Goal: Information Seeking & Learning: Find specific page/section

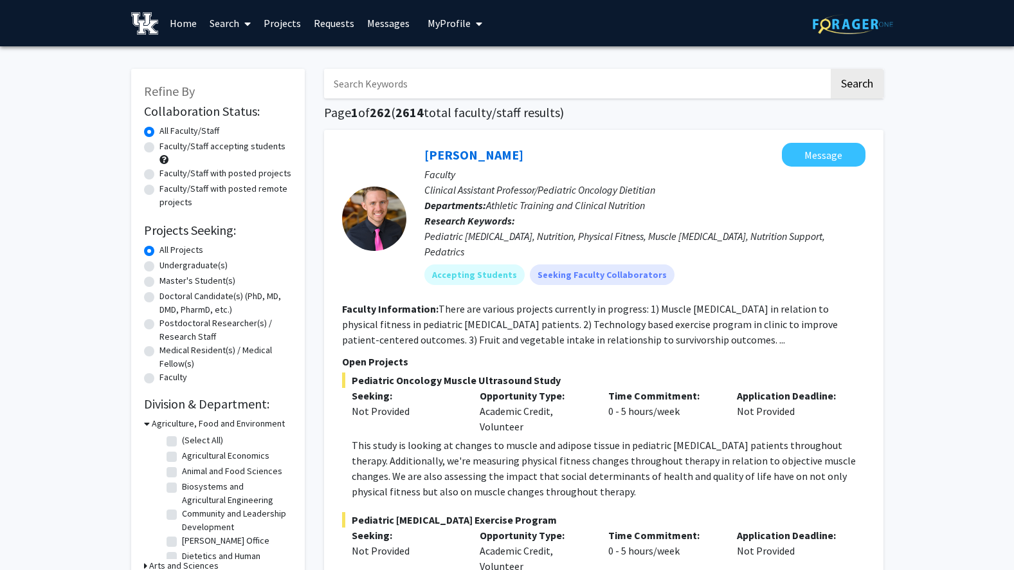
click at [457, 87] on input "Search Keywords" at bounding box center [576, 84] width 505 height 30
type input "w"
type input "s"
click at [831, 69] on button "Search" at bounding box center [857, 84] width 53 height 30
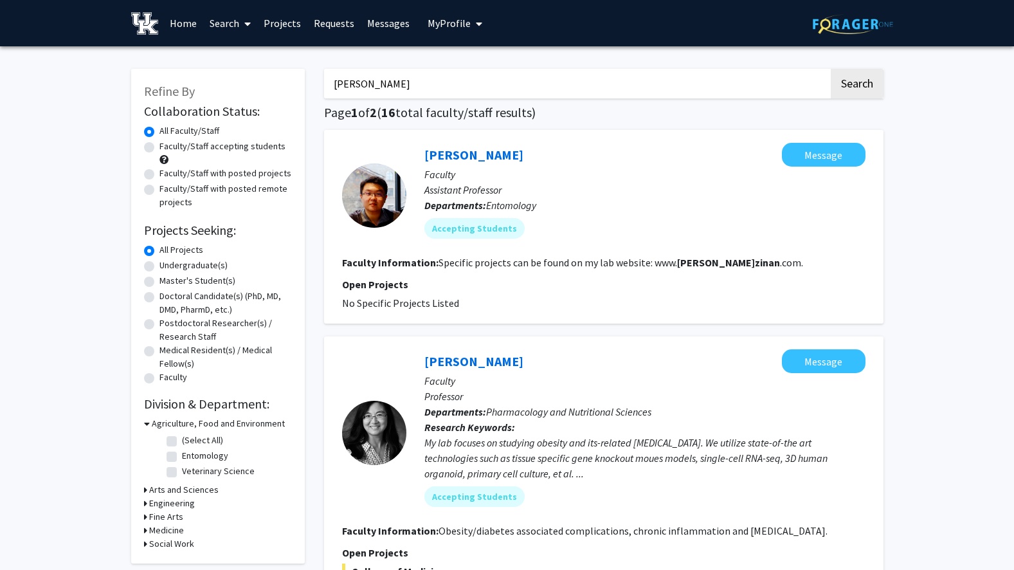
drag, startPoint x: 366, startPoint y: 86, endPoint x: 316, endPoint y: 91, distance: 50.4
click at [831, 69] on button "Search" at bounding box center [857, 84] width 53 height 30
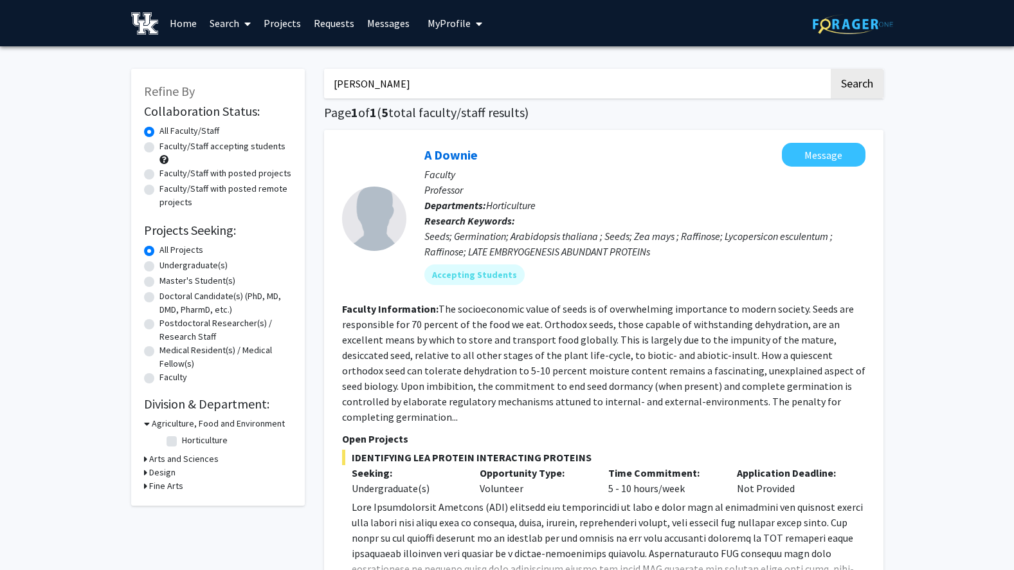
drag, startPoint x: 402, startPoint y: 84, endPoint x: 302, endPoint y: 69, distance: 101.5
click at [831, 69] on button "Search" at bounding box center [857, 84] width 53 height 30
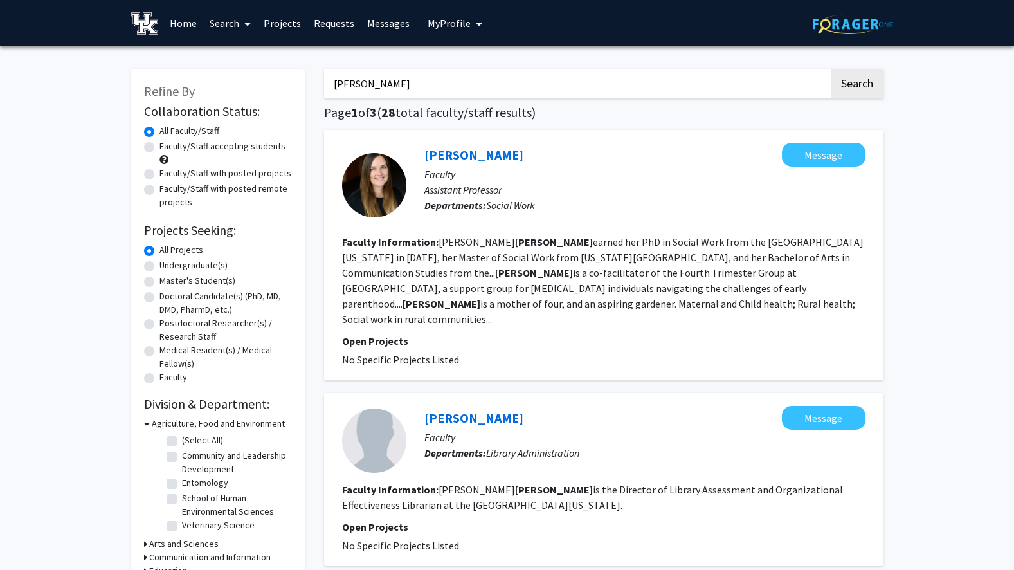
drag, startPoint x: 356, startPoint y: 84, endPoint x: 341, endPoint y: 84, distance: 14.8
click at [341, 84] on input "[PERSON_NAME]" at bounding box center [576, 84] width 505 height 30
click at [831, 69] on button "Search" at bounding box center [857, 84] width 53 height 30
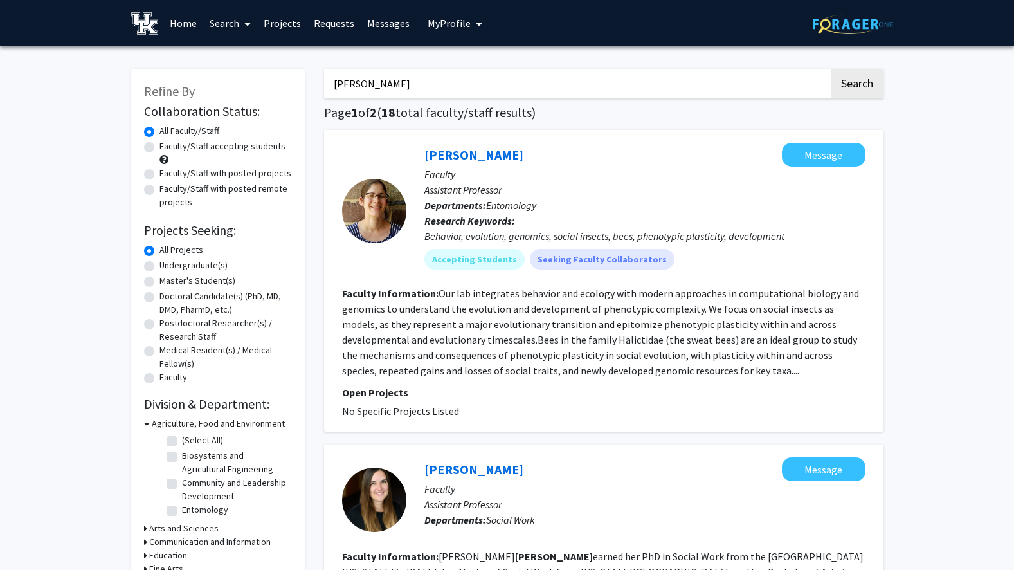
drag, startPoint x: 419, startPoint y: 86, endPoint x: 328, endPoint y: 83, distance: 90.7
click at [328, 83] on input "[PERSON_NAME]" at bounding box center [576, 84] width 505 height 30
click at [831, 69] on button "Search" at bounding box center [857, 84] width 53 height 30
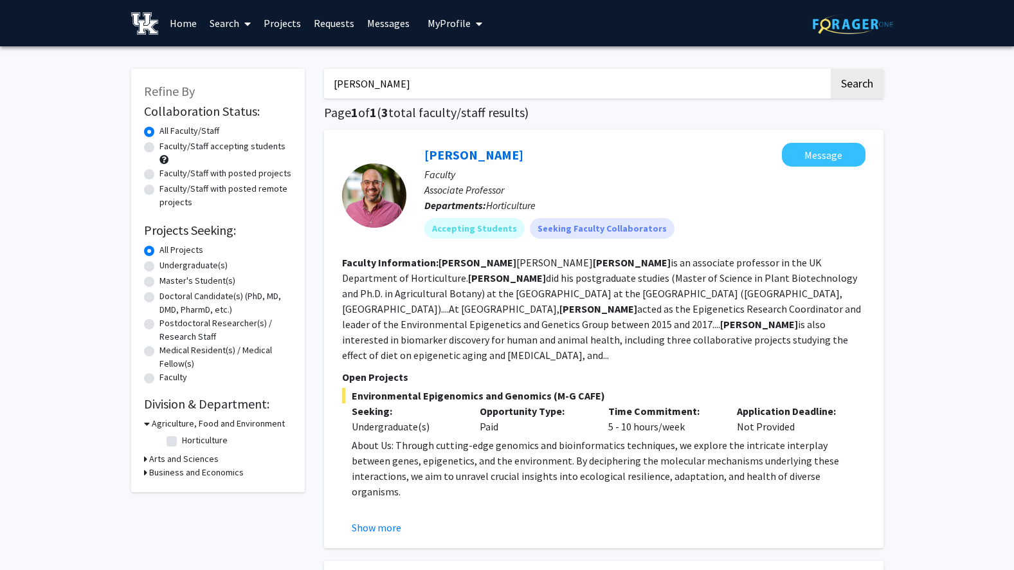
drag, startPoint x: 381, startPoint y: 84, endPoint x: 312, endPoint y: 86, distance: 68.2
click at [831, 69] on button "Search" at bounding box center [857, 84] width 53 height 30
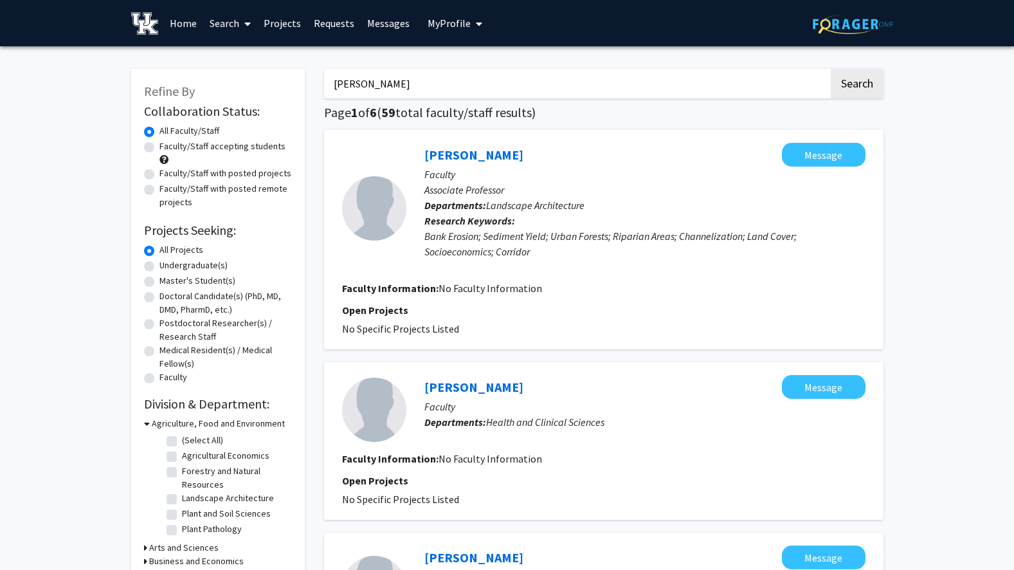
drag, startPoint x: 386, startPoint y: 87, endPoint x: 325, endPoint y: 84, distance: 60.6
click at [325, 84] on input "[PERSON_NAME]" at bounding box center [576, 84] width 505 height 30
click at [831, 69] on button "Search" at bounding box center [857, 84] width 53 height 30
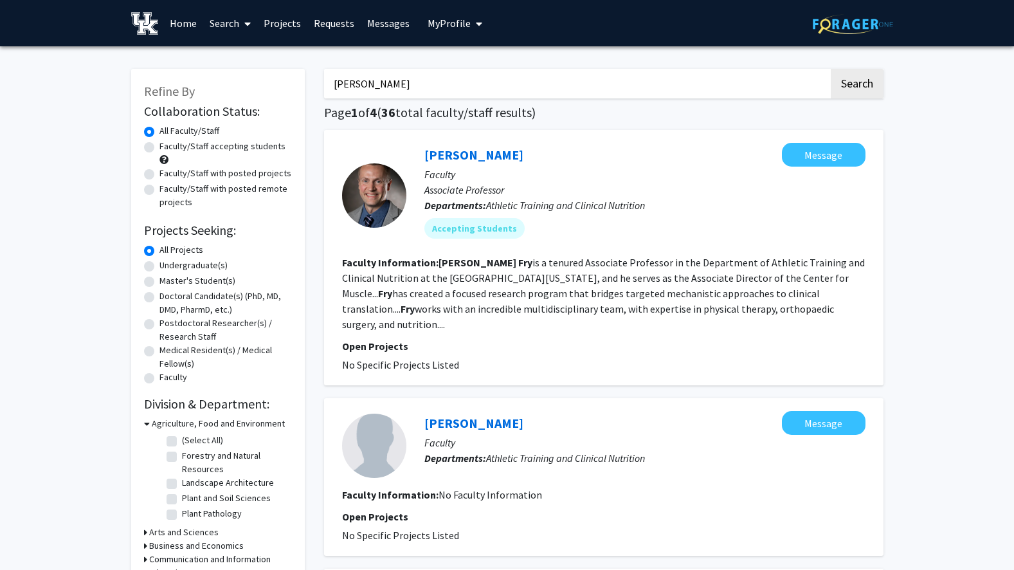
drag, startPoint x: 432, startPoint y: 88, endPoint x: 282, endPoint y: 73, distance: 150.6
click at [831, 69] on button "Search" at bounding box center [857, 84] width 53 height 30
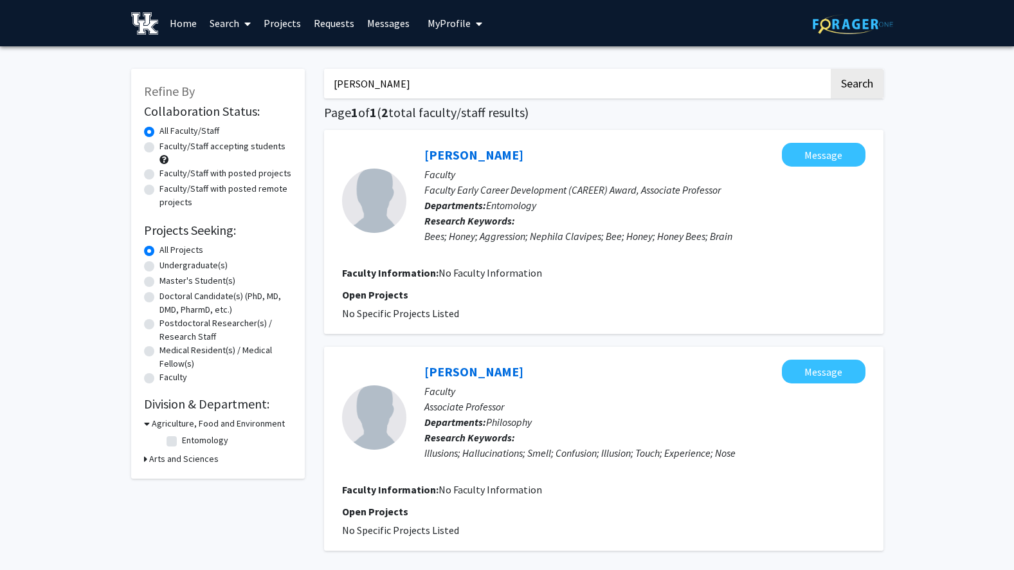
drag, startPoint x: 404, startPoint y: 86, endPoint x: 331, endPoint y: 83, distance: 73.4
click at [331, 83] on input "[PERSON_NAME]" at bounding box center [576, 84] width 505 height 30
click at [831, 69] on button "Search" at bounding box center [857, 84] width 53 height 30
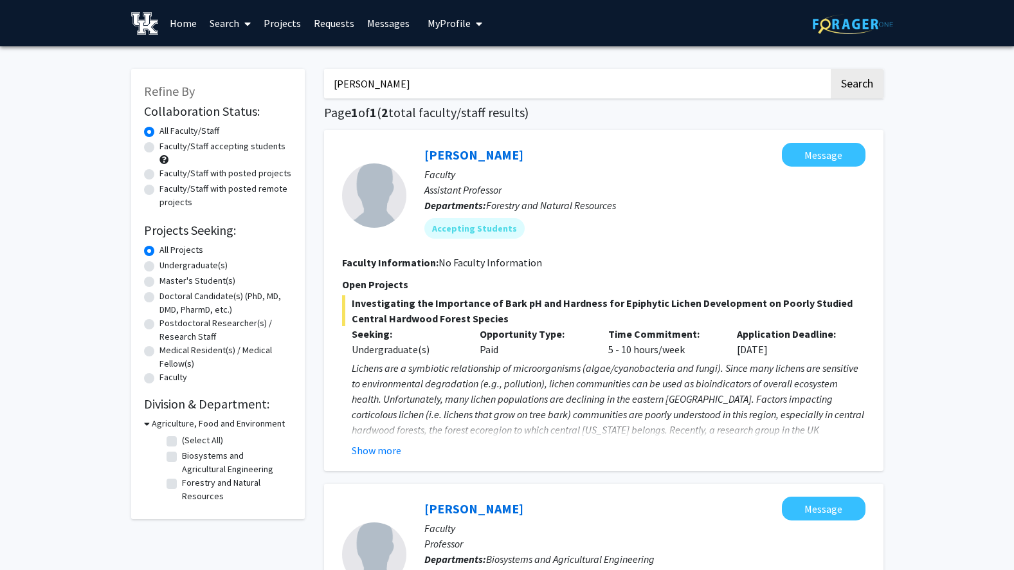
drag, startPoint x: 397, startPoint y: 92, endPoint x: 342, endPoint y: 84, distance: 55.3
click at [342, 84] on input "[PERSON_NAME]" at bounding box center [576, 84] width 505 height 30
type input "c"
click at [831, 69] on button "Search" at bounding box center [857, 84] width 53 height 30
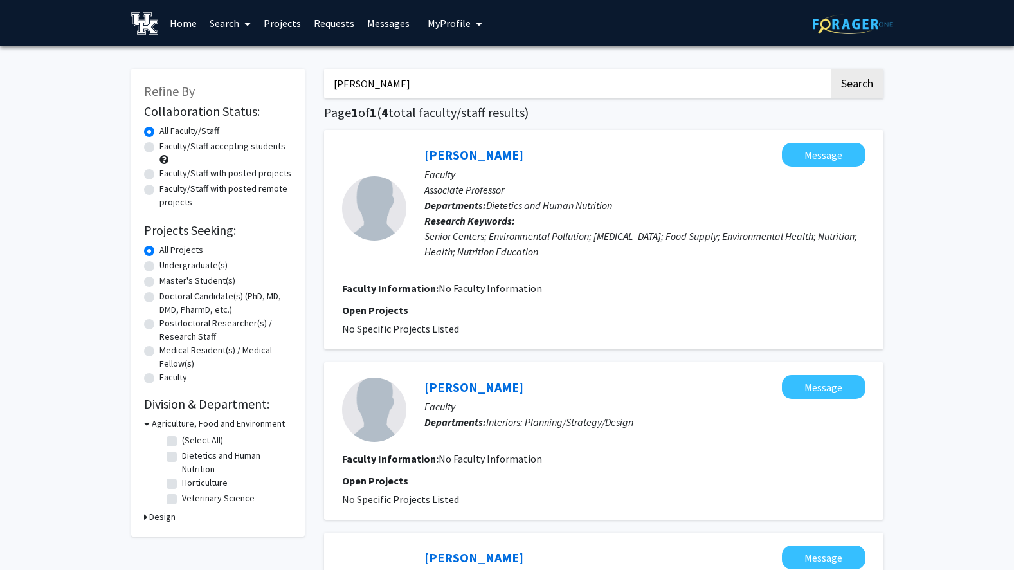
drag, startPoint x: 404, startPoint y: 84, endPoint x: 332, endPoint y: 83, distance: 72.0
click at [332, 83] on input "[PERSON_NAME]" at bounding box center [576, 84] width 505 height 30
click at [831, 69] on button "Search" at bounding box center [857, 84] width 53 height 30
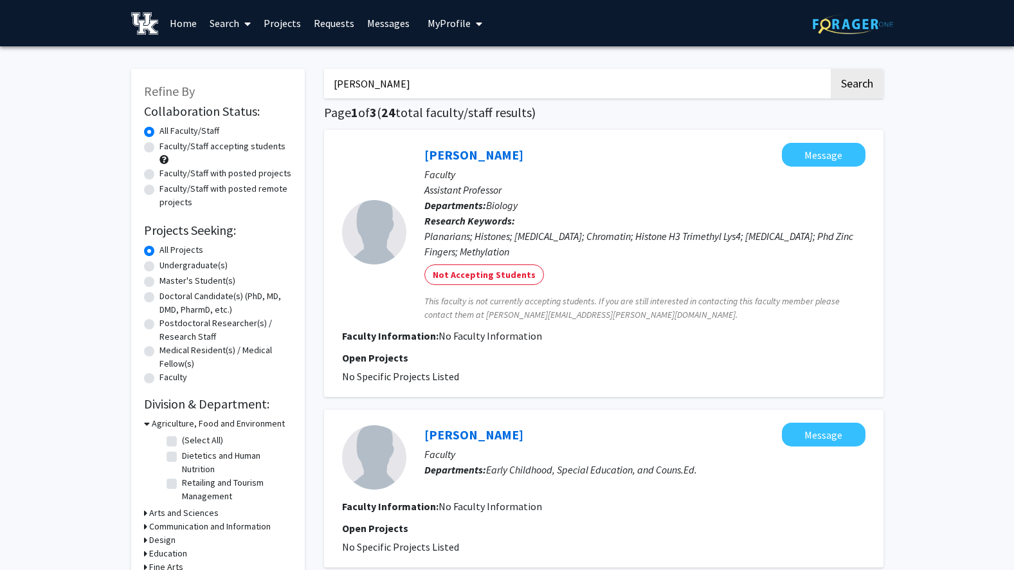
drag, startPoint x: 389, startPoint y: 81, endPoint x: 327, endPoint y: 82, distance: 62.4
click at [327, 82] on input "[PERSON_NAME]" at bounding box center [576, 84] width 505 height 30
click at [831, 69] on button "Search" at bounding box center [857, 84] width 53 height 30
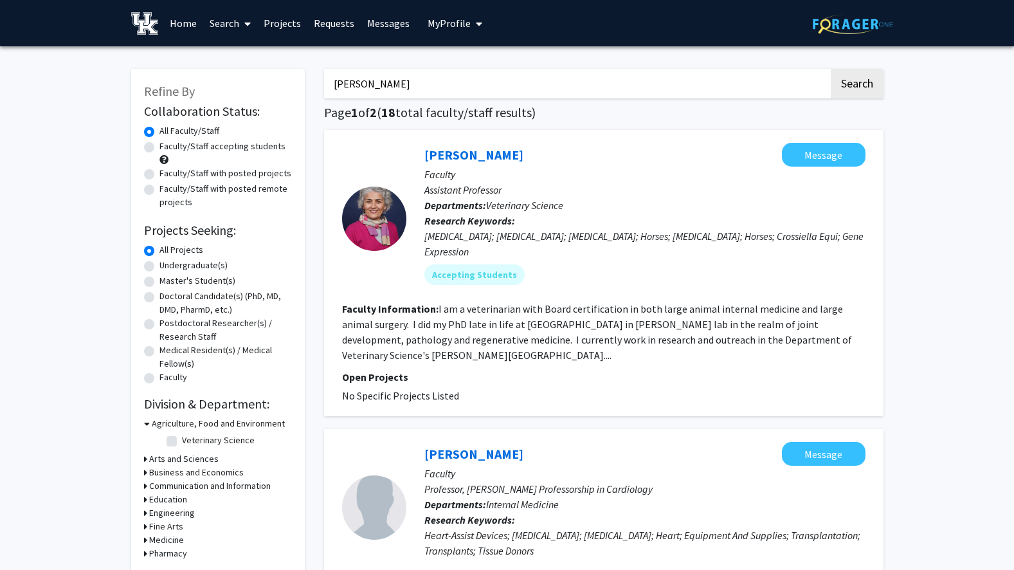
drag, startPoint x: 372, startPoint y: 84, endPoint x: 321, endPoint y: 80, distance: 50.9
click at [831, 69] on button "Search" at bounding box center [857, 84] width 53 height 30
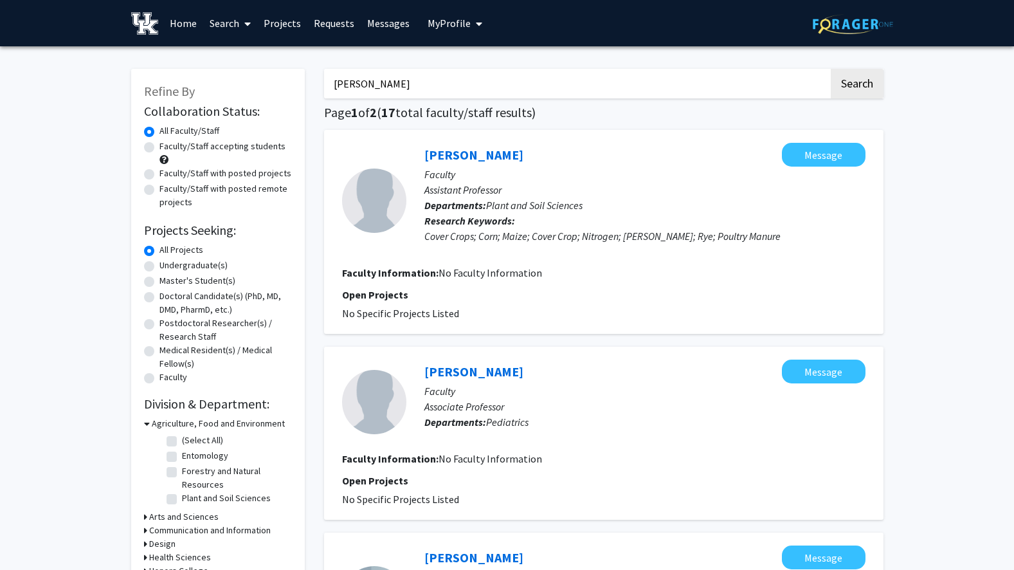
drag, startPoint x: 377, startPoint y: 96, endPoint x: 325, endPoint y: 97, distance: 52.7
click at [325, 97] on input "[PERSON_NAME]" at bounding box center [576, 84] width 505 height 30
type input "harmonie"
click at [831, 69] on button "Search" at bounding box center [857, 84] width 53 height 30
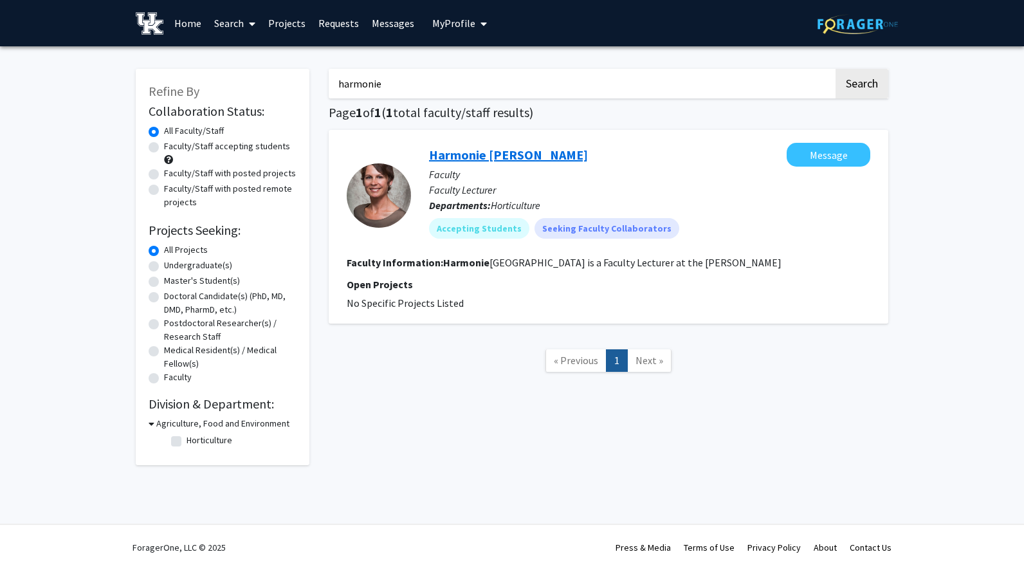
click at [478, 155] on link "Harmonie [PERSON_NAME]" at bounding box center [508, 155] width 159 height 16
drag, startPoint x: 395, startPoint y: 89, endPoint x: 302, endPoint y: 75, distance: 93.7
click at [302, 75] on div "Refine By Collaboration Status: Collaboration Status All Faculty/Staff Collabor…" at bounding box center [512, 260] width 772 height 409
type input "[PERSON_NAME]"
click at [835, 69] on button "Search" at bounding box center [861, 84] width 53 height 30
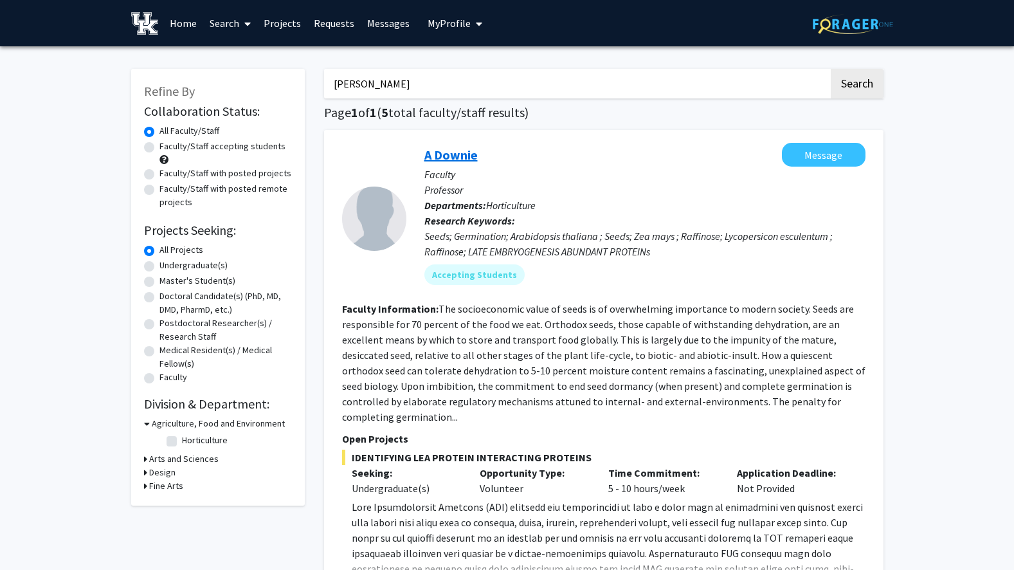
click at [459, 156] on link "A Downie" at bounding box center [450, 155] width 53 height 16
drag, startPoint x: 347, startPoint y: 88, endPoint x: 267, endPoint y: 82, distance: 79.3
click at [831, 69] on button "Search" at bounding box center [857, 84] width 53 height 30
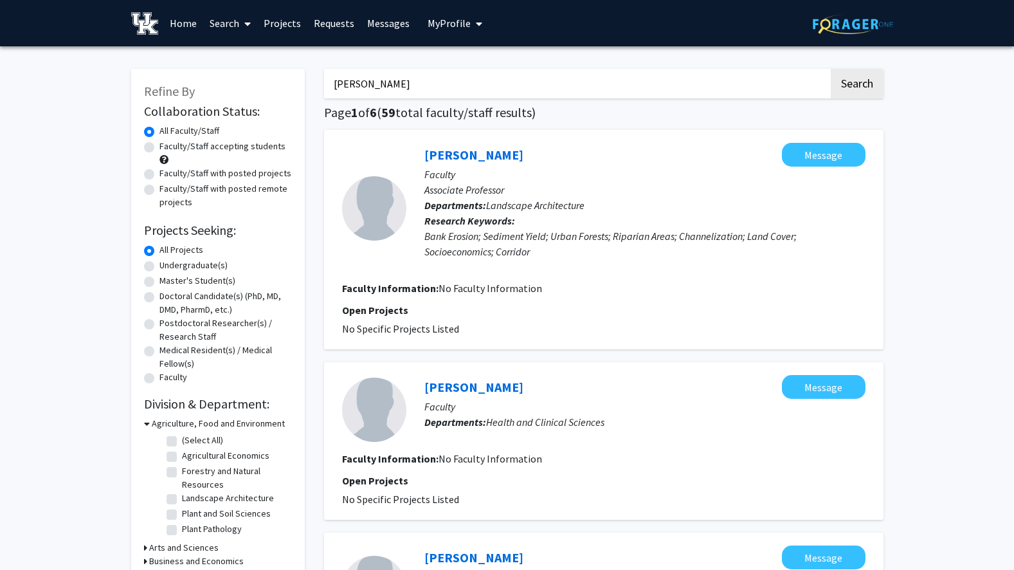
drag, startPoint x: 434, startPoint y: 87, endPoint x: 332, endPoint y: 91, distance: 101.7
click at [332, 91] on input "[PERSON_NAME]" at bounding box center [576, 84] width 505 height 30
click at [831, 69] on button "Search" at bounding box center [857, 84] width 53 height 30
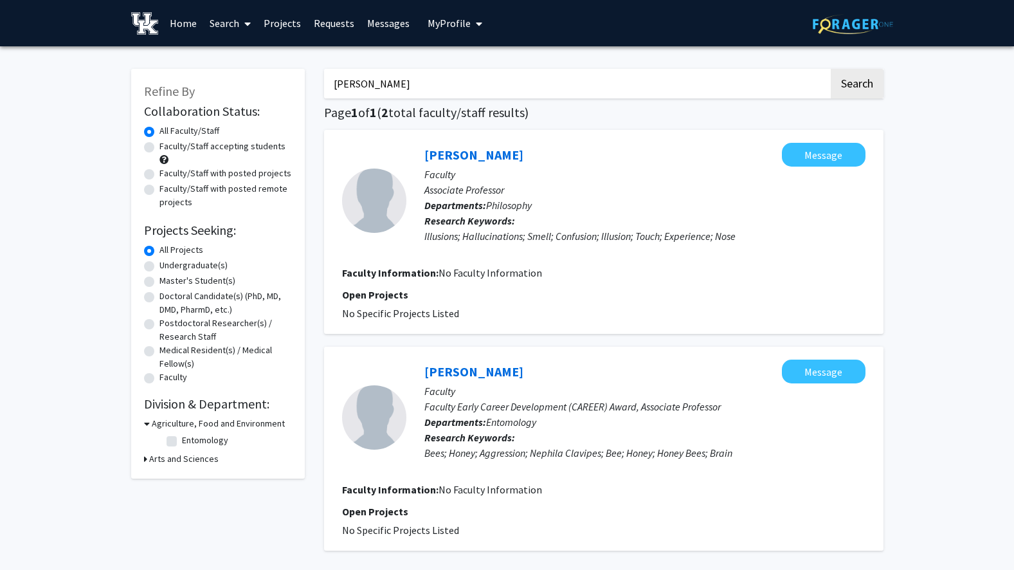
drag, startPoint x: 418, startPoint y: 86, endPoint x: 320, endPoint y: 79, distance: 98.6
click at [320, 79] on div "[PERSON_NAME] Search Page 1 of 1 ( 2 total faculty/staff results) [PERSON_NAME]…" at bounding box center [603, 340] width 579 height 569
click at [831, 69] on button "Search" at bounding box center [857, 84] width 53 height 30
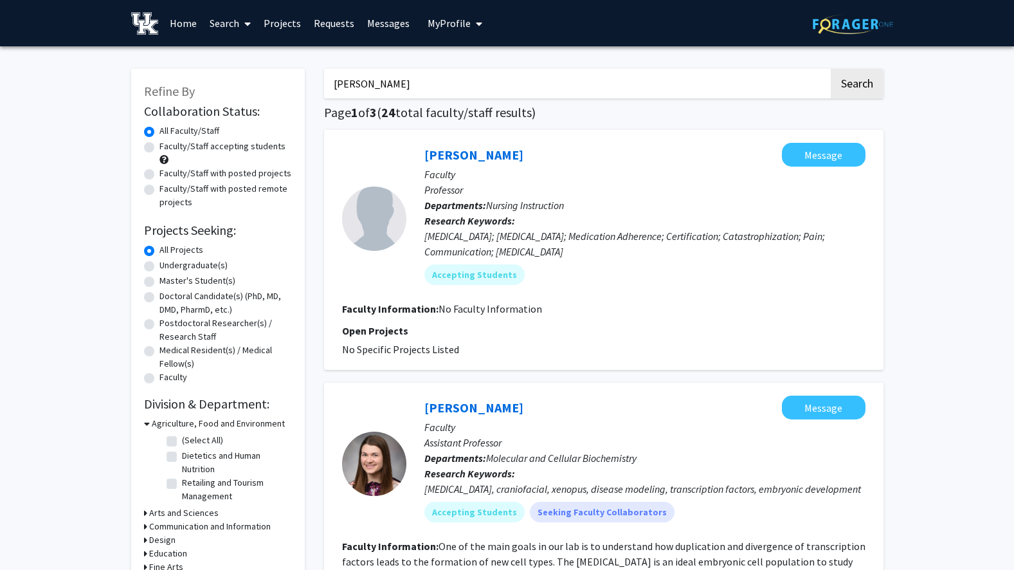
click at [360, 87] on input "[PERSON_NAME]" at bounding box center [576, 84] width 505 height 30
click at [831, 69] on button "Search" at bounding box center [857, 84] width 53 height 30
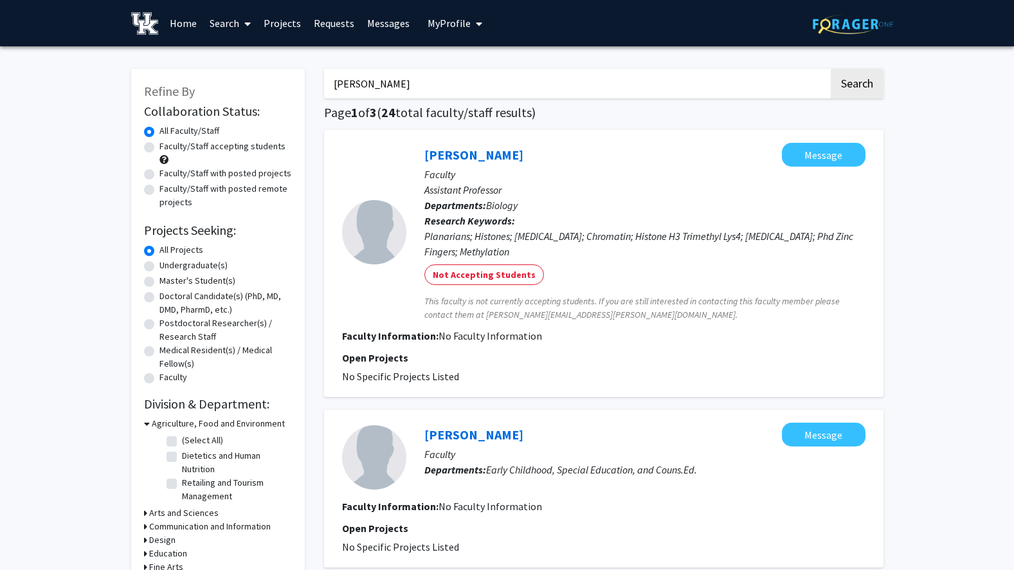
drag, startPoint x: 367, startPoint y: 82, endPoint x: 317, endPoint y: 80, distance: 50.2
type input "[PERSON_NAME]"
click at [831, 69] on button "Search" at bounding box center [857, 84] width 53 height 30
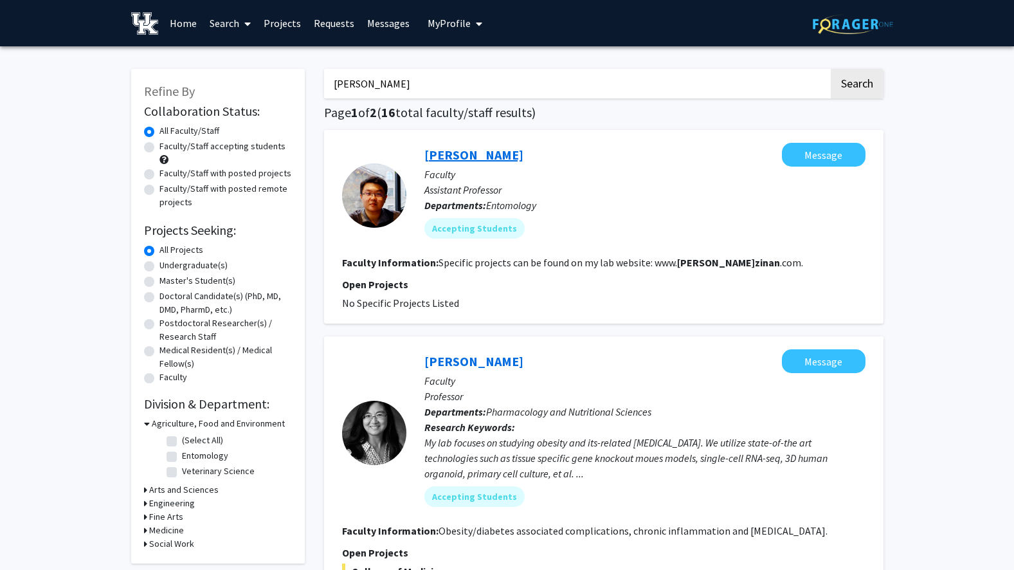
click at [463, 152] on link "[PERSON_NAME]" at bounding box center [473, 155] width 99 height 16
drag, startPoint x: 392, startPoint y: 82, endPoint x: 326, endPoint y: 82, distance: 65.6
click at [326, 82] on input "[PERSON_NAME]" at bounding box center [576, 84] width 505 height 30
type input "[PERSON_NAME]"
click at [831, 69] on button "Search" at bounding box center [857, 84] width 53 height 30
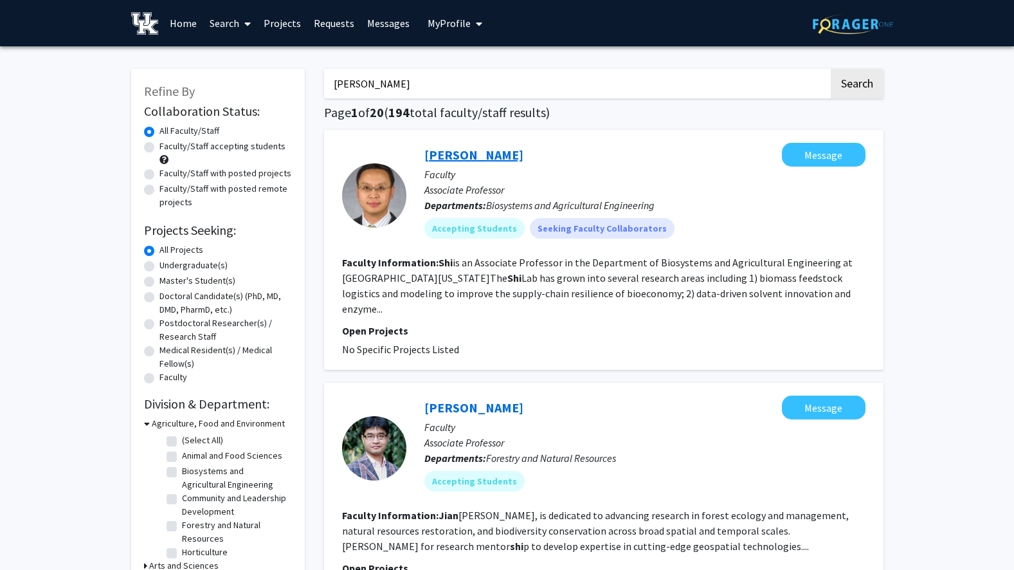
click at [446, 153] on link "[PERSON_NAME]" at bounding box center [473, 155] width 99 height 16
drag, startPoint x: 366, startPoint y: 87, endPoint x: 305, endPoint y: 85, distance: 60.5
type input "[PERSON_NAME]"
click at [831, 69] on button "Search" at bounding box center [857, 84] width 53 height 30
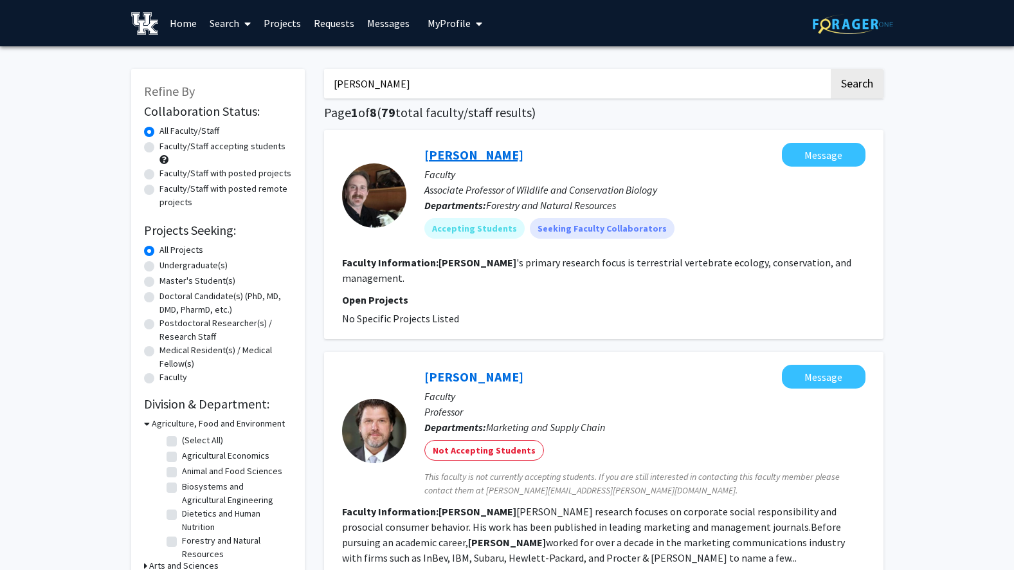
click at [457, 152] on link "[PERSON_NAME]" at bounding box center [473, 155] width 99 height 16
click at [355, 91] on input "[PERSON_NAME]" at bounding box center [576, 84] width 505 height 30
click at [831, 69] on button "Search" at bounding box center [857, 84] width 53 height 30
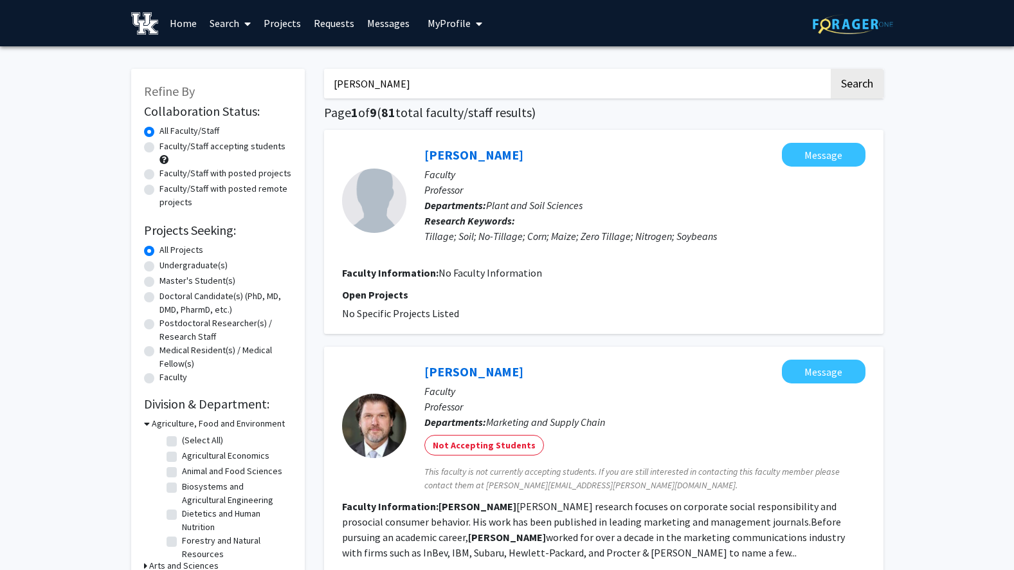
drag, startPoint x: 388, startPoint y: 87, endPoint x: 308, endPoint y: 87, distance: 79.7
type input "mizuta"
click at [831, 69] on button "Search" at bounding box center [857, 84] width 53 height 30
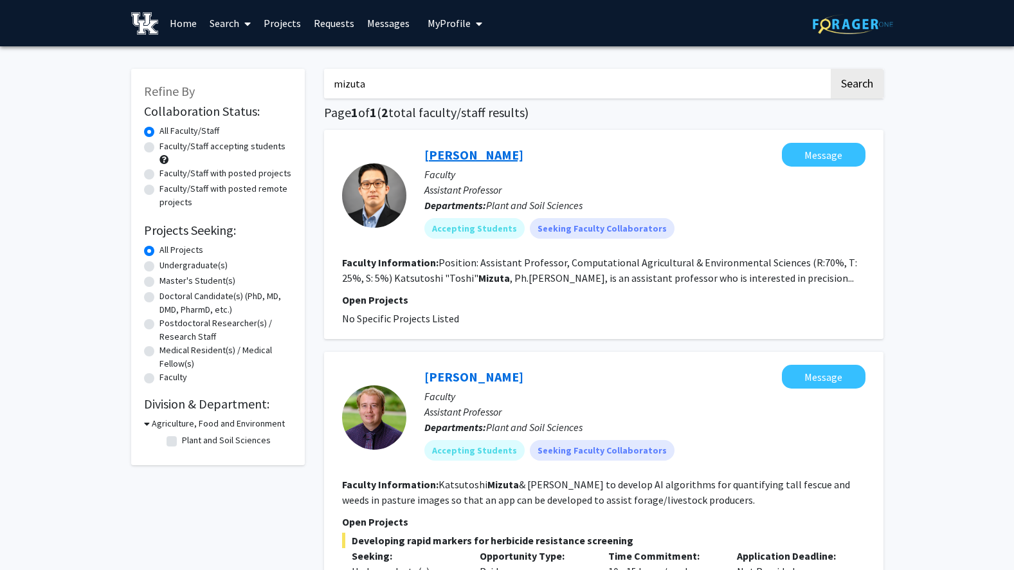
click at [435, 149] on link "[PERSON_NAME]" at bounding box center [473, 155] width 99 height 16
drag, startPoint x: 363, startPoint y: 89, endPoint x: 332, endPoint y: 89, distance: 30.9
click at [332, 89] on input "mizuta" at bounding box center [576, 84] width 505 height 30
click at [831, 69] on button "Search" at bounding box center [857, 84] width 53 height 30
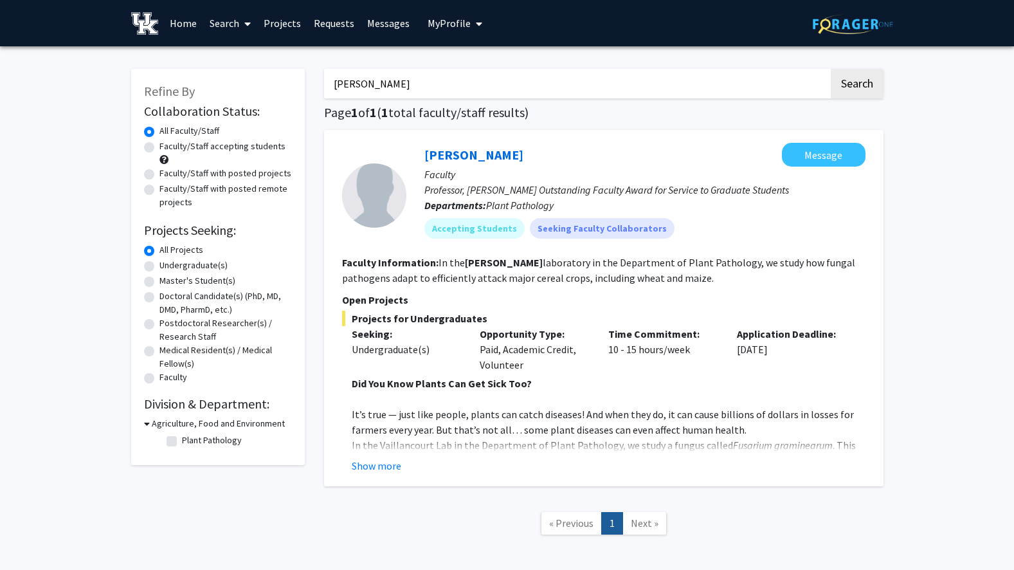
drag, startPoint x: 388, startPoint y: 83, endPoint x: 326, endPoint y: 84, distance: 62.4
click at [326, 84] on input "[PERSON_NAME]" at bounding box center [576, 84] width 505 height 30
type input "luksama chais"
click at [831, 69] on button "Search" at bounding box center [857, 84] width 53 height 30
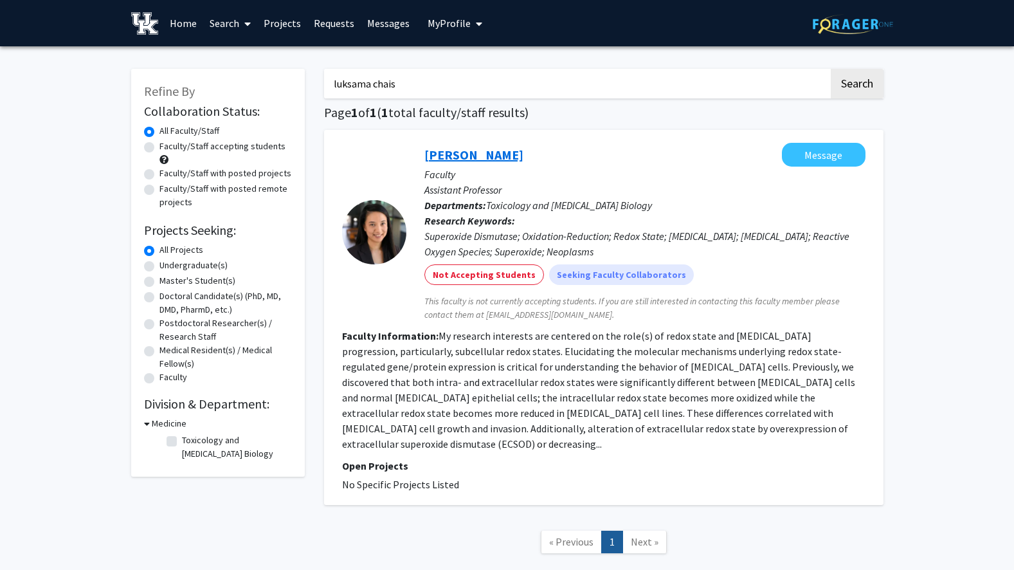
click at [491, 156] on link "[PERSON_NAME]" at bounding box center [473, 155] width 99 height 16
drag, startPoint x: 410, startPoint y: 82, endPoint x: 312, endPoint y: 80, distance: 98.4
click at [312, 80] on div "Refine By Collaboration Status: Collaboration Status All Faculty/Staff Collabor…" at bounding box center [508, 317] width 772 height 523
type input "manoj"
click at [831, 69] on button "Search" at bounding box center [857, 84] width 53 height 30
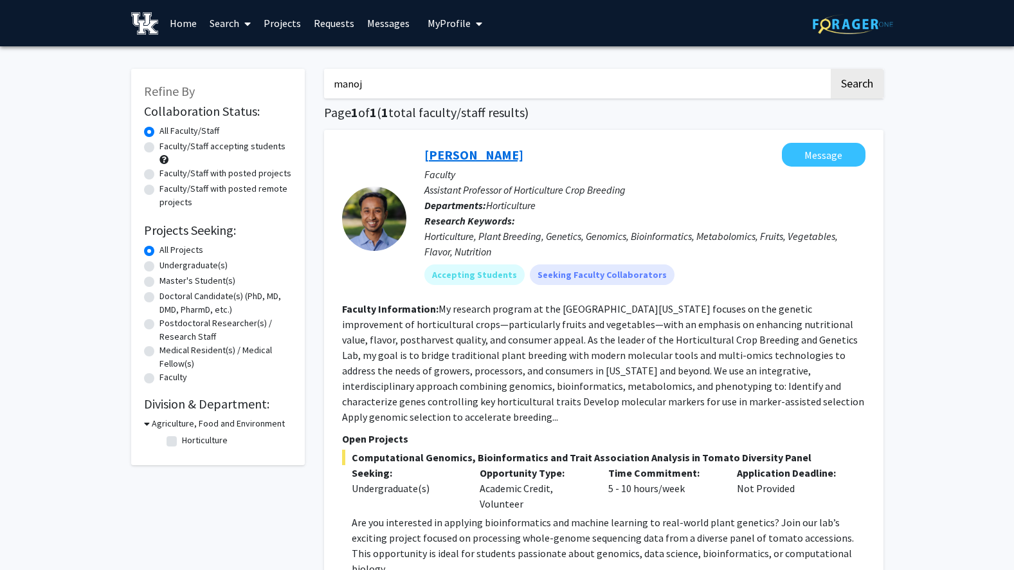
click at [478, 156] on link "[PERSON_NAME]" at bounding box center [473, 155] width 99 height 16
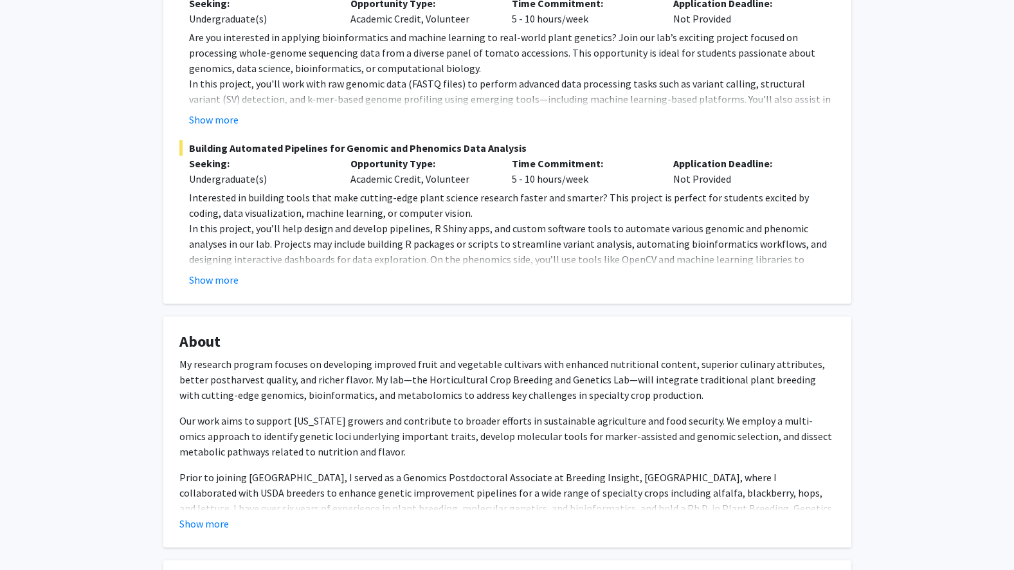
scroll to position [386, 0]
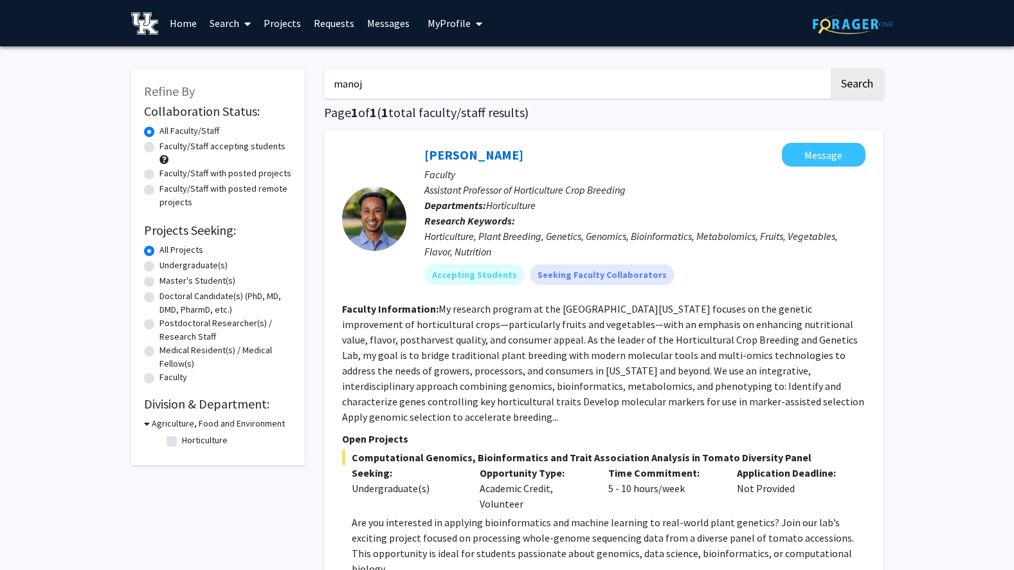
drag, startPoint x: 364, startPoint y: 86, endPoint x: 305, endPoint y: 84, distance: 59.2
click at [305, 84] on div "Refine By Collaboration Status: Collaboration Status All Faculty/Staff Collabor…" at bounding box center [508, 465] width 772 height 819
type input "[PERSON_NAME]"
click at [831, 69] on button "Search" at bounding box center [857, 84] width 53 height 30
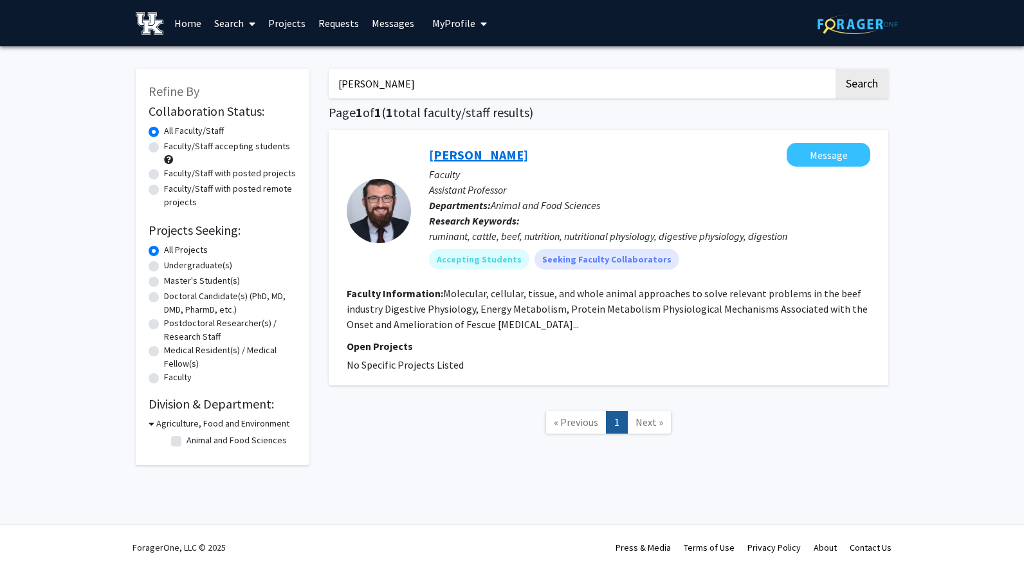
click at [458, 153] on link "[PERSON_NAME]" at bounding box center [478, 155] width 99 height 16
drag, startPoint x: 373, startPoint y: 89, endPoint x: 321, endPoint y: 90, distance: 51.5
click at [321, 90] on div "[PERSON_NAME] Search Page 1 of 1 ( 1 total faculty/staff results) [PERSON_NAME]…" at bounding box center [608, 260] width 579 height 409
click at [835, 69] on button "Search" at bounding box center [861, 84] width 53 height 30
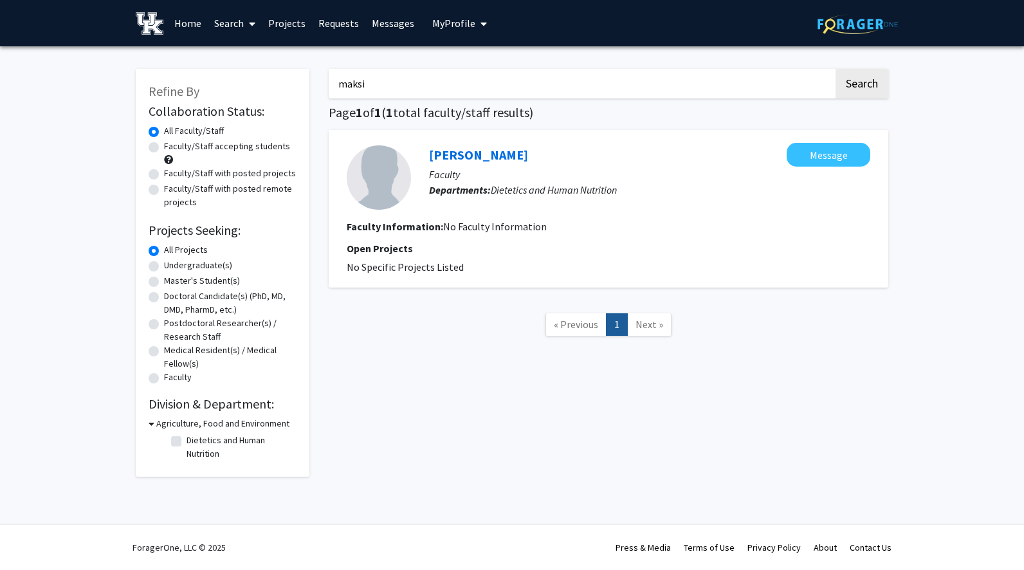
drag, startPoint x: 374, startPoint y: 83, endPoint x: 323, endPoint y: 84, distance: 51.5
click at [323, 84] on div "maksi Search Page 1 of 1 ( 1 total faculty/staff results) [PERSON_NAME] Message…" at bounding box center [608, 266] width 579 height 420
click at [835, 69] on button "Search" at bounding box center [861, 84] width 53 height 30
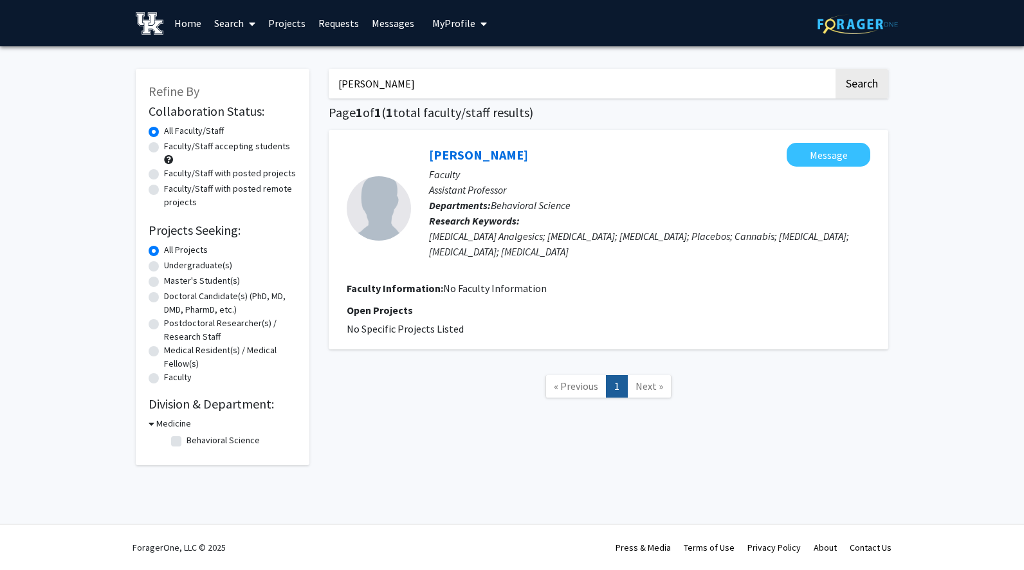
drag, startPoint x: 378, startPoint y: 83, endPoint x: 311, endPoint y: 86, distance: 66.9
click at [311, 86] on div "Refine By Collaboration Status: Collaboration Status All Faculty/Staff Collabor…" at bounding box center [512, 260] width 772 height 409
click at [835, 69] on button "Search" at bounding box center [861, 84] width 53 height 30
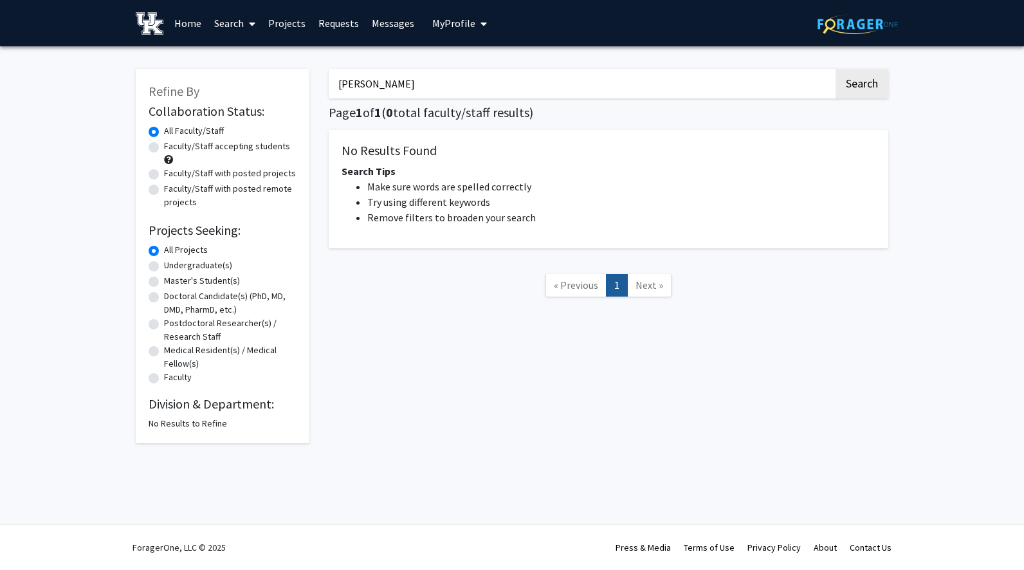
type input "[PERSON_NAME]"
click at [835, 69] on button "Search" at bounding box center [861, 84] width 53 height 30
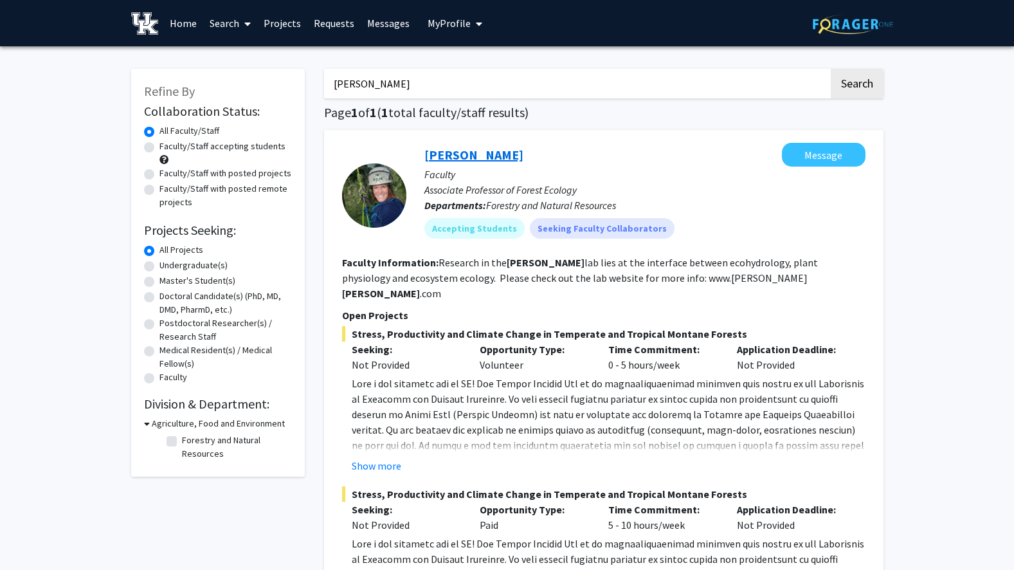
click at [449, 158] on link "[PERSON_NAME]" at bounding box center [473, 155] width 99 height 16
drag, startPoint x: 385, startPoint y: 86, endPoint x: 313, endPoint y: 84, distance: 72.0
click at [313, 84] on div "Refine By Collaboration Status: Collaboration Status All Faculty/Staff Collabor…" at bounding box center [508, 468] width 772 height 825
type input "adedokun"
click at [831, 69] on button "Search" at bounding box center [857, 84] width 53 height 30
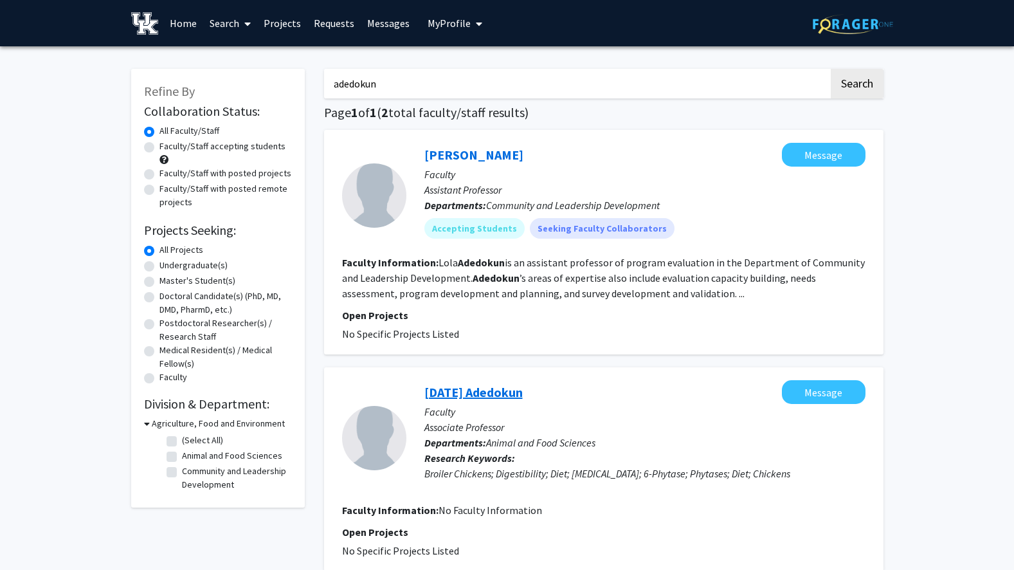
click at [518, 394] on link "[DATE] Adedokun" at bounding box center [473, 392] width 98 height 16
drag, startPoint x: 385, startPoint y: 86, endPoint x: 290, endPoint y: 81, distance: 95.3
click at [290, 81] on div "Refine By Collaboration Status: Collaboration Status All Faculty/Staff Collabor…" at bounding box center [508, 351] width 772 height 590
click at [831, 69] on button "Search" at bounding box center [857, 84] width 53 height 30
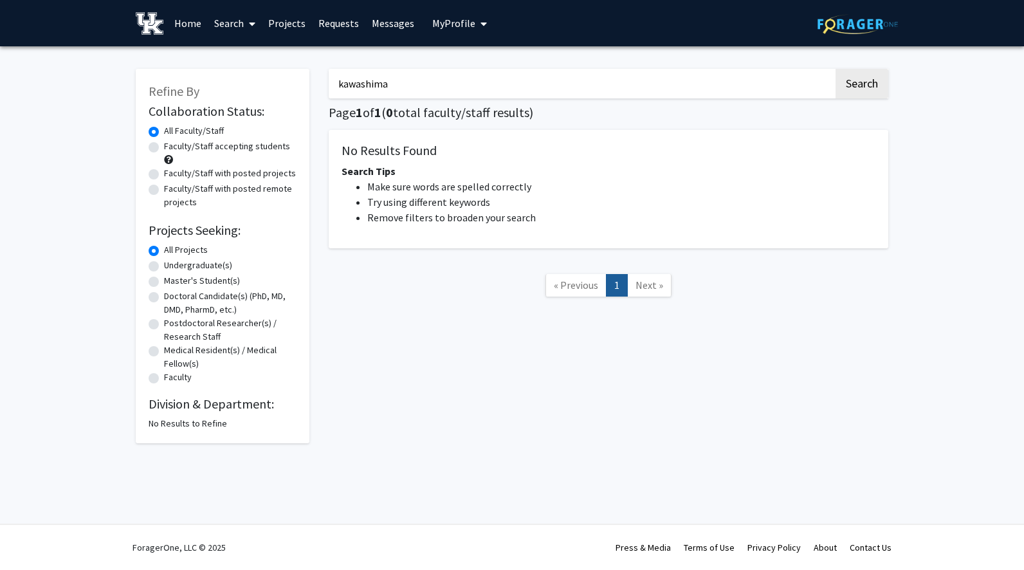
type input "kawashima"
click at [835, 69] on button "Search" at bounding box center [861, 84] width 53 height 30
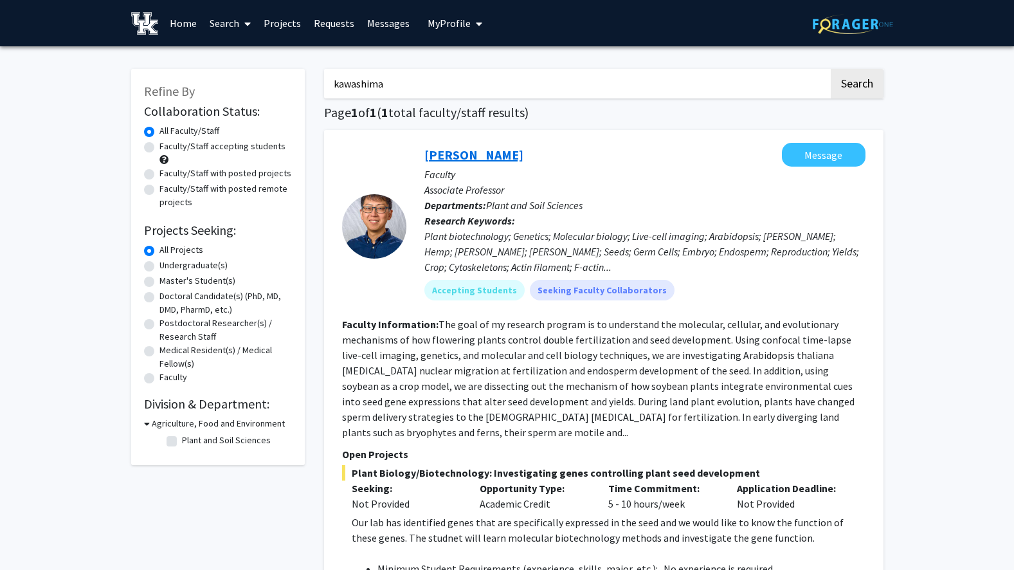
click at [437, 157] on link "[PERSON_NAME]" at bounding box center [473, 155] width 99 height 16
drag, startPoint x: 347, startPoint y: 82, endPoint x: 325, endPoint y: 82, distance: 22.5
click at [325, 82] on input "kawashima" at bounding box center [576, 84] width 505 height 30
type input "kang"
click at [831, 69] on button "Search" at bounding box center [857, 84] width 53 height 30
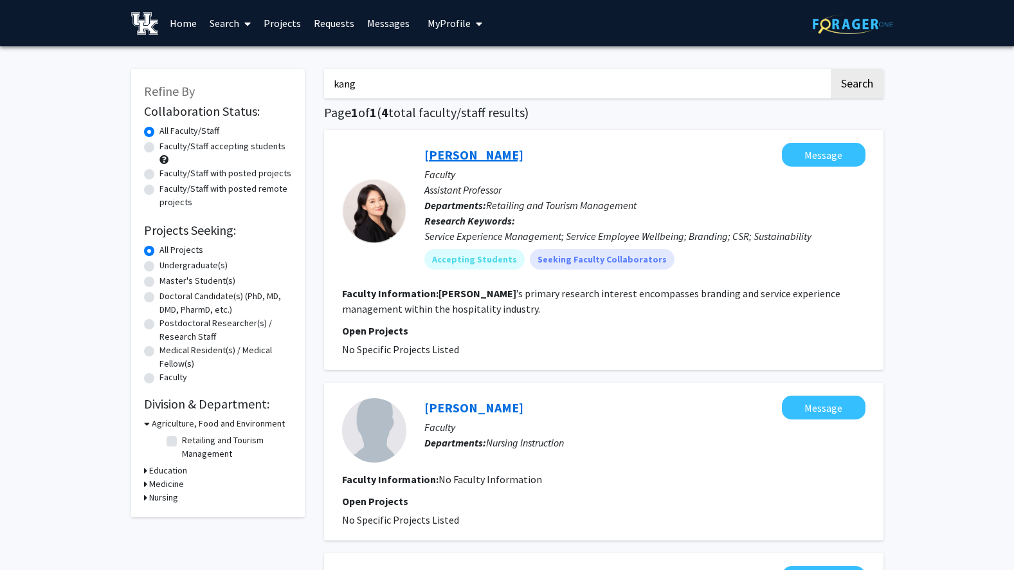
click at [471, 151] on link "[PERSON_NAME]" at bounding box center [473, 155] width 99 height 16
drag, startPoint x: 347, startPoint y: 86, endPoint x: 327, endPoint y: 86, distance: 19.3
click at [327, 86] on input "kang" at bounding box center [576, 84] width 505 height 30
click at [831, 69] on button "Search" at bounding box center [857, 84] width 53 height 30
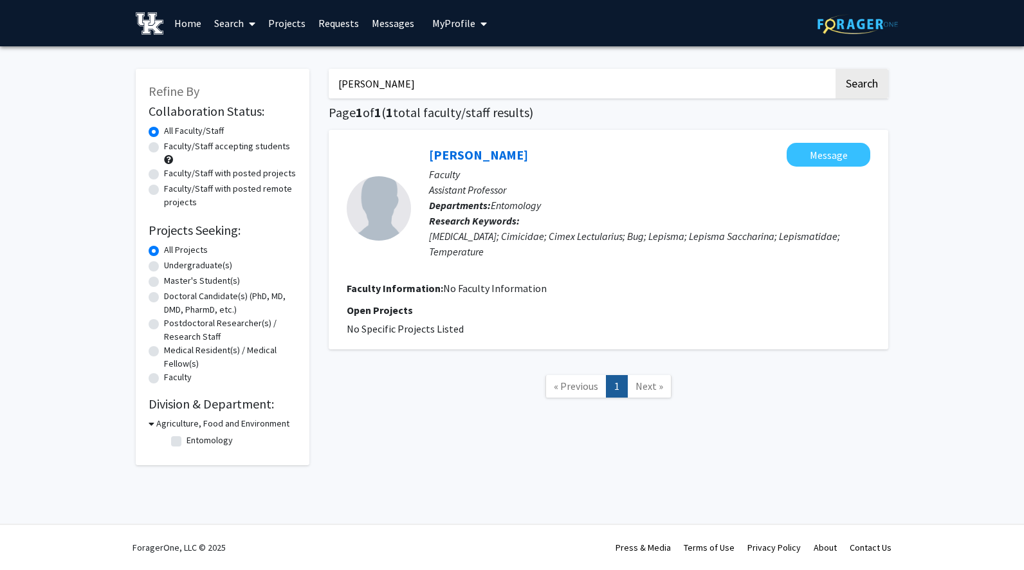
drag, startPoint x: 341, startPoint y: 86, endPoint x: 324, endPoint y: 86, distance: 17.4
click at [324, 86] on div "[PERSON_NAME] Search Page 1 of 1 ( 1 total faculty/staff results) [PERSON_NAME]…" at bounding box center [608, 260] width 579 height 409
click at [835, 69] on button "Search" at bounding box center [861, 84] width 53 height 30
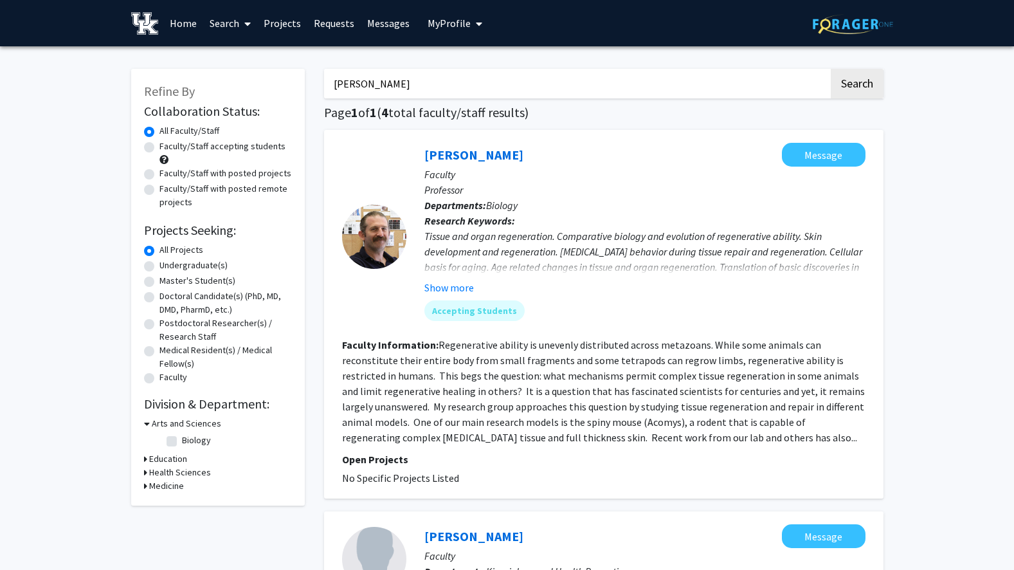
drag, startPoint x: 362, startPoint y: 86, endPoint x: 217, endPoint y: 83, distance: 144.7
click at [236, 80] on div "Refine By Collaboration Status: Collaboration Status All Faculty/Staff Collabor…" at bounding box center [508, 578] width 772 height 1044
click at [831, 69] on button "Search" at bounding box center [857, 84] width 53 height 30
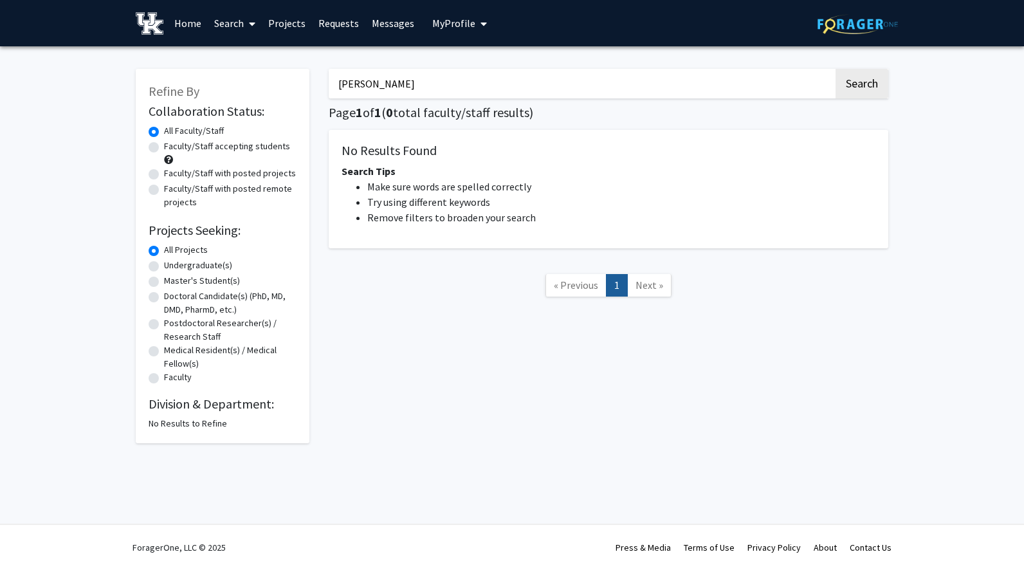
drag, startPoint x: 382, startPoint y: 87, endPoint x: 319, endPoint y: 82, distance: 63.2
click at [319, 82] on div "[PERSON_NAME] Search Page 1 of 1 ( 0 total faculty/staff results) No Results Fo…" at bounding box center [608, 249] width 579 height 387
type input "[PERSON_NAME]"
click at [835, 69] on button "Search" at bounding box center [861, 84] width 53 height 30
click at [255, 24] on icon at bounding box center [252, 24] width 6 height 10
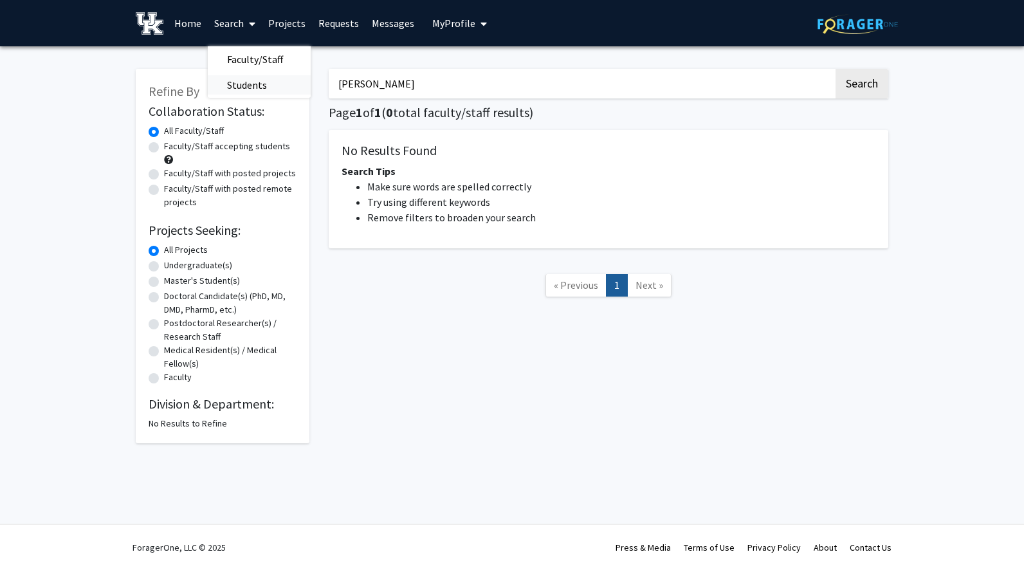
click at [244, 87] on span "Students" at bounding box center [247, 85] width 78 height 26
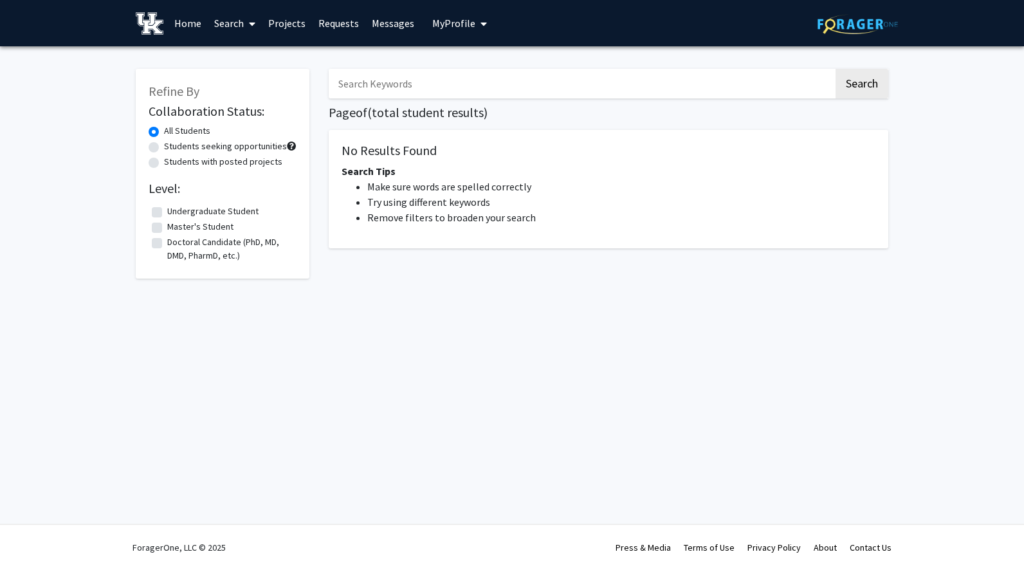
click at [392, 91] on input "Search Keywords" at bounding box center [581, 84] width 505 height 30
click at [835, 69] on button "Search" at bounding box center [861, 84] width 53 height 30
click at [849, 89] on button "Search" at bounding box center [861, 84] width 53 height 30
drag, startPoint x: 415, startPoint y: 88, endPoint x: 315, endPoint y: 83, distance: 99.8
click at [315, 83] on div "Refine By Collaboration Status: All Students Students seeking opportunities Stu…" at bounding box center [512, 178] width 772 height 244
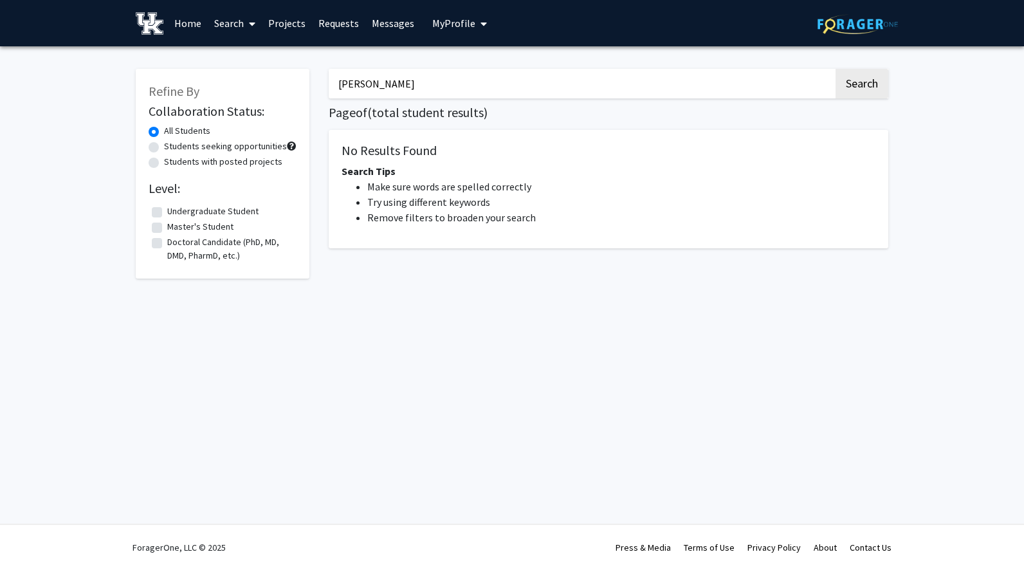
type input "[PERSON_NAME]"
click at [835, 69] on button "Search" at bounding box center [861, 84] width 53 height 30
click at [199, 20] on link "Home" at bounding box center [188, 23] width 40 height 45
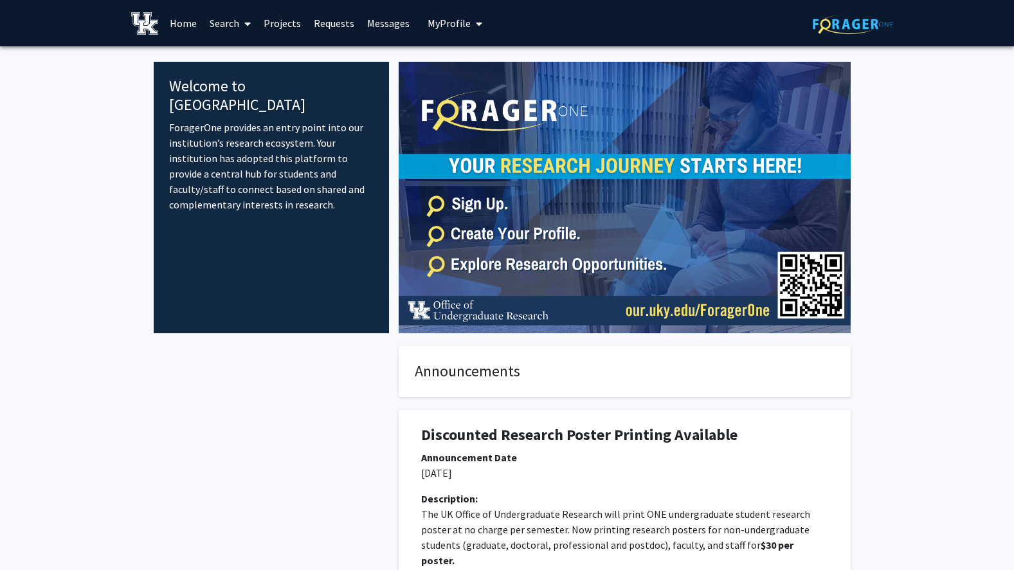
click at [231, 28] on link "Search" at bounding box center [230, 23] width 54 height 45
click at [235, 84] on span "Students" at bounding box center [242, 85] width 78 height 26
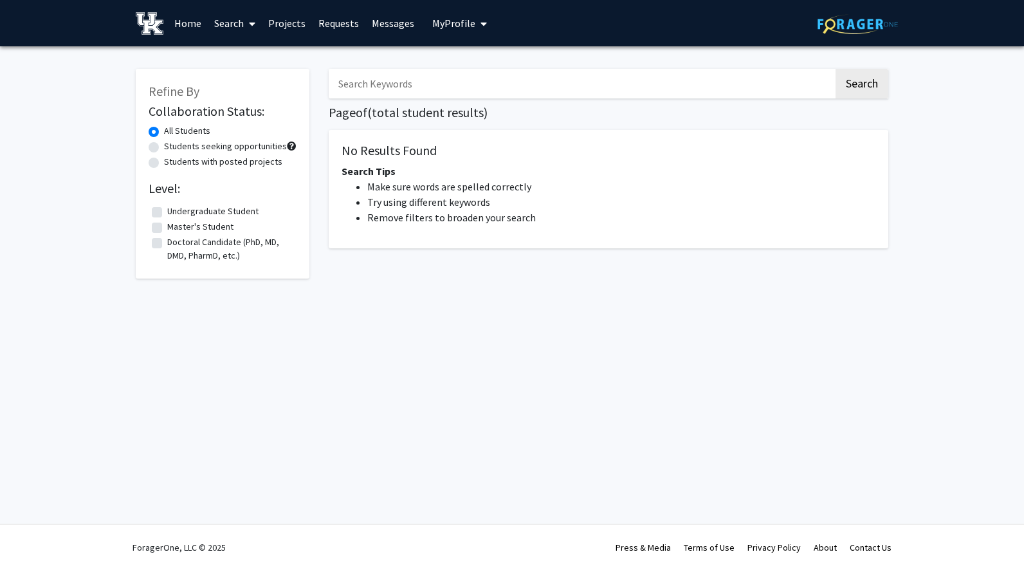
click at [437, 87] on input "Search Keywords" at bounding box center [581, 84] width 505 height 30
type input "[PERSON_NAME]"
click at [835, 69] on button "Search" at bounding box center [861, 84] width 53 height 30
click at [469, 22] on span "My Profile" at bounding box center [453, 23] width 43 height 13
click at [492, 57] on span "[PERSON_NAME]" at bounding box center [512, 60] width 78 height 14
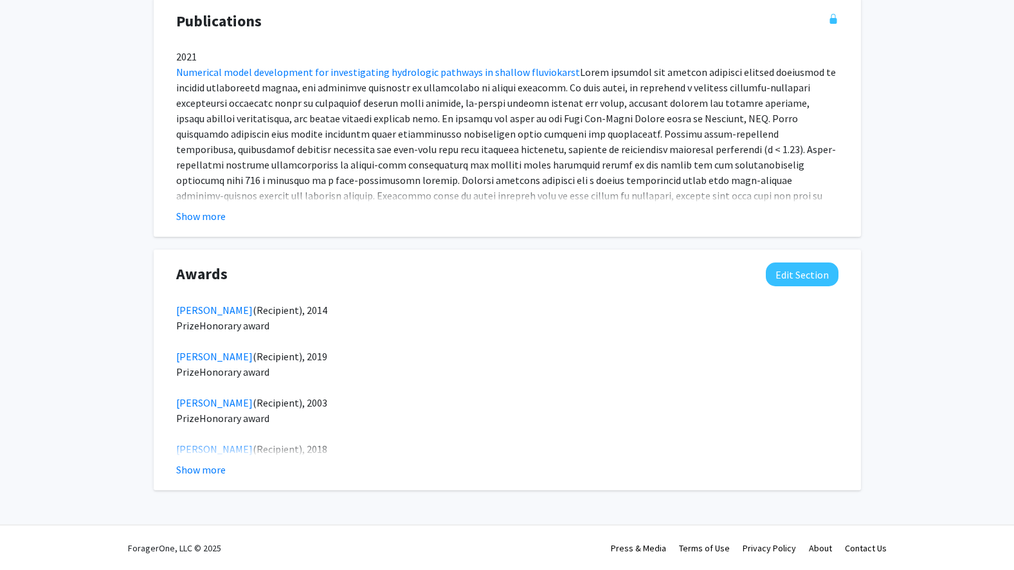
scroll to position [1065, 0]
click at [197, 471] on button "Show more" at bounding box center [201, 468] width 50 height 15
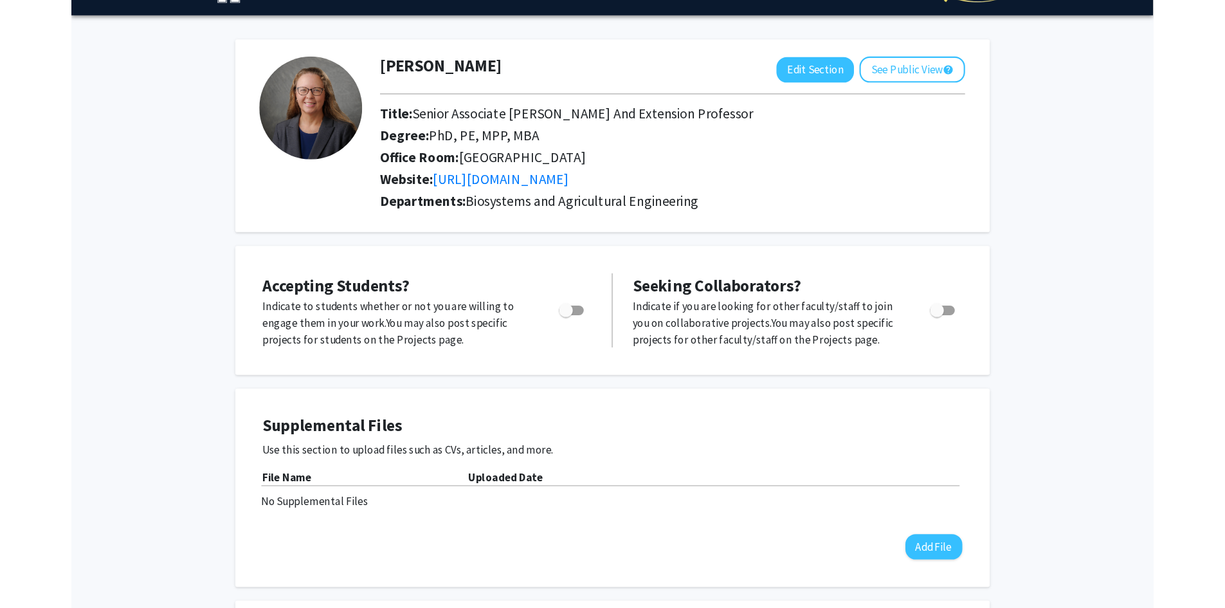
scroll to position [0, 0]
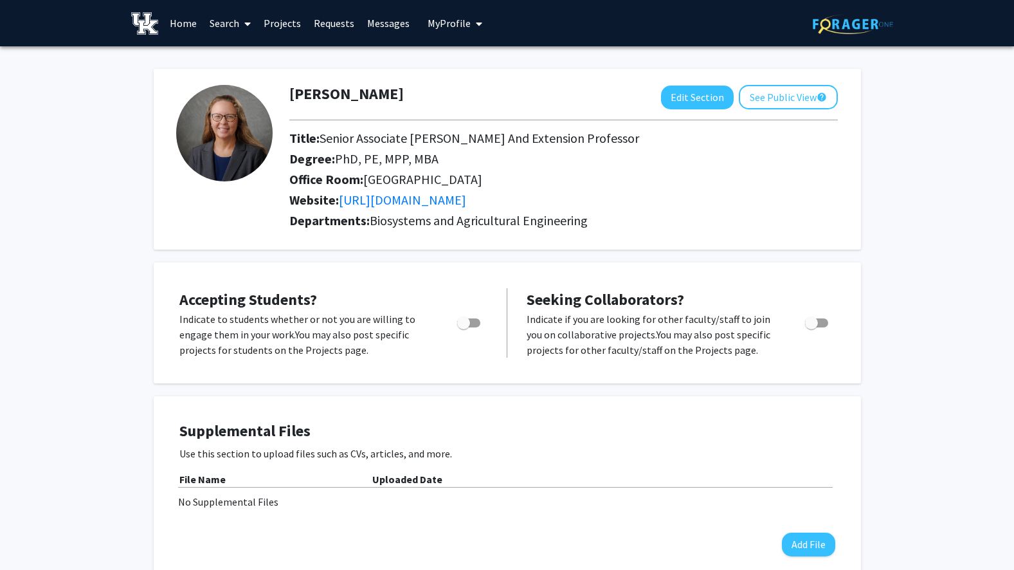
click at [280, 24] on link "Projects" at bounding box center [282, 23] width 50 height 45
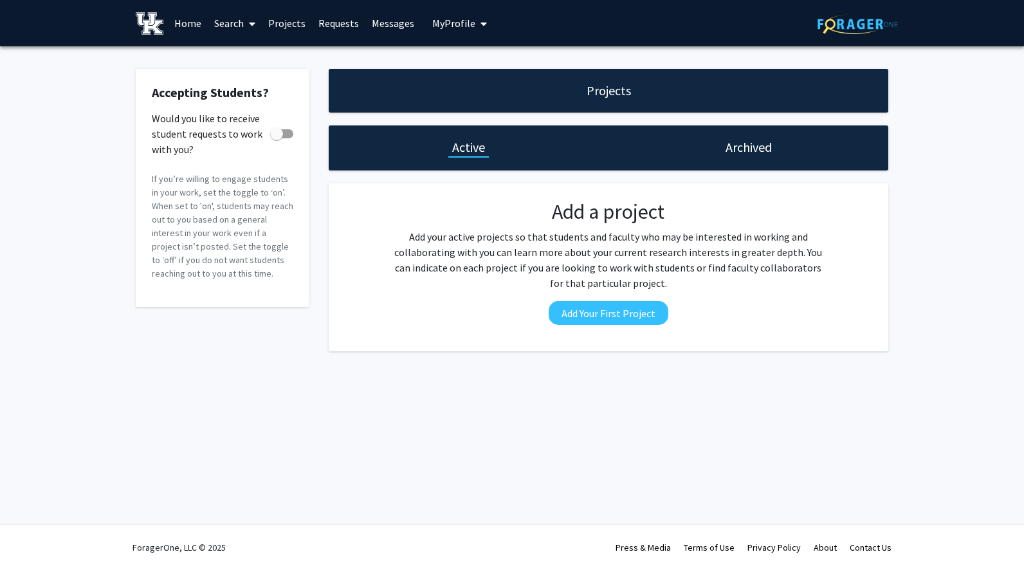
click at [249, 24] on span at bounding box center [250, 23] width 12 height 45
click at [237, 80] on span "Students" at bounding box center [247, 85] width 78 height 26
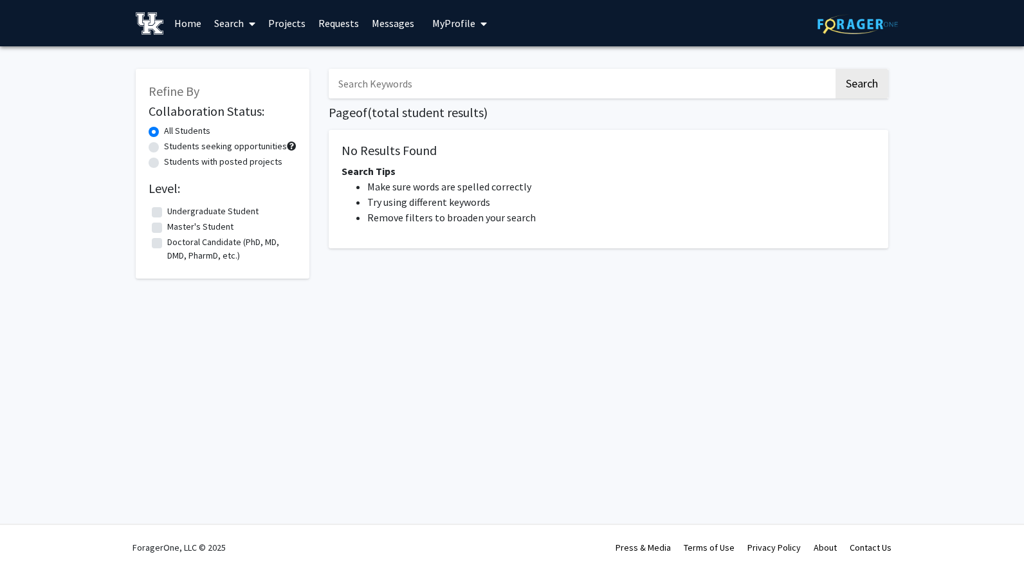
click at [397, 89] on input "Search Keywords" at bounding box center [581, 84] width 505 height 30
type input "s"
type input "[PERSON_NAME]"
click at [835, 69] on button "Search" at bounding box center [861, 84] width 53 height 30
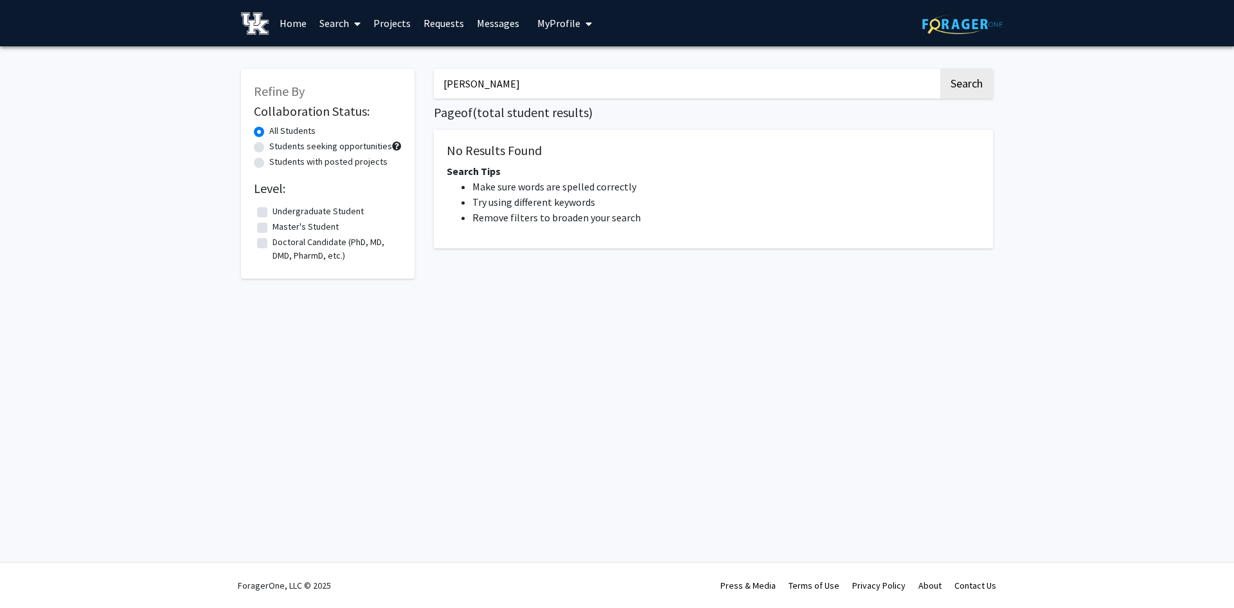
click at [343, 21] on link "Search" at bounding box center [340, 23] width 54 height 45
click at [339, 86] on span "Students" at bounding box center [352, 85] width 78 height 26
click at [325, 215] on label "Undergraduate Student" at bounding box center [318, 211] width 91 height 14
click at [281, 213] on input "Undergraduate Student" at bounding box center [277, 208] width 8 height 8
checkbox input "true"
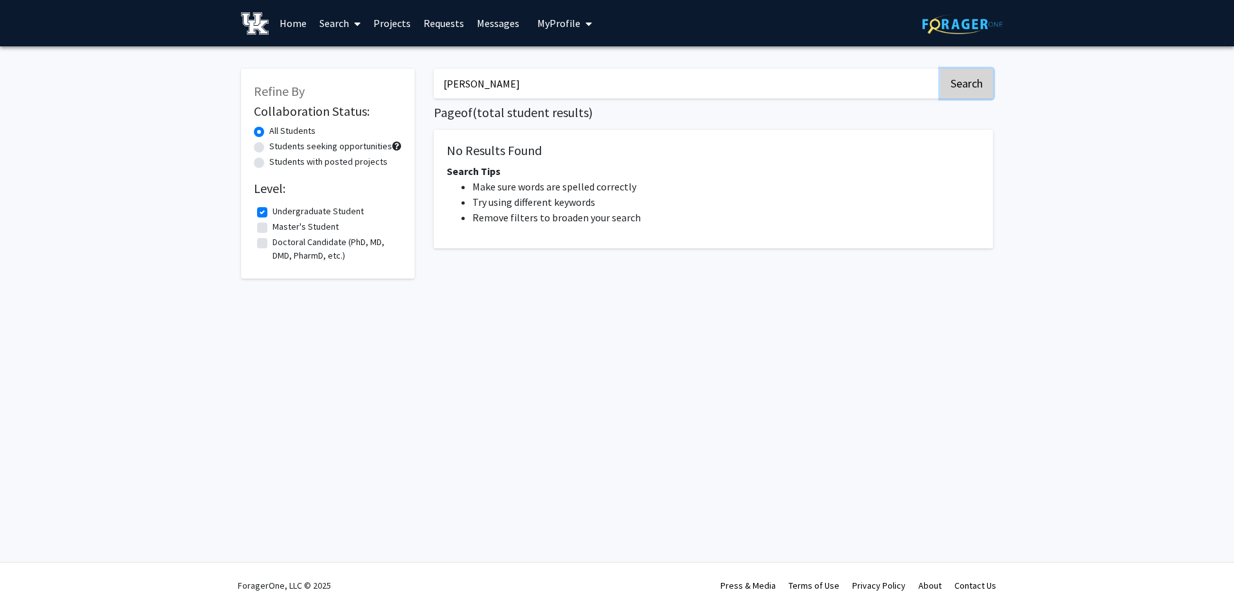
click at [955, 87] on button "Search" at bounding box center [967, 84] width 53 height 30
click at [968, 24] on img at bounding box center [963, 24] width 80 height 20
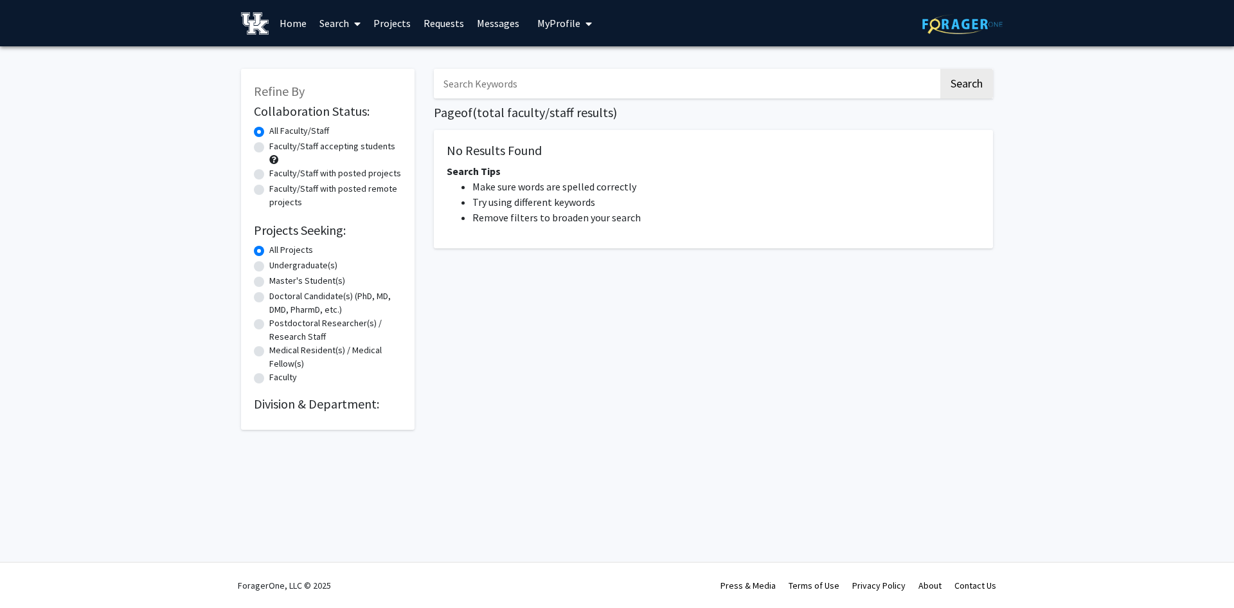
click at [336, 24] on link "Search" at bounding box center [340, 23] width 54 height 45
click at [298, 24] on link "Home" at bounding box center [293, 23] width 40 height 45
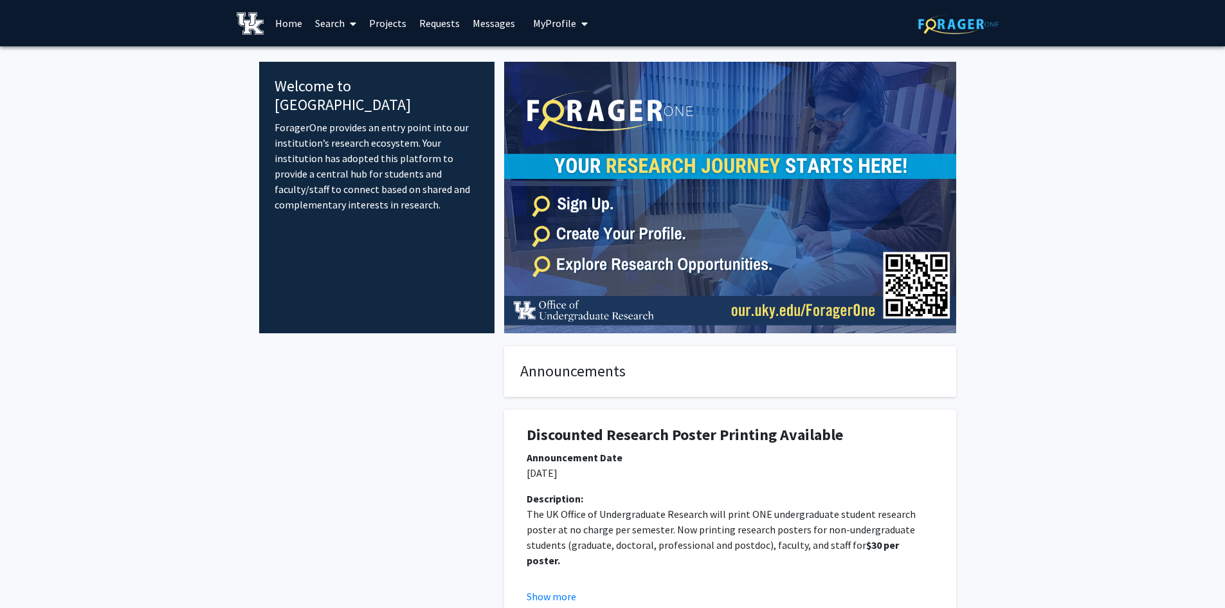
click at [314, 22] on link "Search" at bounding box center [336, 23] width 54 height 45
click at [346, 86] on span "Students" at bounding box center [348, 85] width 78 height 26
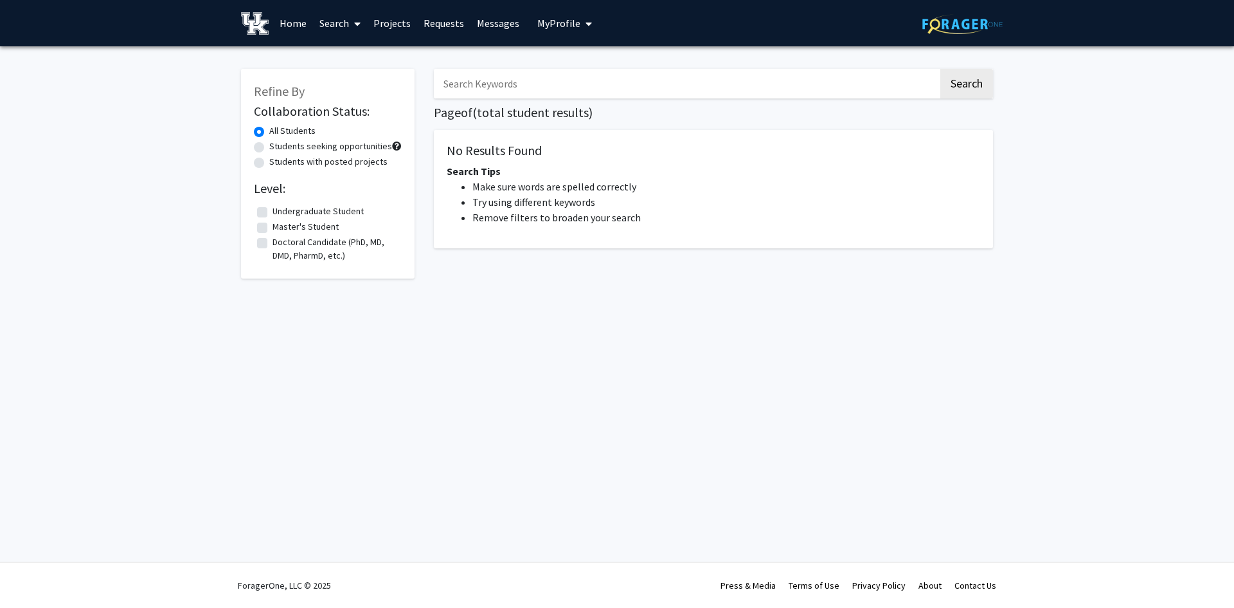
click at [467, 88] on input "Search Keywords" at bounding box center [686, 84] width 505 height 30
type input "[PERSON_NAME]"
click at [941, 69] on button "Search" at bounding box center [967, 84] width 53 height 30
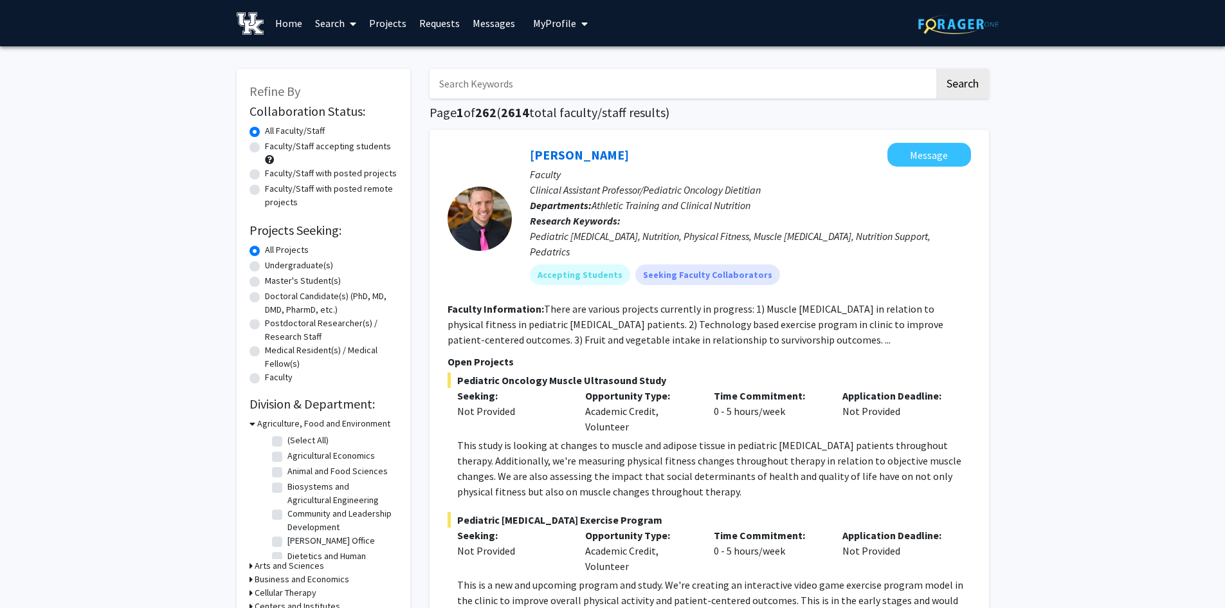
click at [356, 23] on icon at bounding box center [353, 24] width 6 height 10
click at [350, 84] on span "Students" at bounding box center [348, 85] width 78 height 26
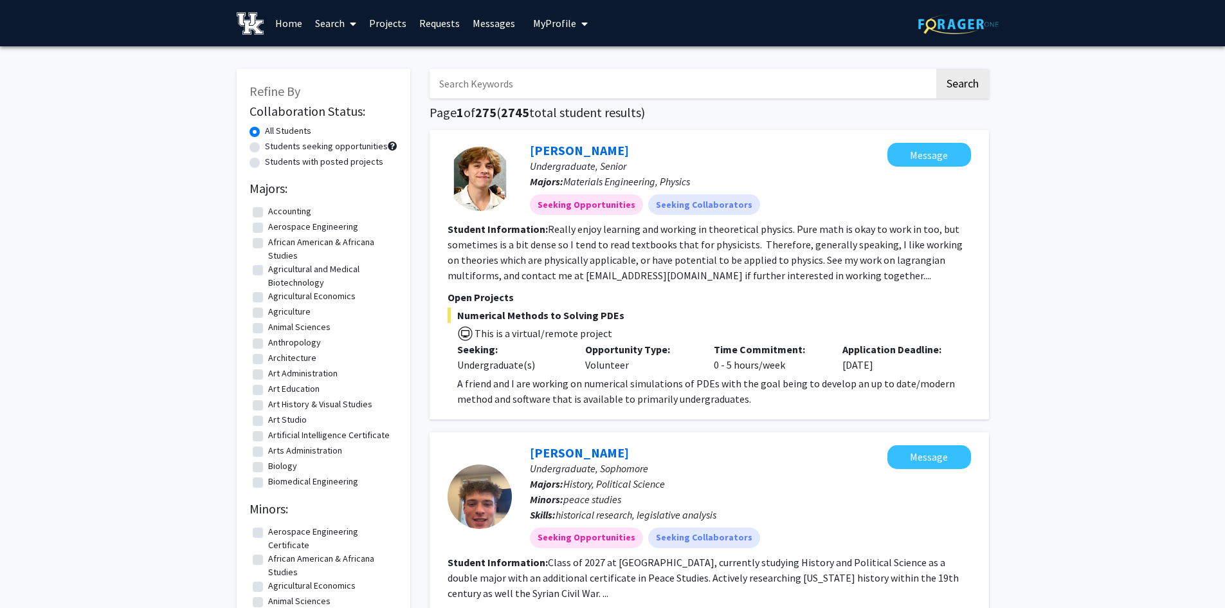
click at [518, 93] on input "Search Keywords" at bounding box center [681, 84] width 505 height 30
type input "[PERSON_NAME]"
click at [936, 69] on button "Search" at bounding box center [962, 84] width 53 height 30
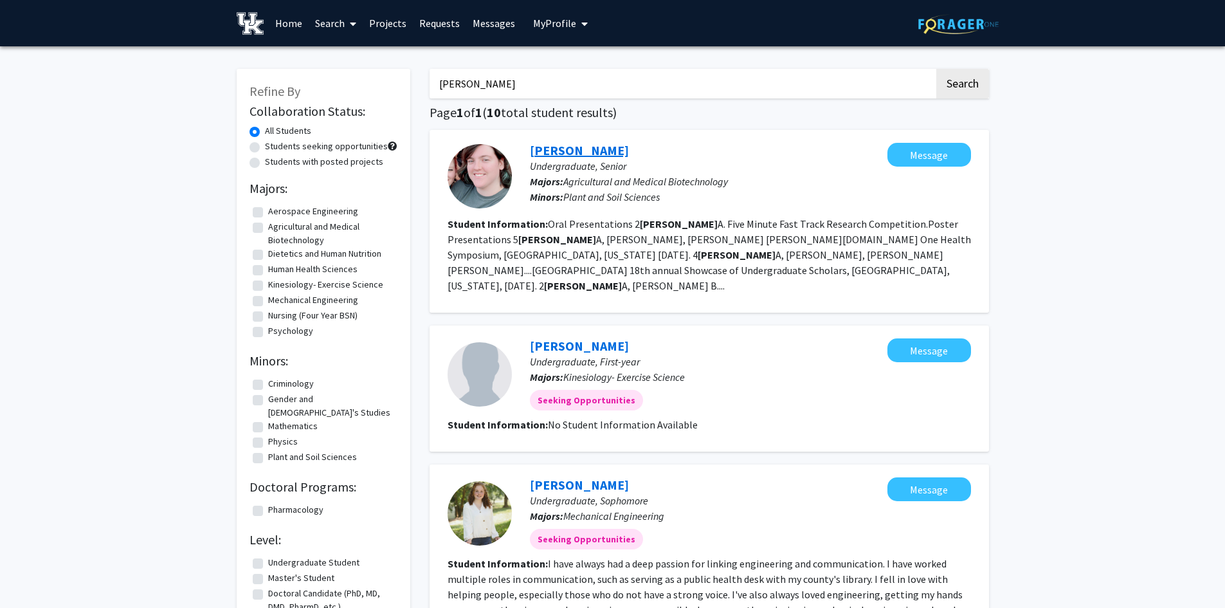
click at [577, 147] on link "Ashley Morrison" at bounding box center [579, 150] width 99 height 16
drag, startPoint x: 526, startPoint y: 86, endPoint x: 401, endPoint y: 82, distance: 124.8
click at [936, 69] on button "Search" at bounding box center [962, 84] width 53 height 30
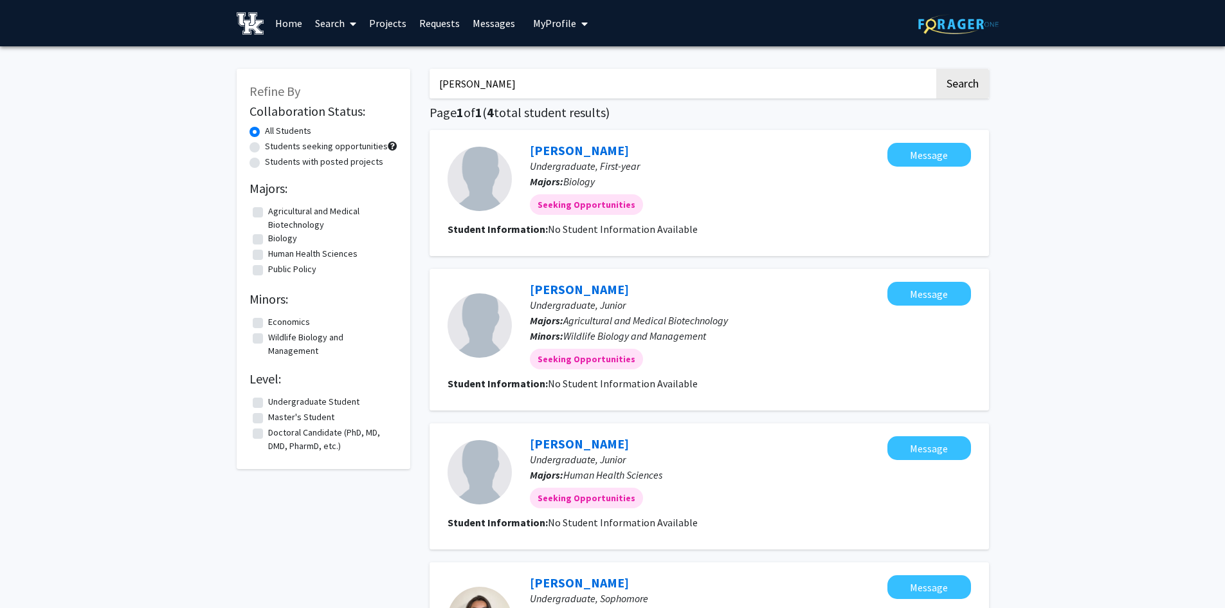
drag, startPoint x: 474, startPoint y: 87, endPoint x: 411, endPoint y: 87, distance: 63.0
click at [411, 87] on div "Refine By Collaboration Status: All Students Students seeking opportunities Stu…" at bounding box center [613, 424] width 772 height 737
click at [936, 69] on button "Search" at bounding box center [962, 84] width 53 height 30
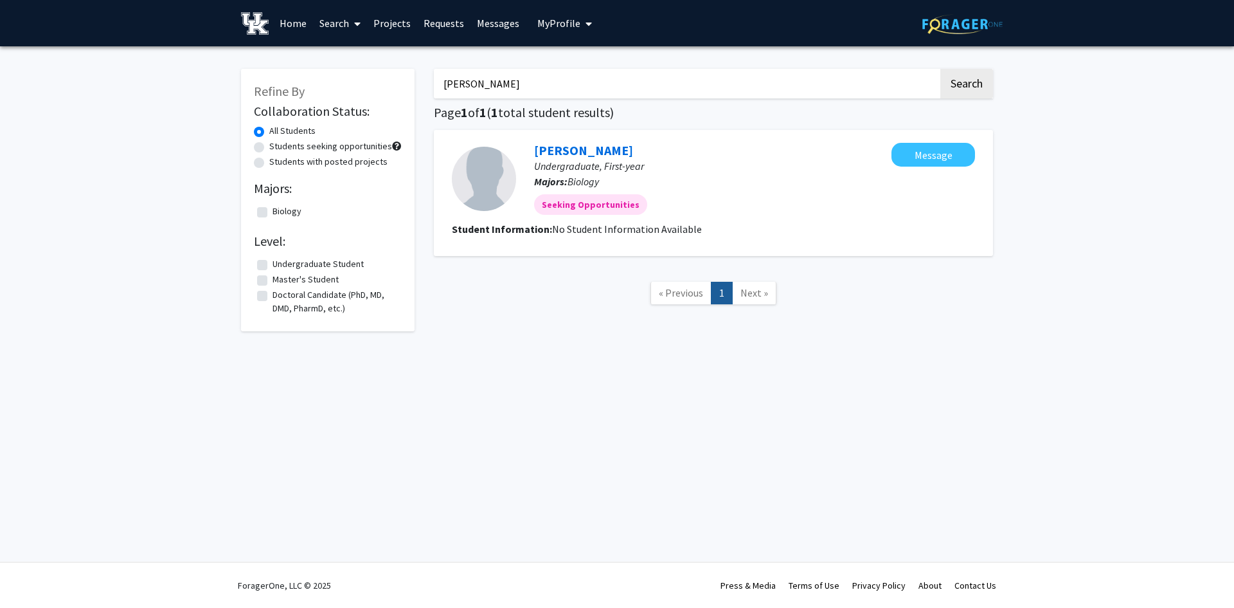
drag, startPoint x: 458, startPoint y: 86, endPoint x: 425, endPoint y: 87, distance: 32.8
click at [425, 87] on div "leake Search Page 1 of 1 ( 1 total student results) Abigail Leake Undergraduate…" at bounding box center [713, 193] width 579 height 275
click at [941, 69] on button "Search" at bounding box center [967, 84] width 53 height 30
drag, startPoint x: 453, startPoint y: 83, endPoint x: 424, endPoint y: 82, distance: 29.6
click at [424, 82] on div "Refine By Collaboration Status: All Students Students seeking opportunities Stu…" at bounding box center [617, 193] width 772 height 275
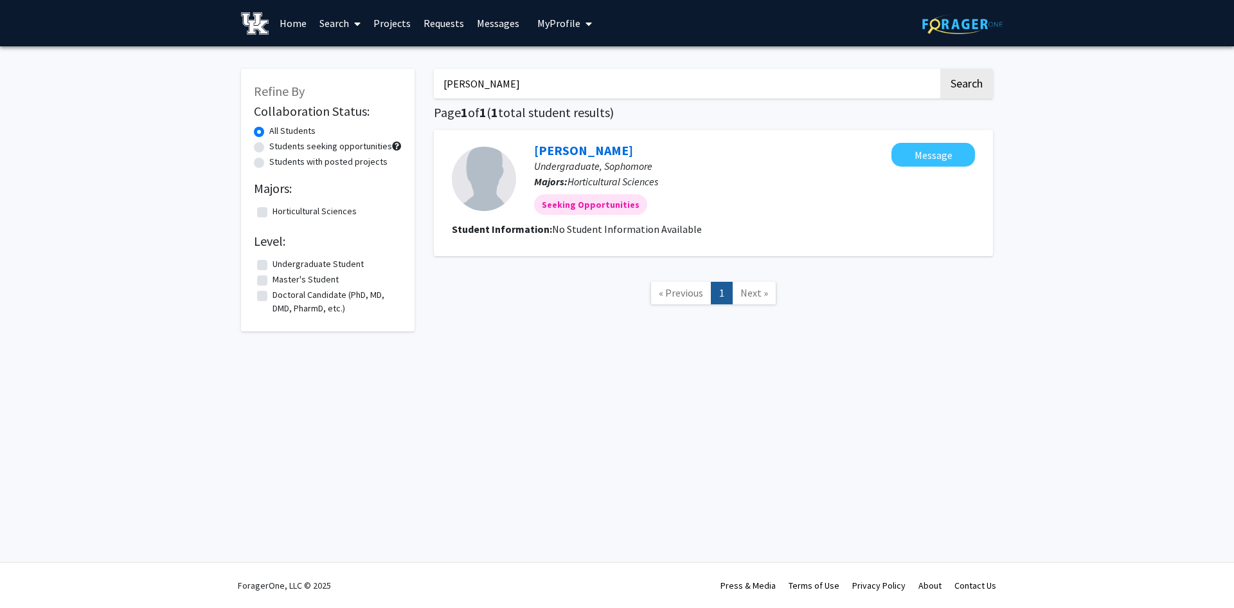
type input "mclarney"
click at [941, 69] on button "Search" at bounding box center [967, 84] width 53 height 30
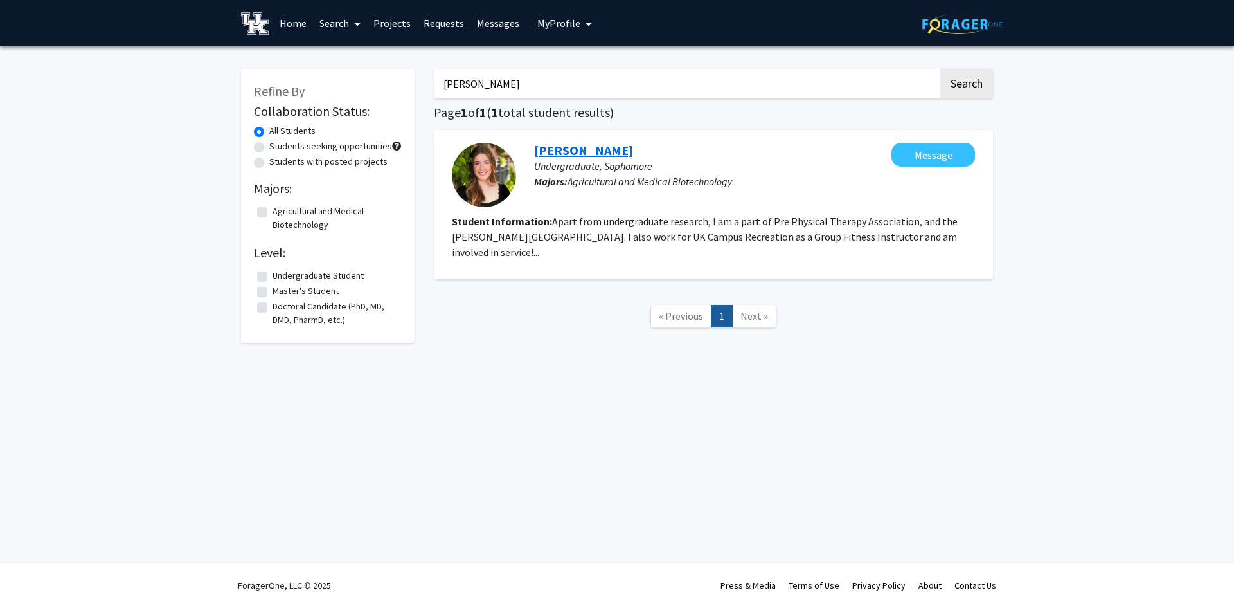
click at [579, 150] on link "Erin McLarney" at bounding box center [583, 150] width 99 height 16
drag, startPoint x: 490, startPoint y: 82, endPoint x: 438, endPoint y: 82, distance: 51.4
click at [438, 82] on input "mclarney" at bounding box center [686, 84] width 505 height 30
type input "walker owen"
click at [941, 69] on button "Search" at bounding box center [967, 84] width 53 height 30
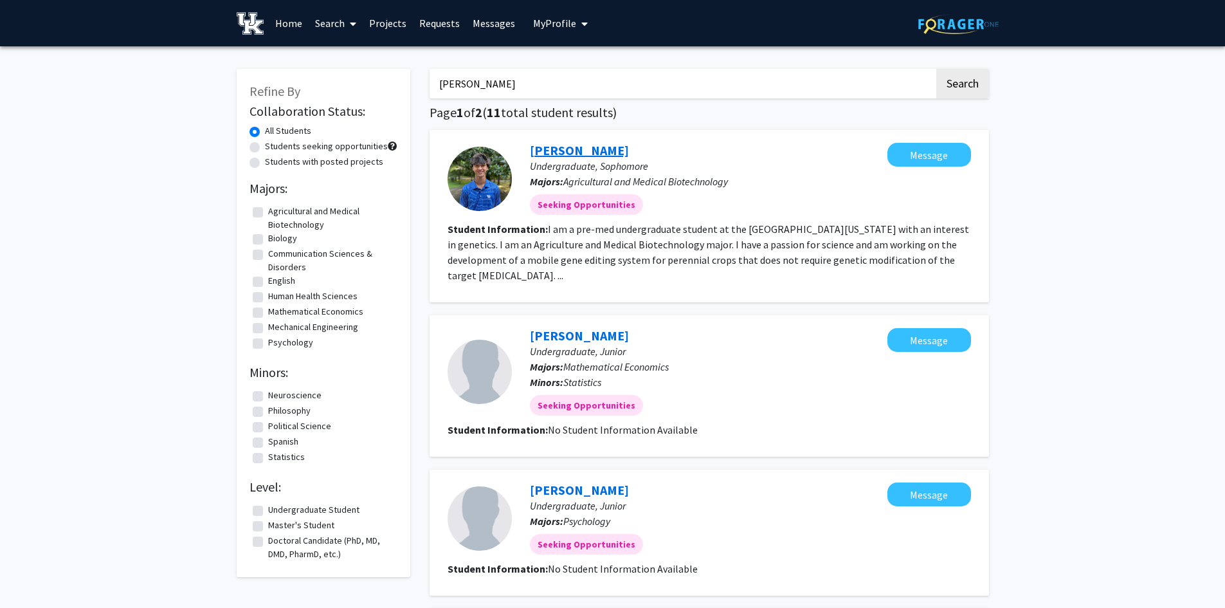
click at [539, 147] on link "Owen Walker" at bounding box center [579, 150] width 99 height 16
drag, startPoint x: 503, startPoint y: 84, endPoint x: 417, endPoint y: 79, distance: 85.7
type input "emily campbell"
click at [936, 69] on button "Search" at bounding box center [962, 84] width 53 height 30
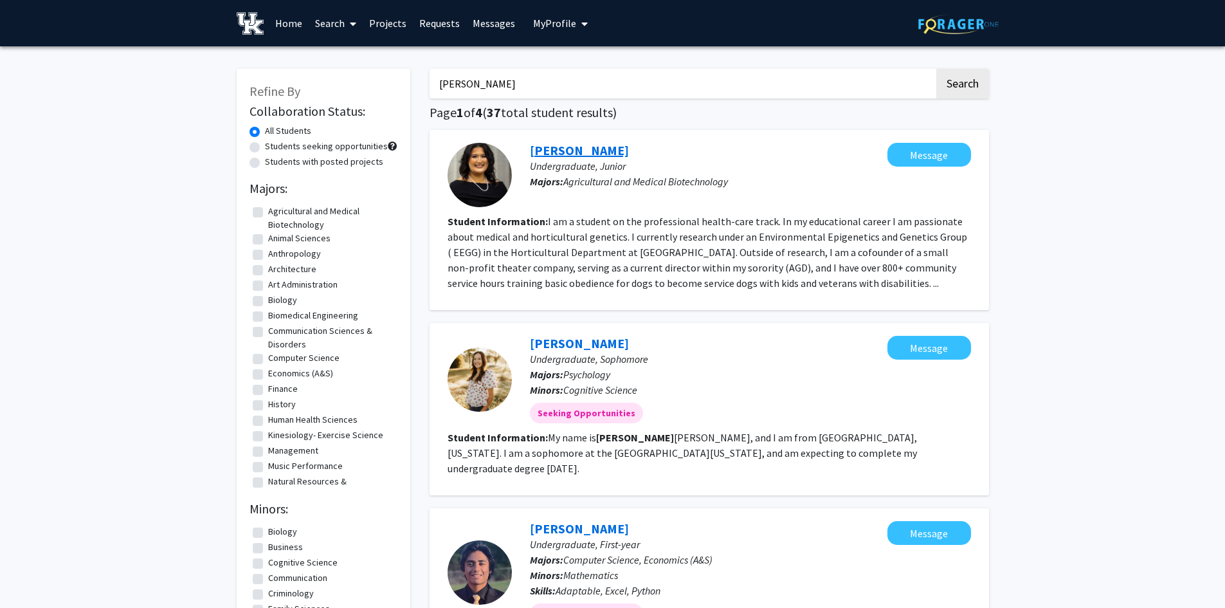
click at [548, 148] on link "Emily Campbell" at bounding box center [579, 150] width 99 height 16
drag, startPoint x: 521, startPoint y: 77, endPoint x: 434, endPoint y: 73, distance: 87.5
click at [434, 73] on input "emily campbell" at bounding box center [681, 84] width 505 height 30
click at [936, 69] on button "Search" at bounding box center [962, 84] width 53 height 30
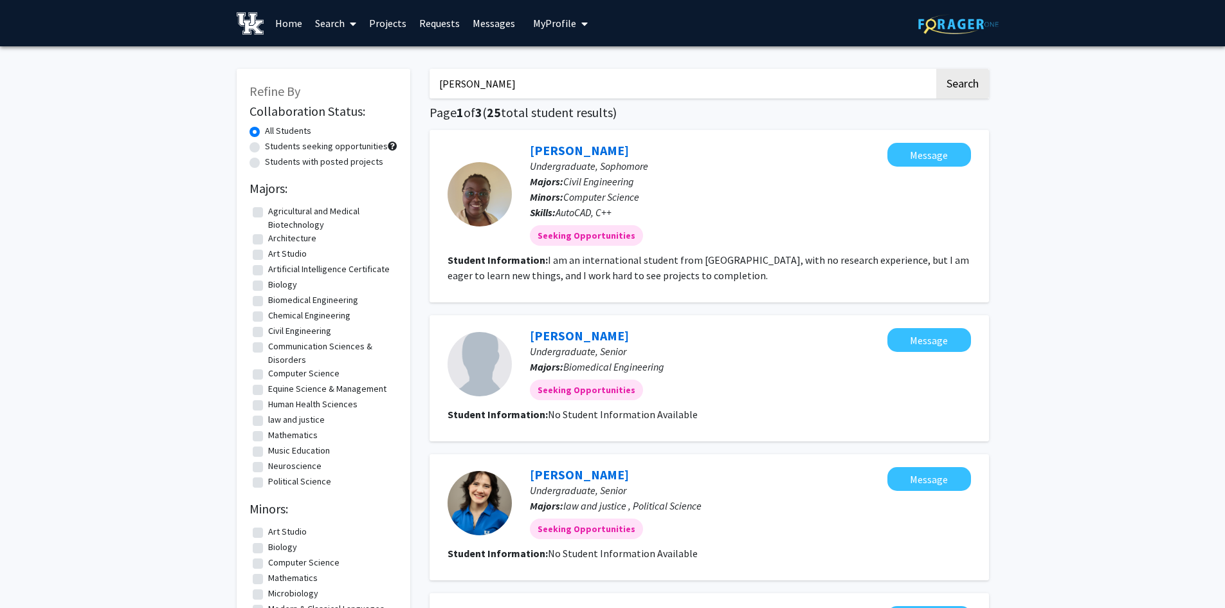
drag, startPoint x: 463, startPoint y: 84, endPoint x: 404, endPoint y: 84, distance: 59.2
click at [936, 69] on button "Search" at bounding box center [962, 84] width 53 height 30
drag, startPoint x: 477, startPoint y: 84, endPoint x: 442, endPoint y: 80, distance: 34.9
click at [442, 80] on input "mary fukushige" at bounding box center [681, 84] width 505 height 30
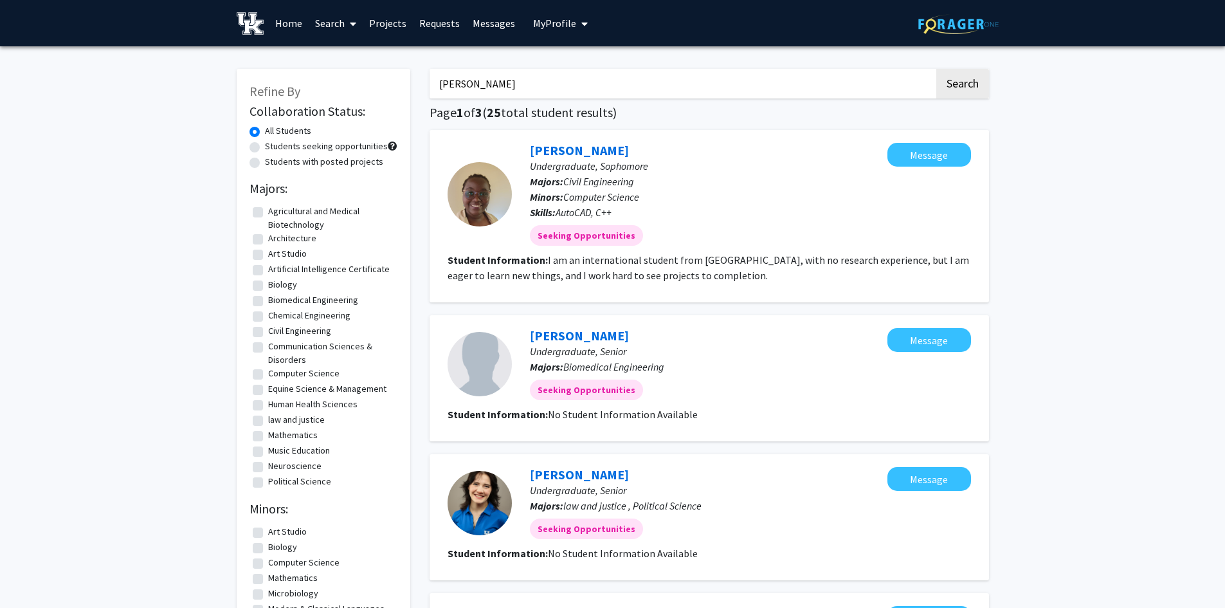
type input "julia king"
click at [936, 69] on button "Search" at bounding box center [962, 84] width 53 height 30
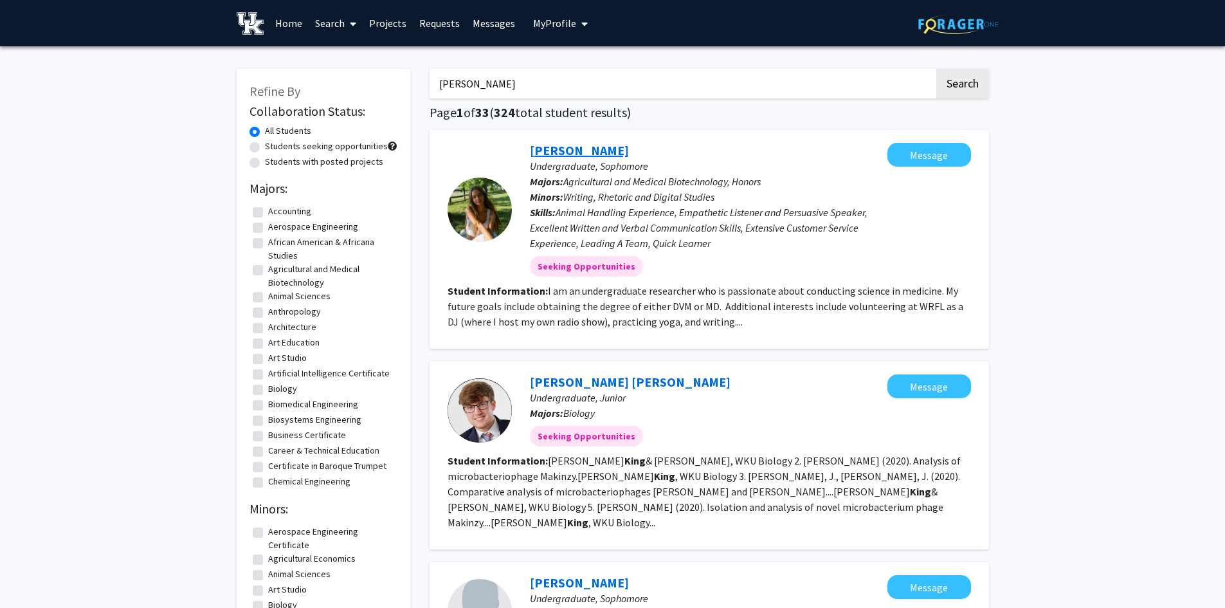
click at [558, 154] on link "Julia King" at bounding box center [579, 150] width 99 height 16
drag, startPoint x: 486, startPoint y: 86, endPoint x: 412, endPoint y: 80, distance: 74.2
click at [936, 69] on button "Search" at bounding box center [962, 84] width 53 height 30
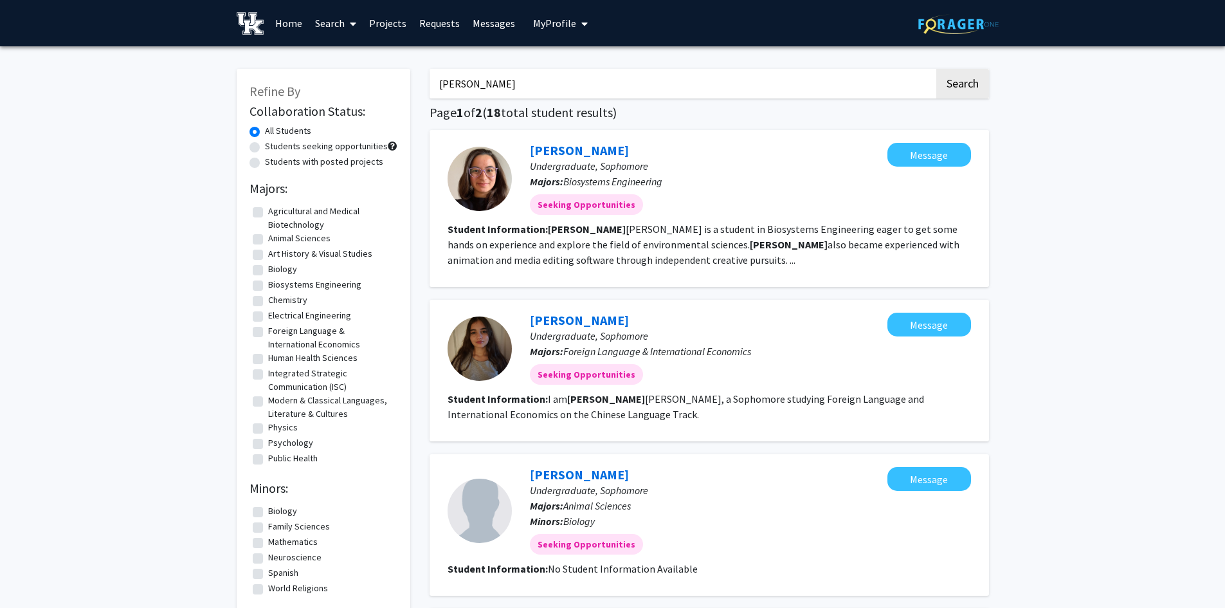
drag, startPoint x: 470, startPoint y: 84, endPoint x: 418, endPoint y: 84, distance: 52.1
click at [936, 69] on button "Search" at bounding box center [962, 84] width 53 height 30
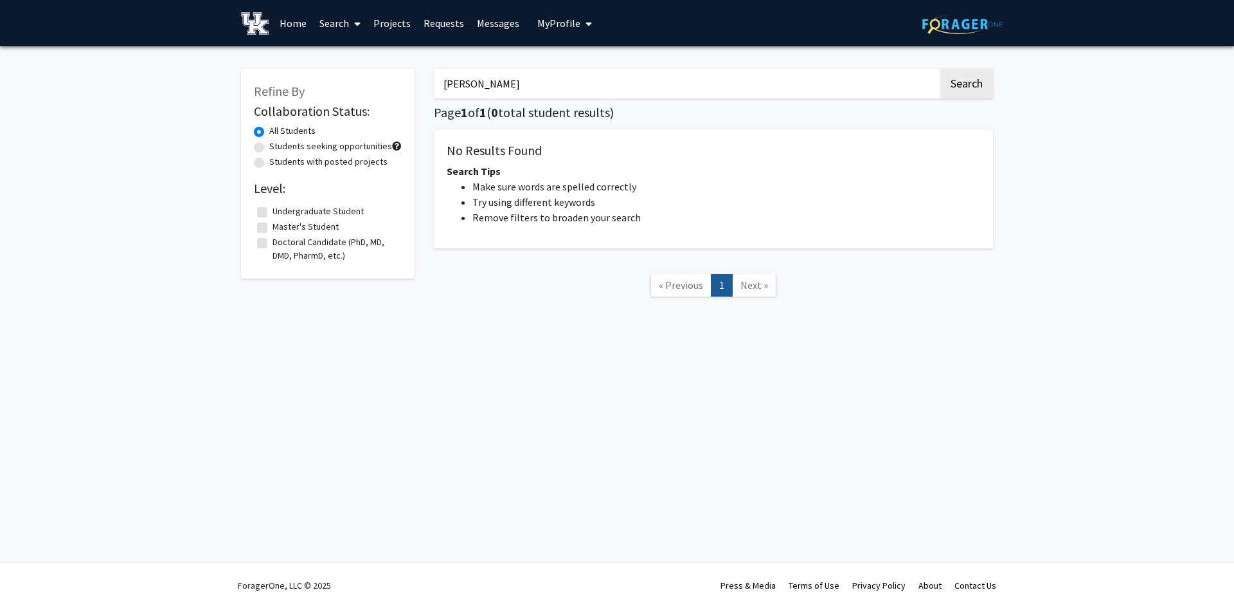
drag, startPoint x: 522, startPoint y: 84, endPoint x: 440, endPoint y: 79, distance: 82.4
click at [440, 79] on input "havard" at bounding box center [686, 84] width 505 height 30
click at [941, 69] on button "Search" at bounding box center [967, 84] width 53 height 30
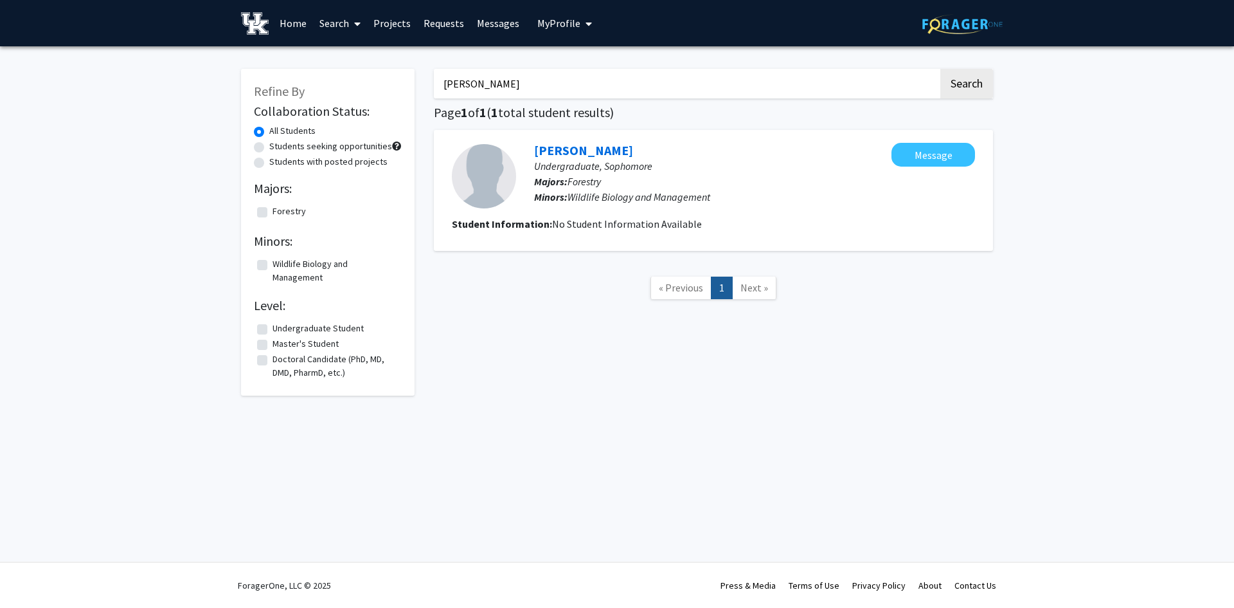
drag, startPoint x: 485, startPoint y: 85, endPoint x: 380, endPoint y: 89, distance: 105.5
click at [380, 89] on div "Refine By Collaboration Status: All Students Students seeking opportunities Stu…" at bounding box center [617, 225] width 772 height 339
click at [941, 69] on button "Search" at bounding box center [967, 84] width 53 height 30
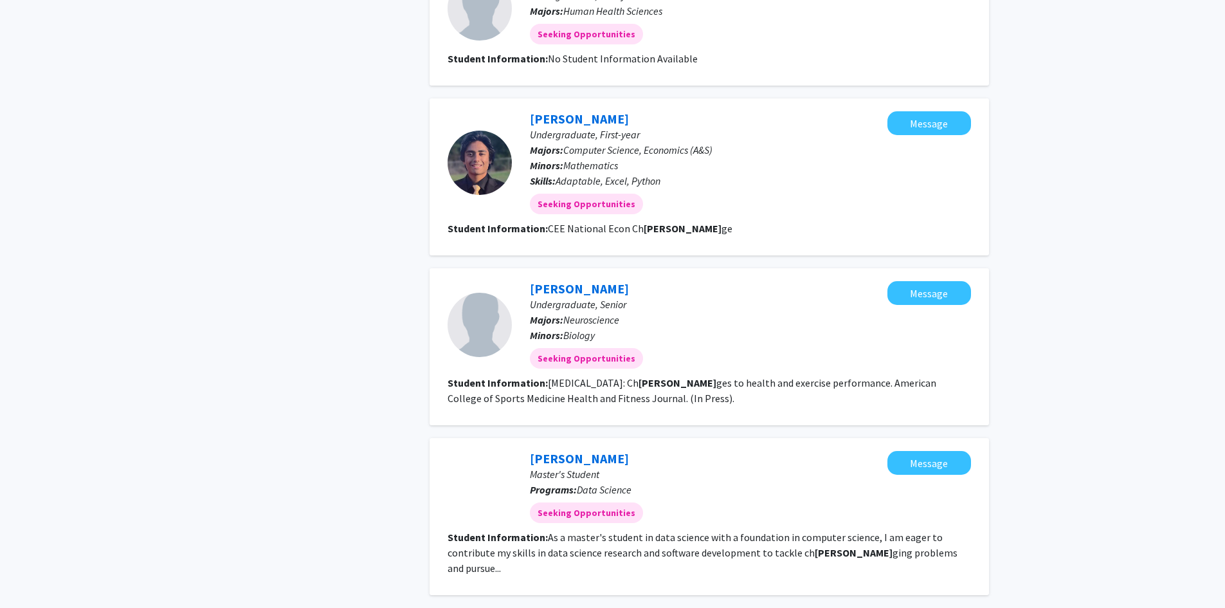
scroll to position [1093, 0]
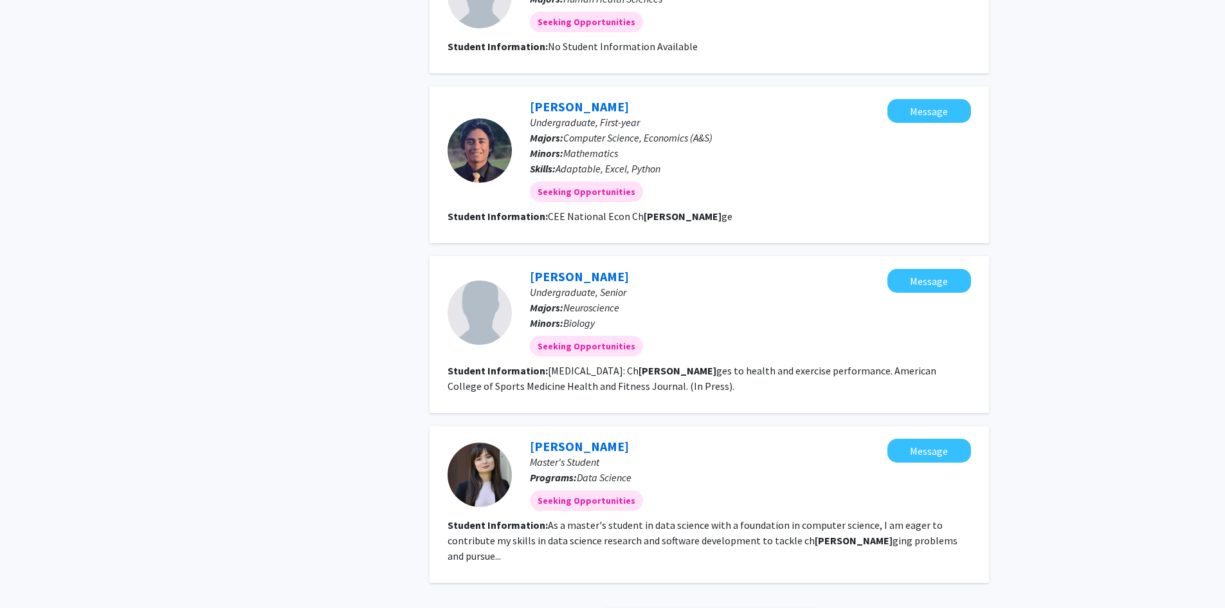
click at [698, 607] on link "2" at bounding box center [696, 619] width 22 height 23
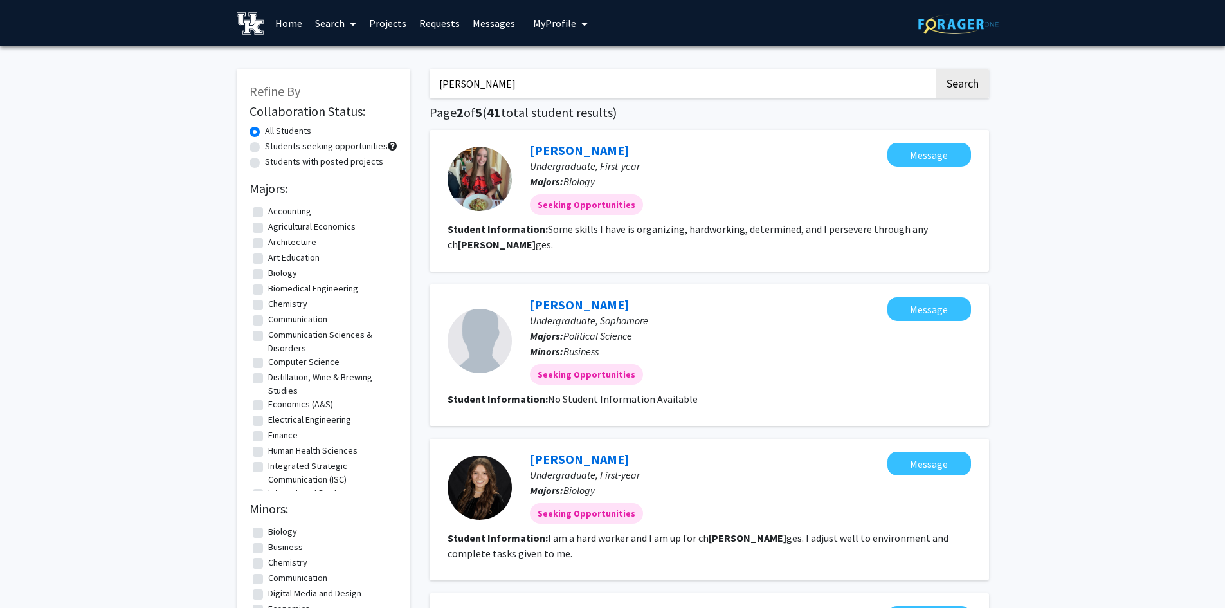
drag, startPoint x: 470, startPoint y: 86, endPoint x: 423, endPoint y: 82, distance: 47.1
type input "allen"
click at [936, 69] on button "Search" at bounding box center [962, 84] width 53 height 30
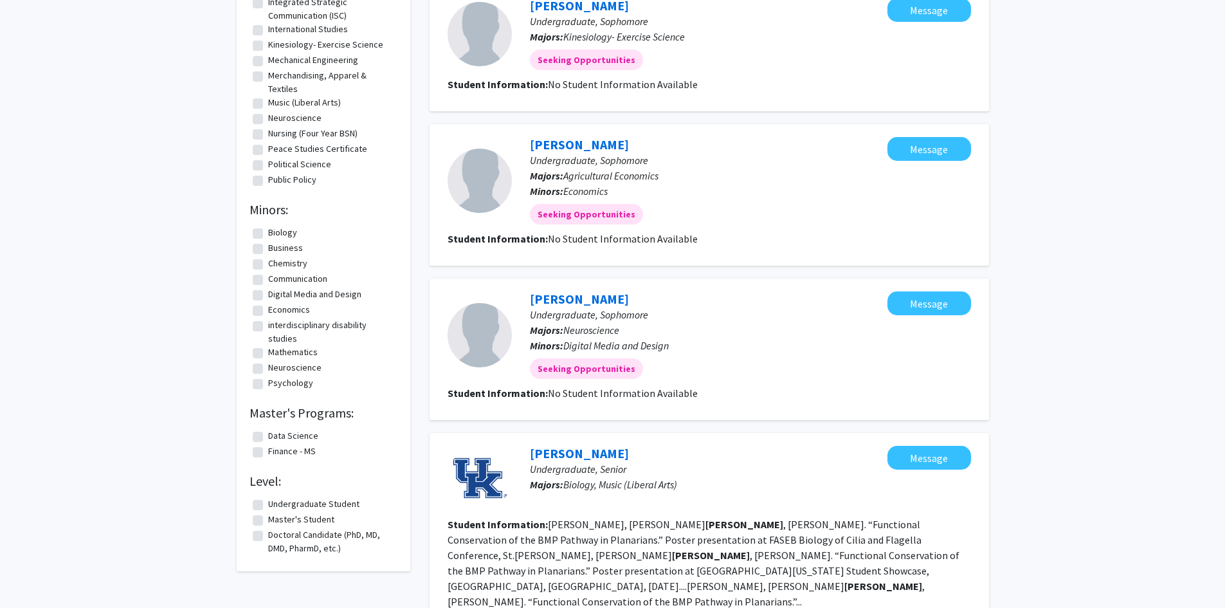
scroll to position [321, 0]
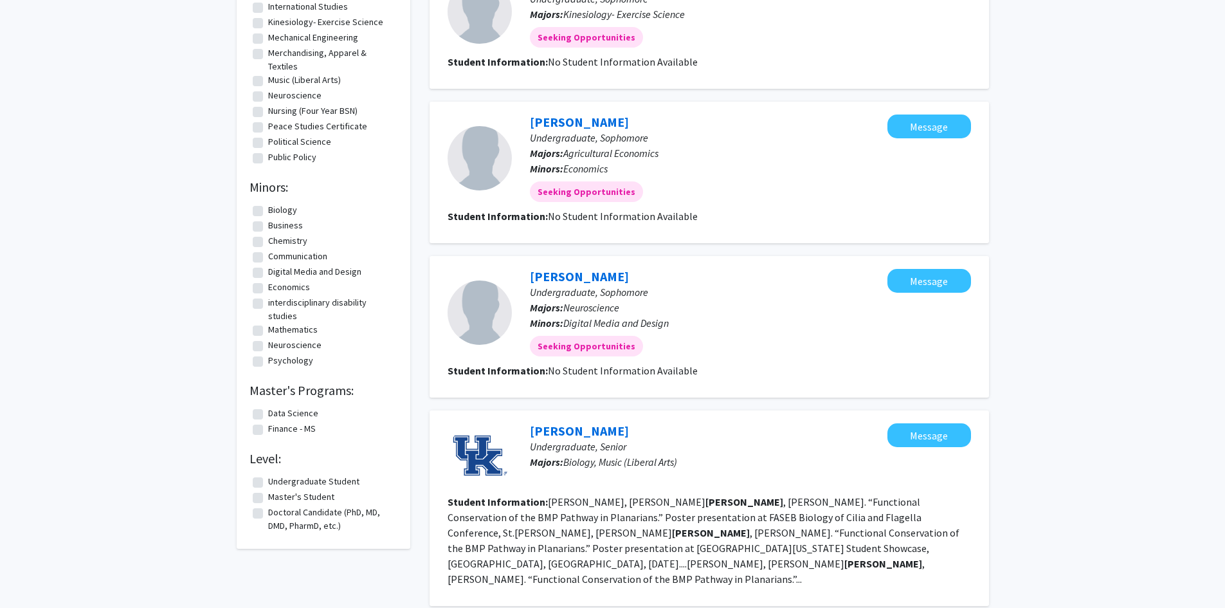
click at [268, 483] on label "Undergraduate Student" at bounding box center [313, 482] width 91 height 14
click at [268, 483] on input "Undergraduate Student" at bounding box center [272, 479] width 8 height 8
checkbox input "true"
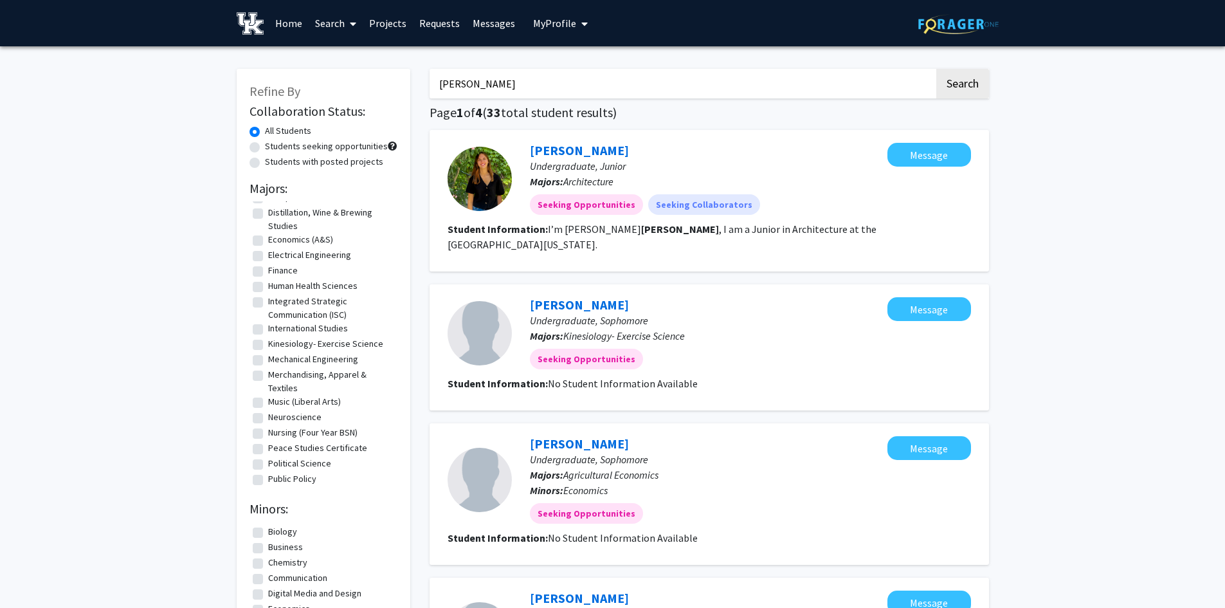
drag, startPoint x: 467, startPoint y: 82, endPoint x: 423, endPoint y: 80, distance: 44.4
type input "basse"
click at [936, 69] on button "Search" at bounding box center [962, 84] width 53 height 30
checkbox input "false"
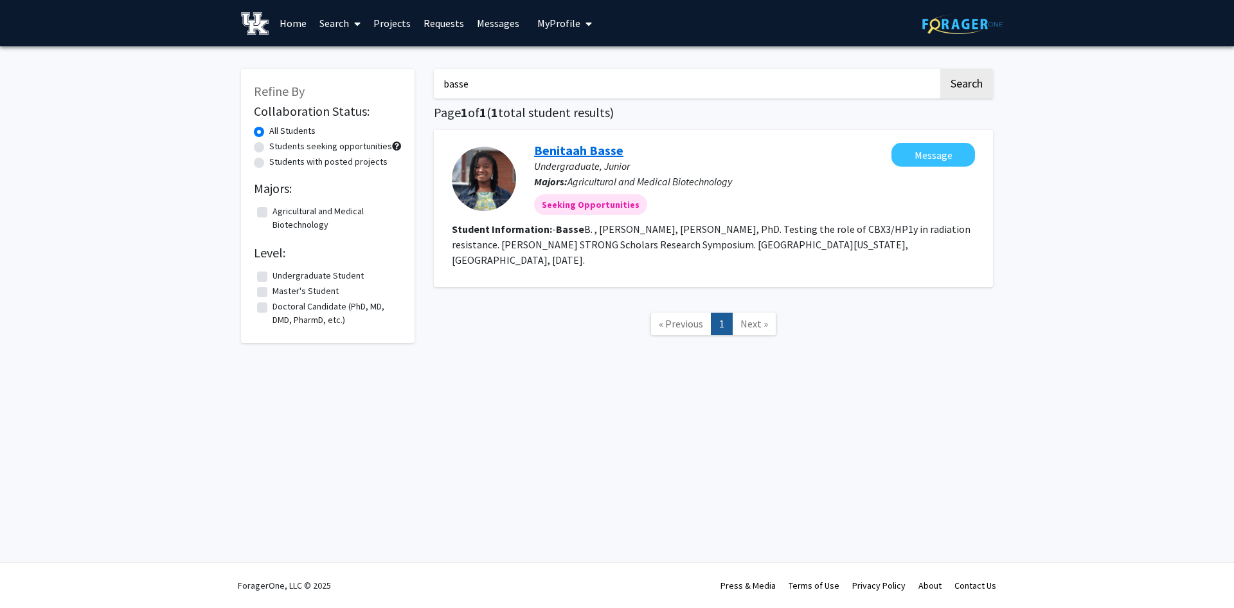
click at [550, 150] on link "Benitaah Basse" at bounding box center [578, 150] width 89 height 16
click at [424, 84] on div "Refine By Collaboration Status: All Students Students seeking opportunities Stu…" at bounding box center [617, 208] width 772 height 305
click at [941, 69] on button "Search" at bounding box center [967, 84] width 53 height 30
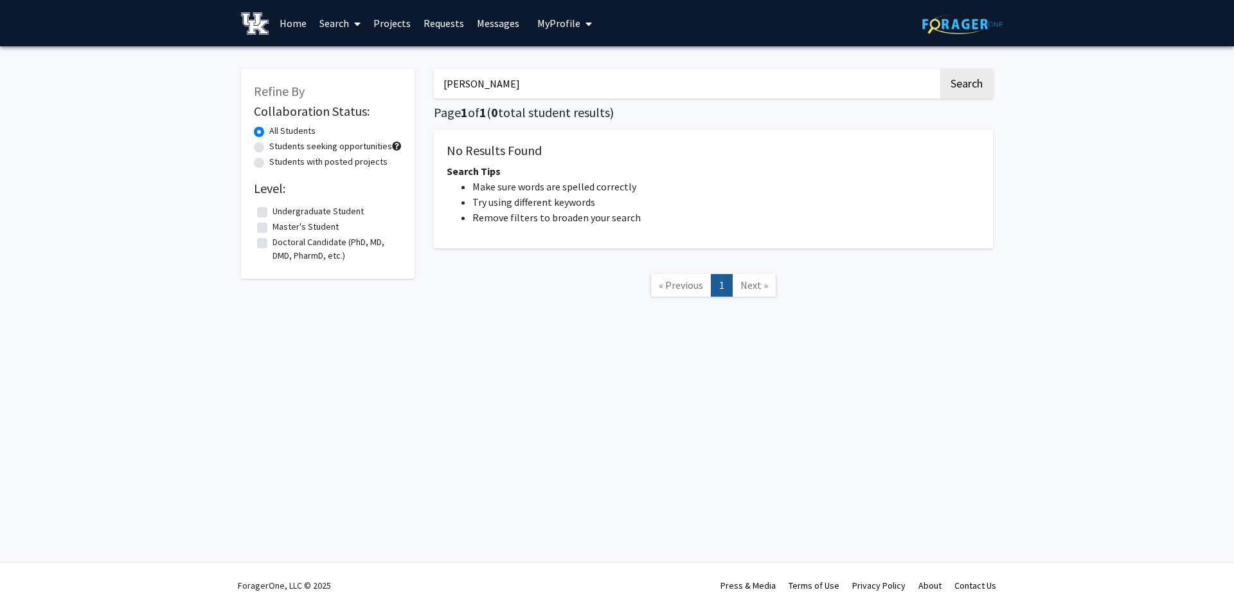
drag, startPoint x: 451, startPoint y: 82, endPoint x: 431, endPoint y: 83, distance: 19.9
click at [431, 83] on div "stout Search Page 1 of 1 ( 0 total student results) No Results Found Search Tip…" at bounding box center [713, 189] width 579 height 267
type input "stover"
click at [941, 69] on button "Search" at bounding box center [967, 84] width 53 height 30
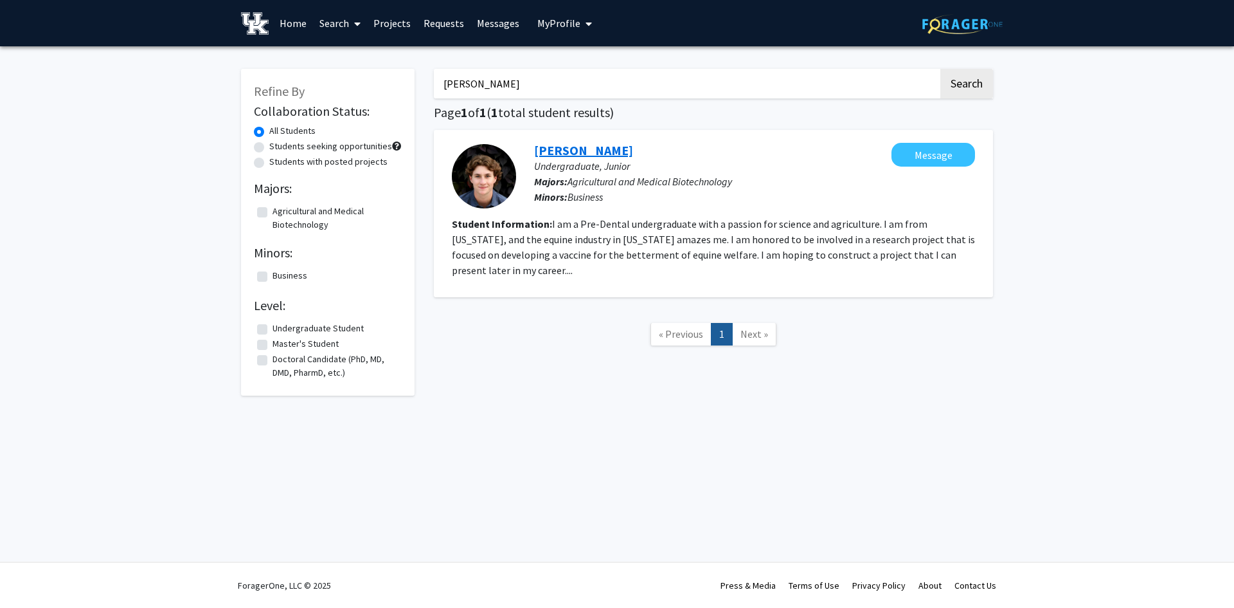
click at [586, 150] on link "Evan Stover" at bounding box center [583, 150] width 99 height 16
drag, startPoint x: 476, startPoint y: 83, endPoint x: 431, endPoint y: 82, distance: 44.4
click at [431, 82] on div "stover Search Page 1 of 1 ( 1 total student results) Evan Stover Undergraduate,…" at bounding box center [713, 225] width 579 height 339
type input "villafana"
click at [941, 69] on button "Search" at bounding box center [967, 84] width 53 height 30
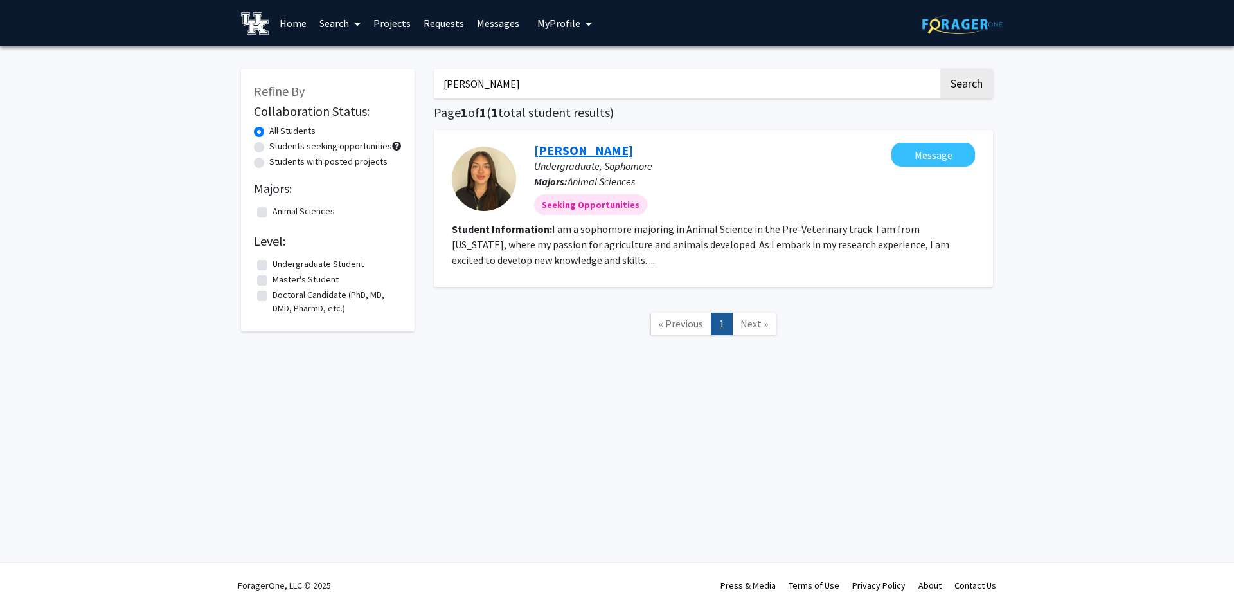
click at [555, 149] on link "Emma Villafana" at bounding box center [583, 150] width 99 height 16
drag, startPoint x: 471, startPoint y: 87, endPoint x: 405, endPoint y: 84, distance: 66.3
click at [405, 84] on div "Refine By Collaboration Status: All Students Students seeking opportunities Stu…" at bounding box center [617, 208] width 772 height 305
click at [941, 69] on button "Search" at bounding box center [967, 84] width 53 height 30
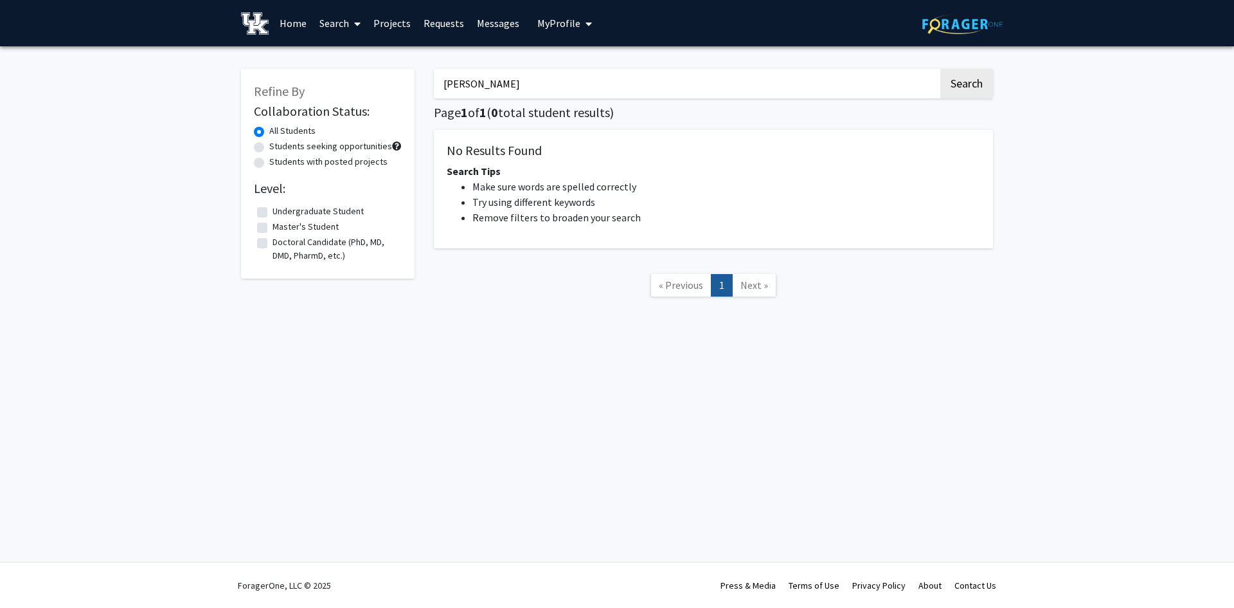
drag, startPoint x: 516, startPoint y: 93, endPoint x: 431, endPoint y: 80, distance: 85.3
click at [431, 80] on div "mclaughlin Search Page 1 of 1 ( 0 total student results) No Results Found Searc…" at bounding box center [713, 189] width 579 height 267
type input "christensen"
click at [941, 69] on button "Search" at bounding box center [967, 84] width 53 height 30
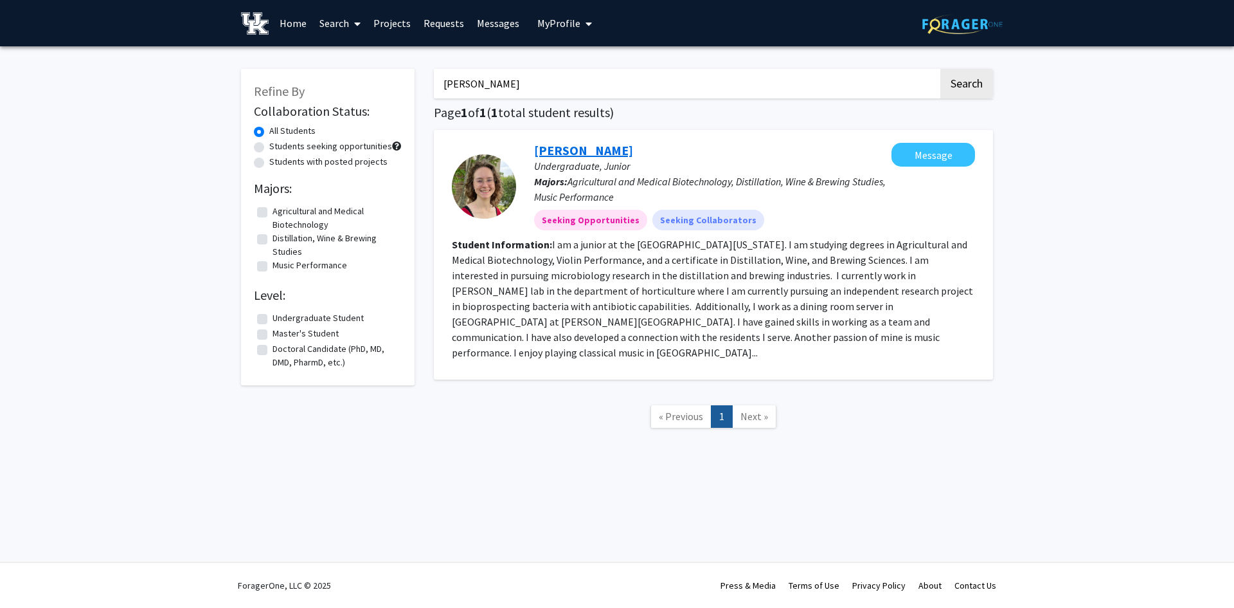
click at [574, 148] on link "Katie Christensen" at bounding box center [583, 150] width 99 height 16
drag, startPoint x: 449, startPoint y: 80, endPoint x: 430, endPoint y: 76, distance: 19.7
click at [430, 76] on div "christensen Search Page 1 of 1 ( 1 total student results) Katie Christensen Und…" at bounding box center [713, 255] width 579 height 398
type input "mueller"
click at [941, 69] on button "Search" at bounding box center [967, 84] width 53 height 30
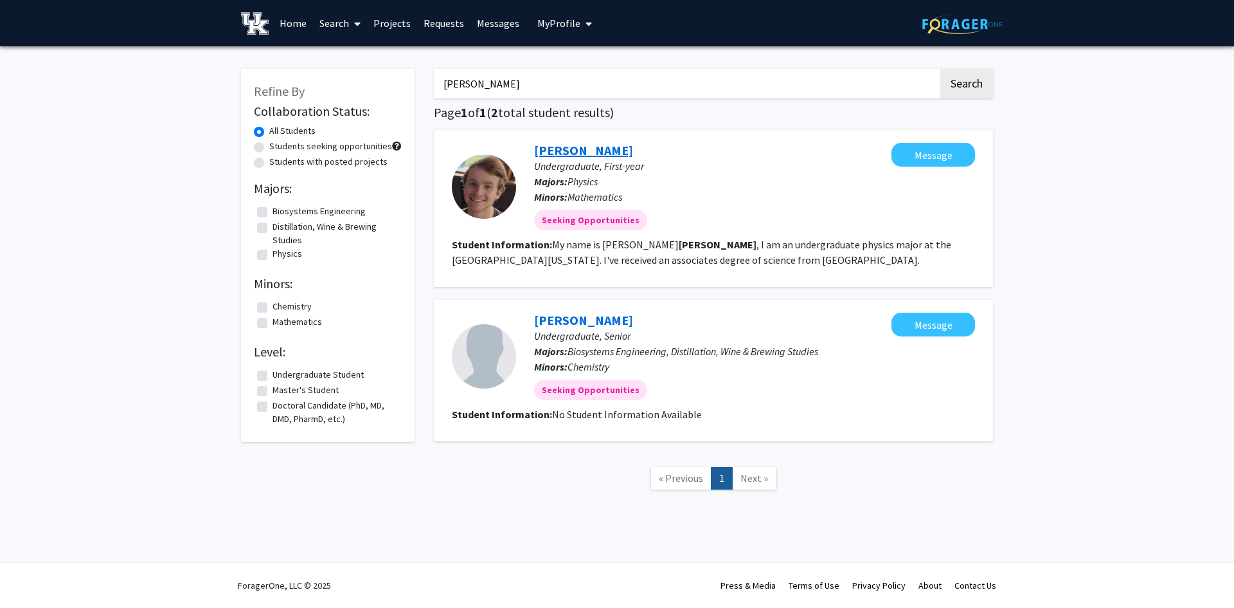
click at [553, 152] on link "Ethan Mueller" at bounding box center [583, 150] width 99 height 16
click at [559, 324] on link "Rianna Mueller" at bounding box center [583, 320] width 99 height 16
drag, startPoint x: 483, startPoint y: 88, endPoint x: 424, endPoint y: 86, distance: 59.2
click at [424, 86] on div "Refine By Collaboration Status: All Students Students seeking opportunities Stu…" at bounding box center [617, 286] width 772 height 460
click at [941, 69] on button "Search" at bounding box center [967, 84] width 53 height 30
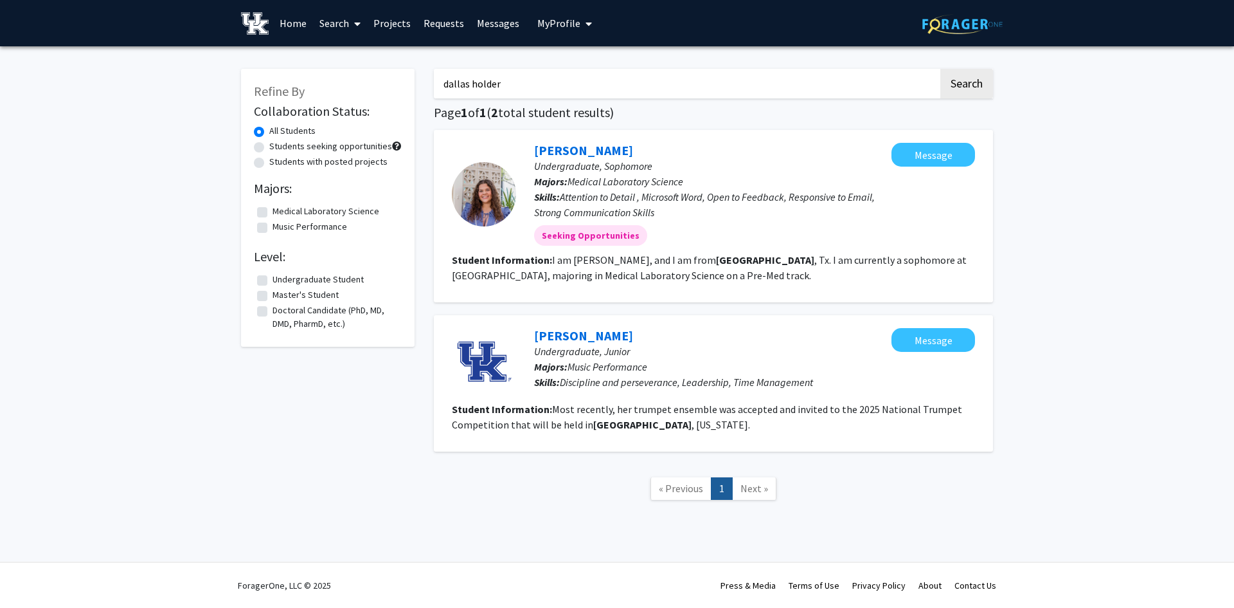
drag, startPoint x: 520, startPoint y: 87, endPoint x: 375, endPoint y: 82, distance: 144.1
click at [375, 82] on div "Refine By Collaboration Status: All Students Students seeking opportunities Stu…" at bounding box center [617, 291] width 772 height 470
click at [941, 69] on button "Search" at bounding box center [967, 84] width 53 height 30
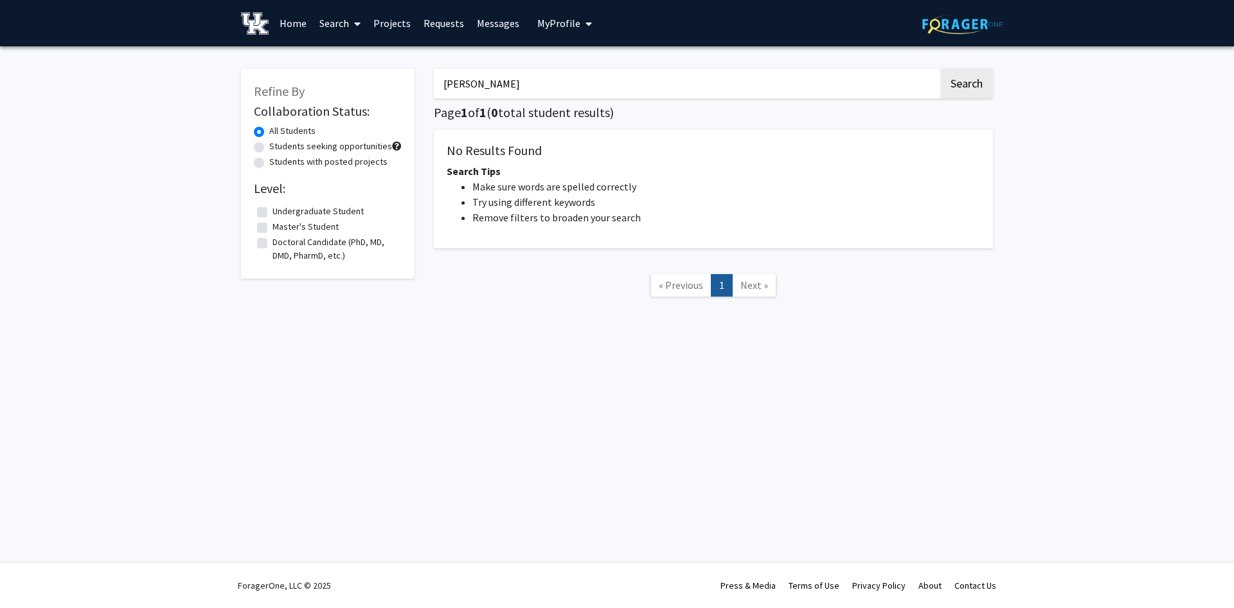
drag, startPoint x: 473, startPoint y: 87, endPoint x: 414, endPoint y: 83, distance: 59.3
click at [411, 85] on div "Refine By Collaboration Status: All Students Students seeking opportunities Stu…" at bounding box center [617, 189] width 772 height 267
click at [941, 69] on button "Search" at bounding box center [967, 84] width 53 height 30
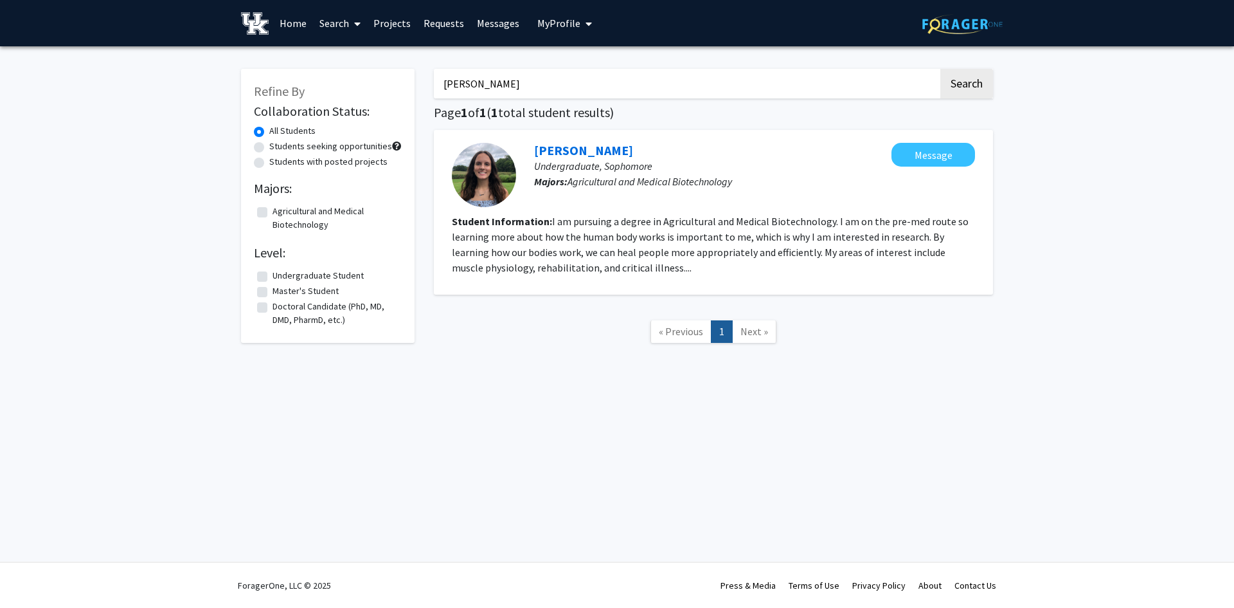
drag, startPoint x: 487, startPoint y: 87, endPoint x: 380, endPoint y: 77, distance: 107.2
click at [380, 77] on div "Refine By Collaboration Status: All Students Students seeking opportunities Stu…" at bounding box center [617, 212] width 772 height 313
click at [941, 69] on button "Search" at bounding box center [967, 84] width 53 height 30
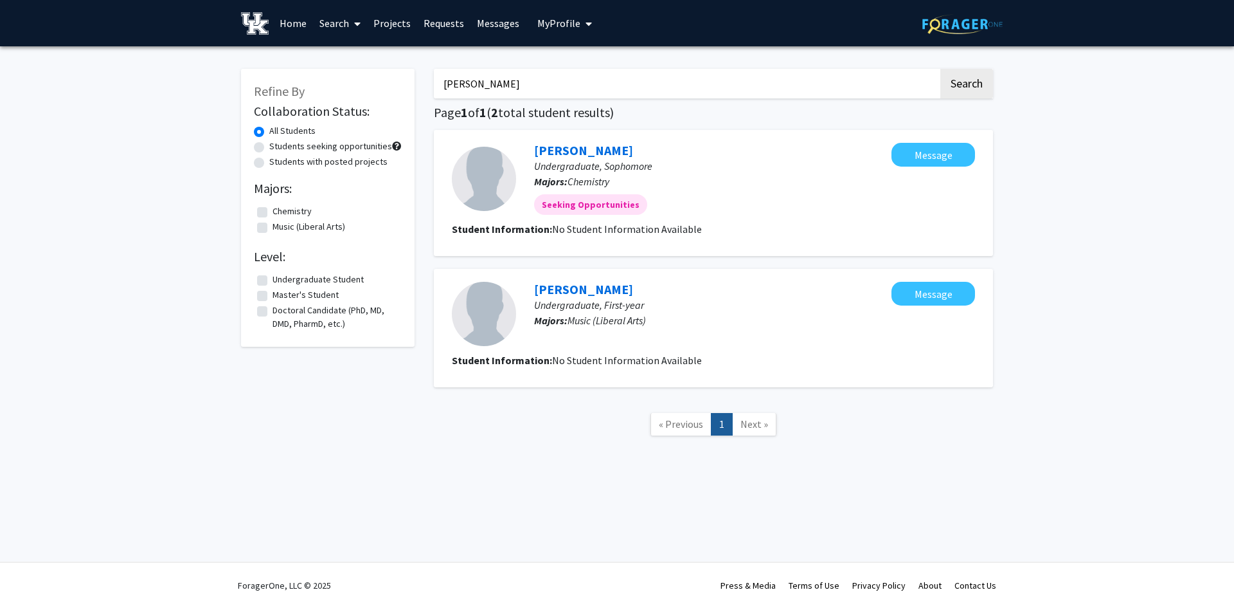
drag, startPoint x: 500, startPoint y: 92, endPoint x: 429, endPoint y: 84, distance: 71.1
click at [429, 84] on div "cobb Search Page 1 of 1 ( 2 total student results) Sydney Cobb Undergraduate, S…" at bounding box center [713, 259] width 579 height 406
click at [941, 69] on button "Search" at bounding box center [967, 84] width 53 height 30
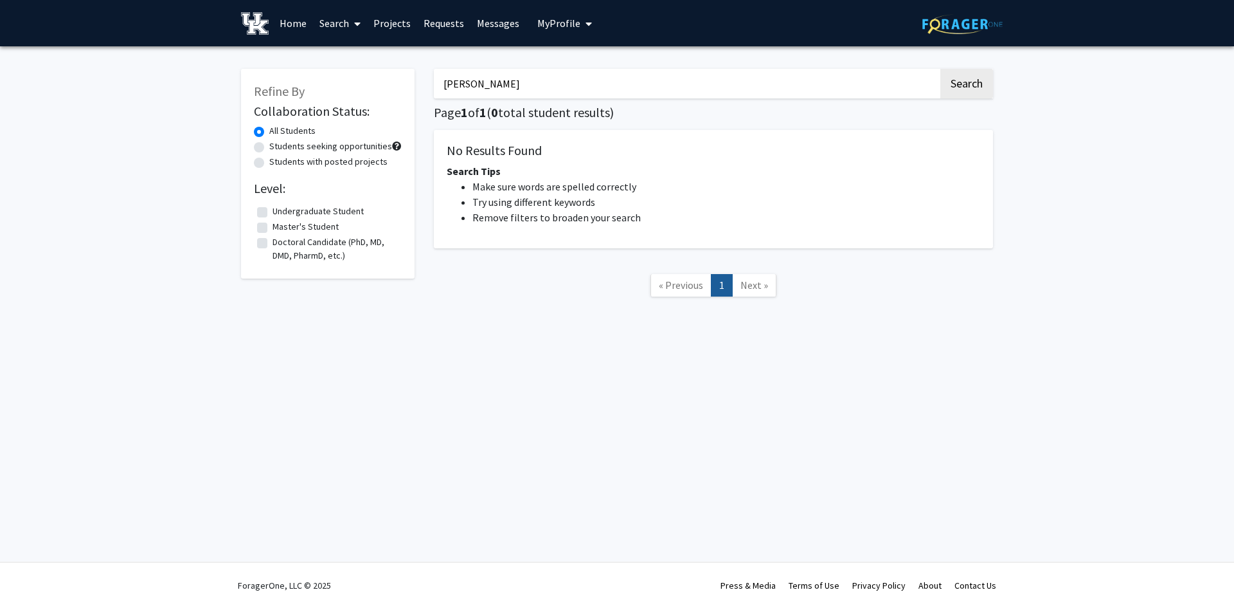
drag, startPoint x: 478, startPoint y: 83, endPoint x: 411, endPoint y: 75, distance: 66.7
click at [411, 75] on div "Refine By Collaboration Status: All Students Students seeking opportunities Stu…" at bounding box center [617, 189] width 772 height 267
click at [941, 69] on button "Search" at bounding box center [967, 84] width 53 height 30
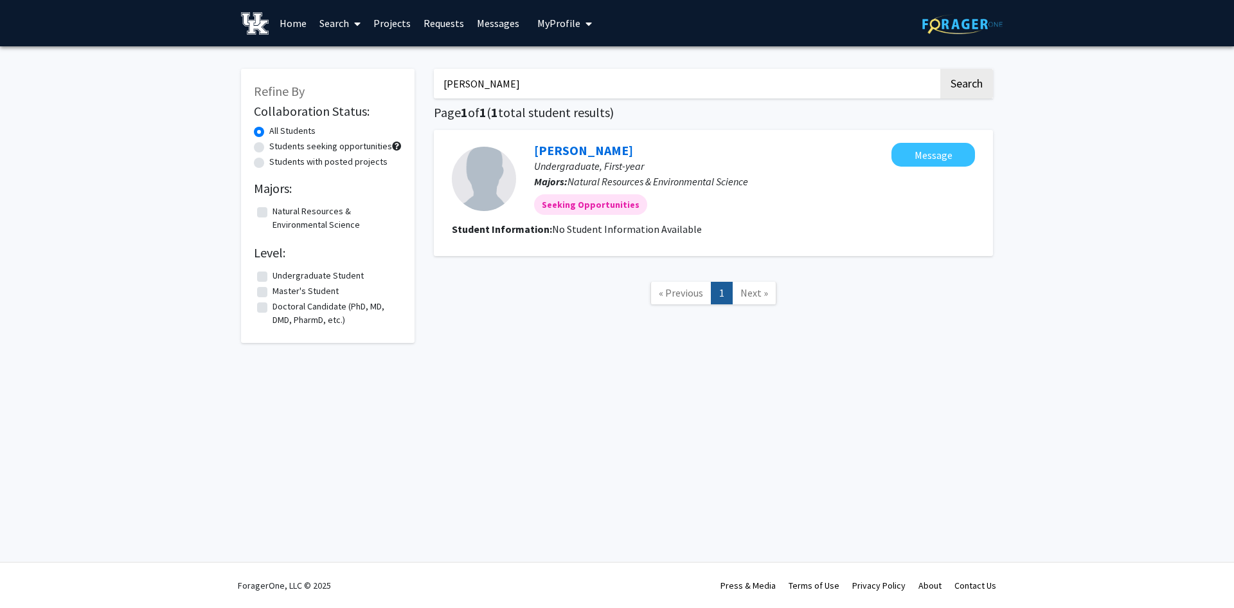
drag, startPoint x: 496, startPoint y: 86, endPoint x: 428, endPoint y: 76, distance: 68.2
click at [428, 76] on div "wilbers Search Page 1 of 1 ( 1 total student results) Charlie Wilbers Undergrad…" at bounding box center [713, 199] width 579 height 287
type input "roth"
click at [941, 69] on button "Search" at bounding box center [967, 84] width 53 height 30
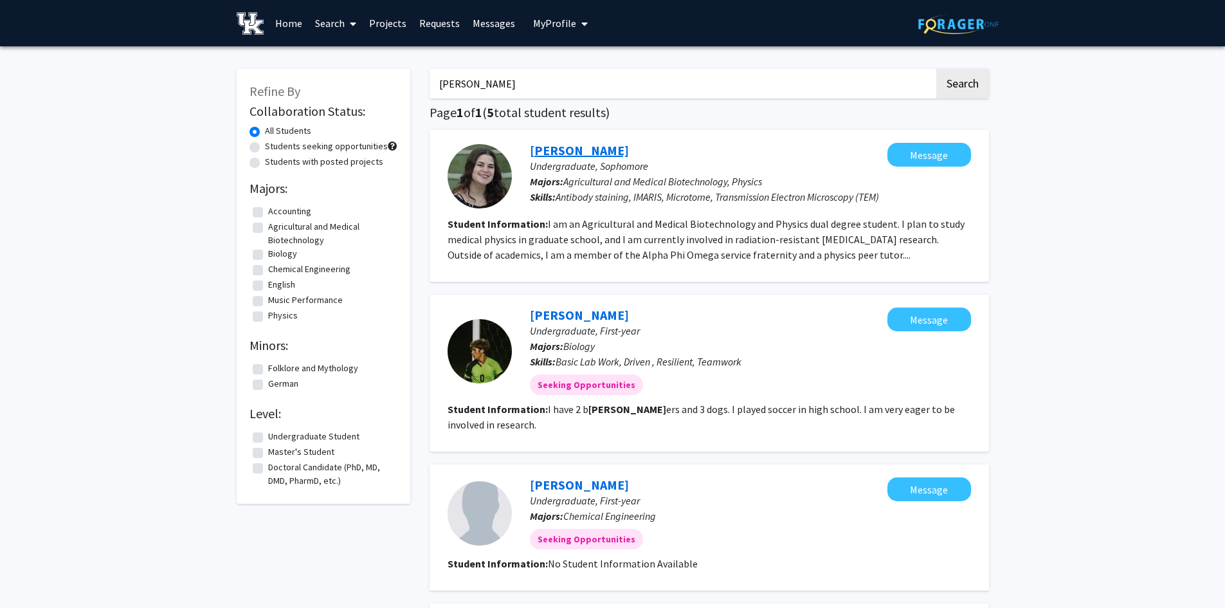
click at [552, 147] on link "Sophia Roth" at bounding box center [579, 150] width 99 height 16
drag, startPoint x: 464, startPoint y: 85, endPoint x: 395, endPoint y: 78, distance: 68.5
click at [395, 79] on div "Refine By Collaboration Status: All Students Students seeking opportunities Stu…" at bounding box center [613, 554] width 772 height 997
click at [936, 69] on button "Search" at bounding box center [962, 84] width 53 height 30
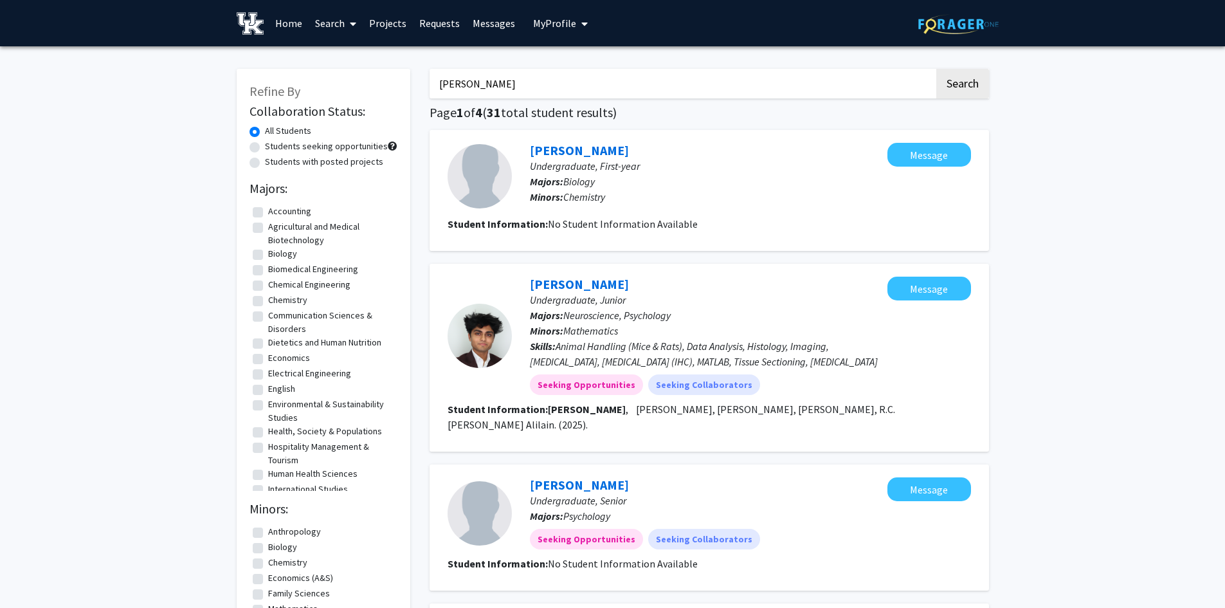
drag, startPoint x: 523, startPoint y: 89, endPoint x: 414, endPoint y: 80, distance: 109.0
type input "lujan"
click at [936, 69] on button "Search" at bounding box center [962, 84] width 53 height 30
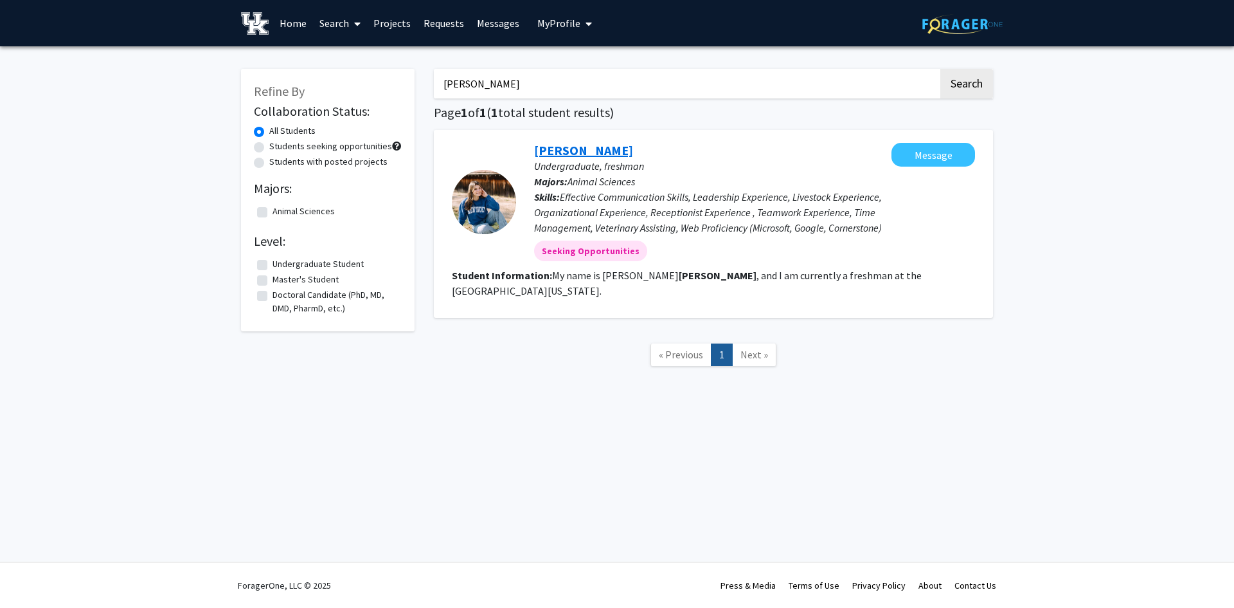
click at [574, 150] on link "Jillian Lujan" at bounding box center [583, 150] width 99 height 16
drag, startPoint x: 453, startPoint y: 89, endPoint x: 428, endPoint y: 89, distance: 25.1
click at [428, 89] on div "lujan Search Page 1 of 1 ( 1 total student results) Jillian Lujan Undergraduate…" at bounding box center [713, 224] width 579 height 336
click at [941, 69] on button "Search" at bounding box center [967, 84] width 53 height 30
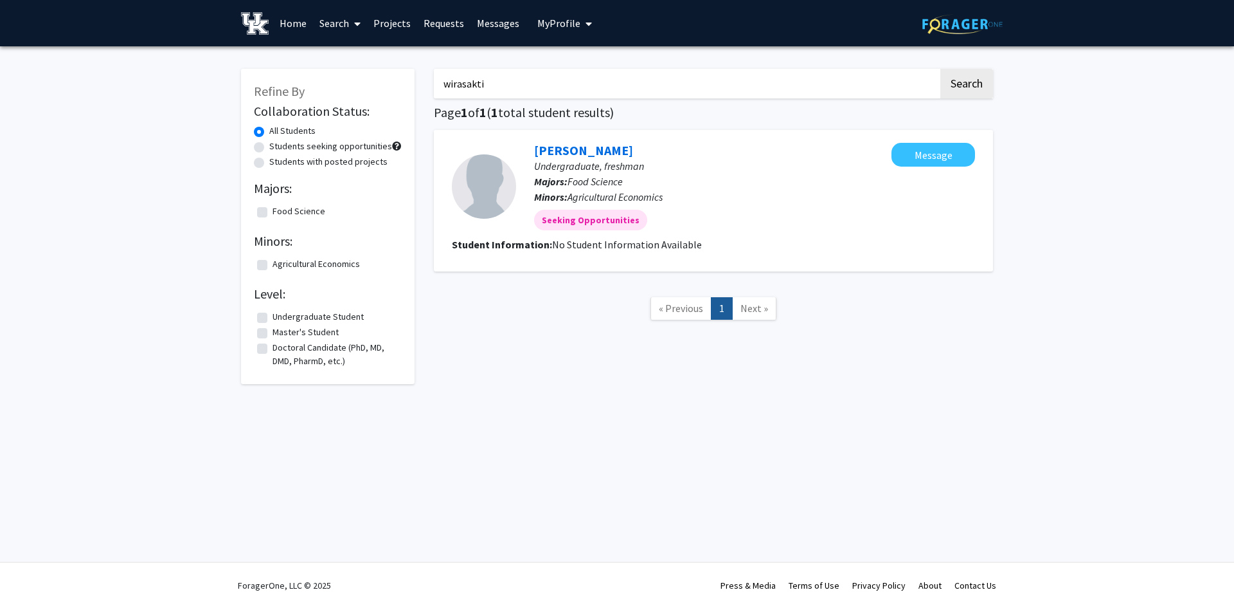
drag, startPoint x: 500, startPoint y: 87, endPoint x: 386, endPoint y: 73, distance: 114.0
click at [389, 75] on div "Refine By Collaboration Status: All Students Students seeking opportunities Stu…" at bounding box center [617, 220] width 772 height 328
click at [941, 69] on button "Search" at bounding box center [967, 84] width 53 height 30
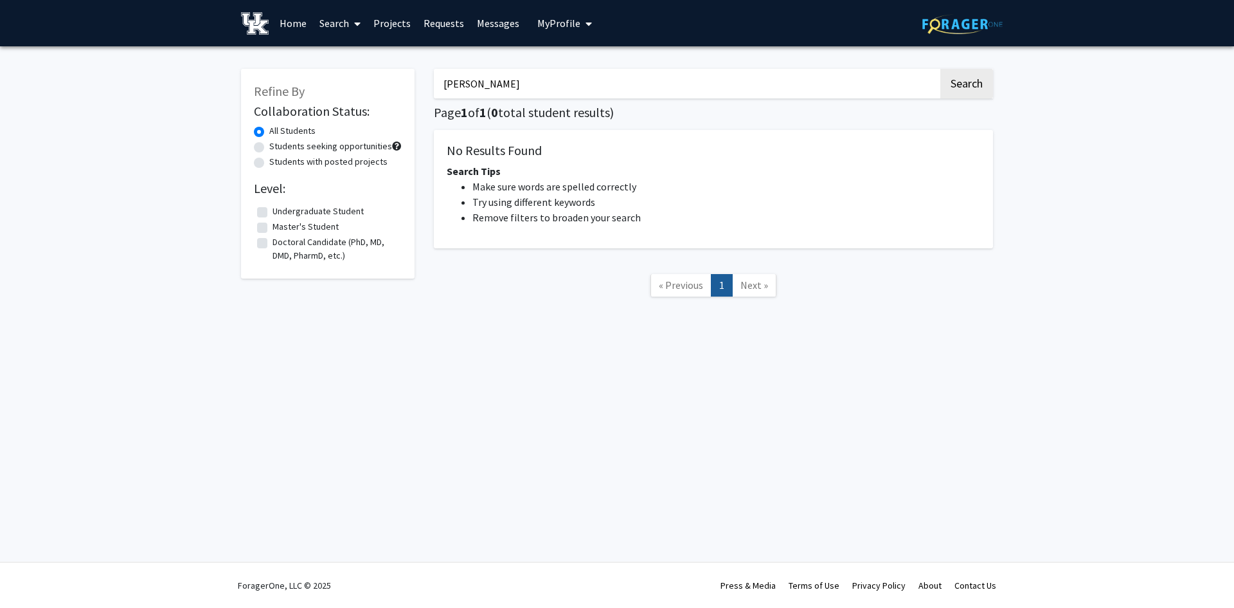
drag, startPoint x: 487, startPoint y: 87, endPoint x: 419, endPoint y: 81, distance: 67.8
click at [419, 81] on div "Refine By Collaboration Status: All Students Students seeking opportunities Stu…" at bounding box center [617, 189] width 772 height 267
click at [941, 69] on button "Search" at bounding box center [967, 84] width 53 height 30
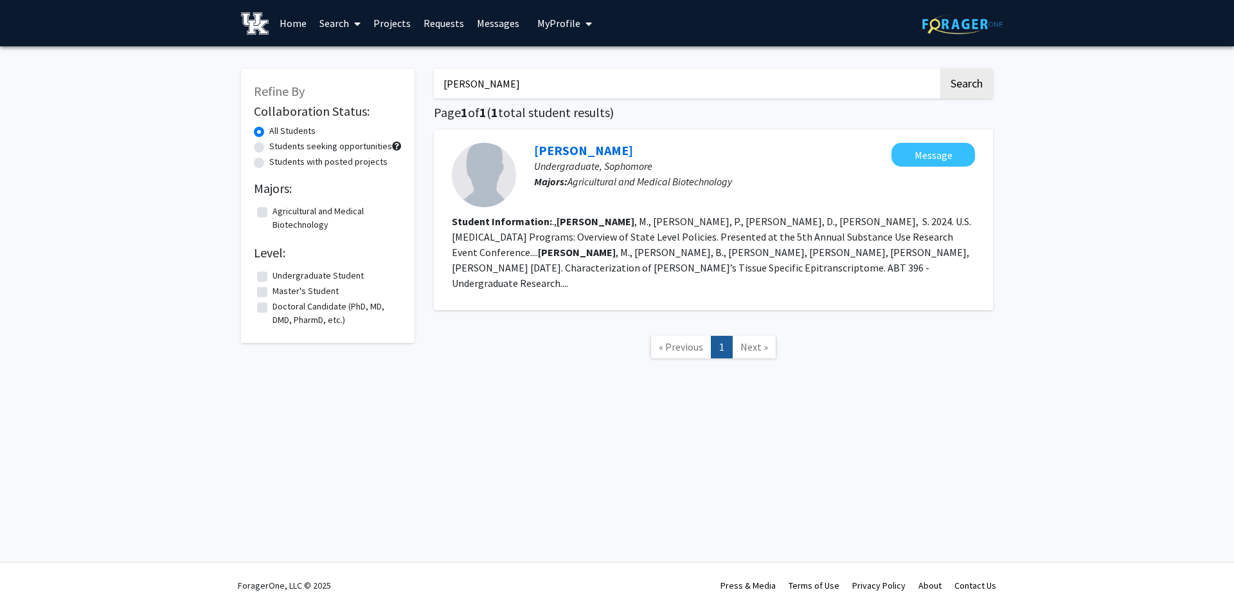
drag, startPoint x: 503, startPoint y: 90, endPoint x: 428, endPoint y: 82, distance: 75.7
click at [428, 82] on div "randolph Search Page 1 of 1 ( 1 total student results) Carly Randolph Undergrad…" at bounding box center [713, 220] width 579 height 329
click at [941, 69] on button "Search" at bounding box center [967, 84] width 53 height 30
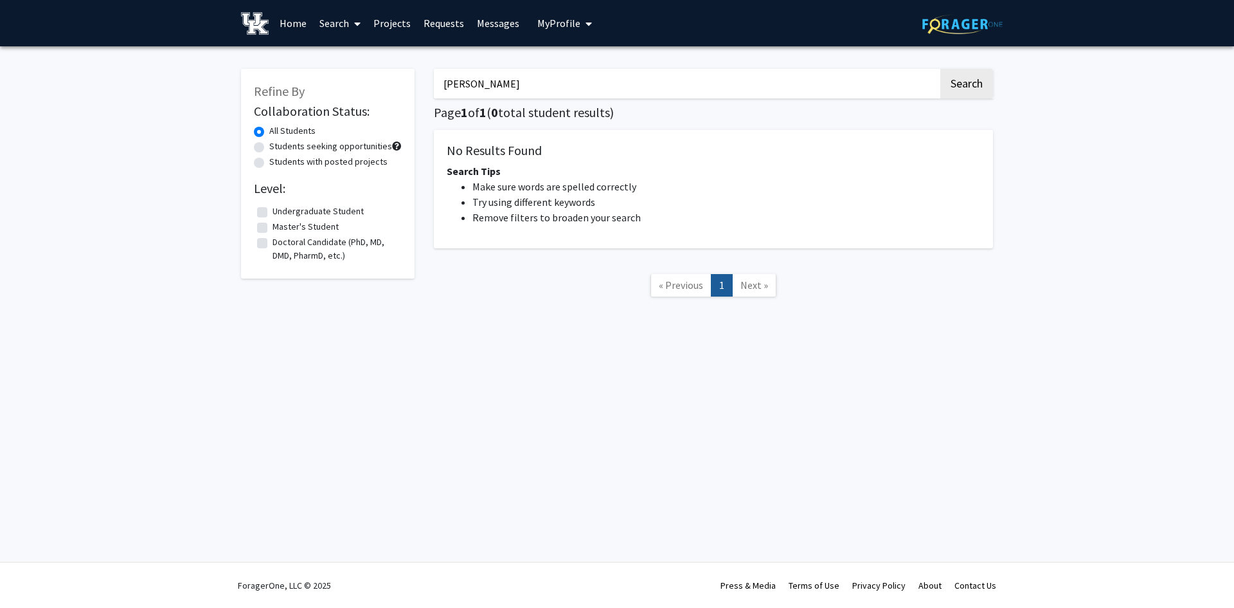
drag, startPoint x: 433, startPoint y: 82, endPoint x: 399, endPoint y: 82, distance: 34.1
click at [399, 82] on div "Refine By Collaboration Status: All Students Students seeking opportunities Stu…" at bounding box center [617, 189] width 772 height 267
click at [941, 69] on button "Search" at bounding box center [967, 84] width 53 height 30
drag, startPoint x: 482, startPoint y: 79, endPoint x: 433, endPoint y: 79, distance: 48.9
click at [433, 79] on div "croudep Search Page 1 of 1 ( 0 total student results) No Results Found Search T…" at bounding box center [713, 189] width 579 height 267
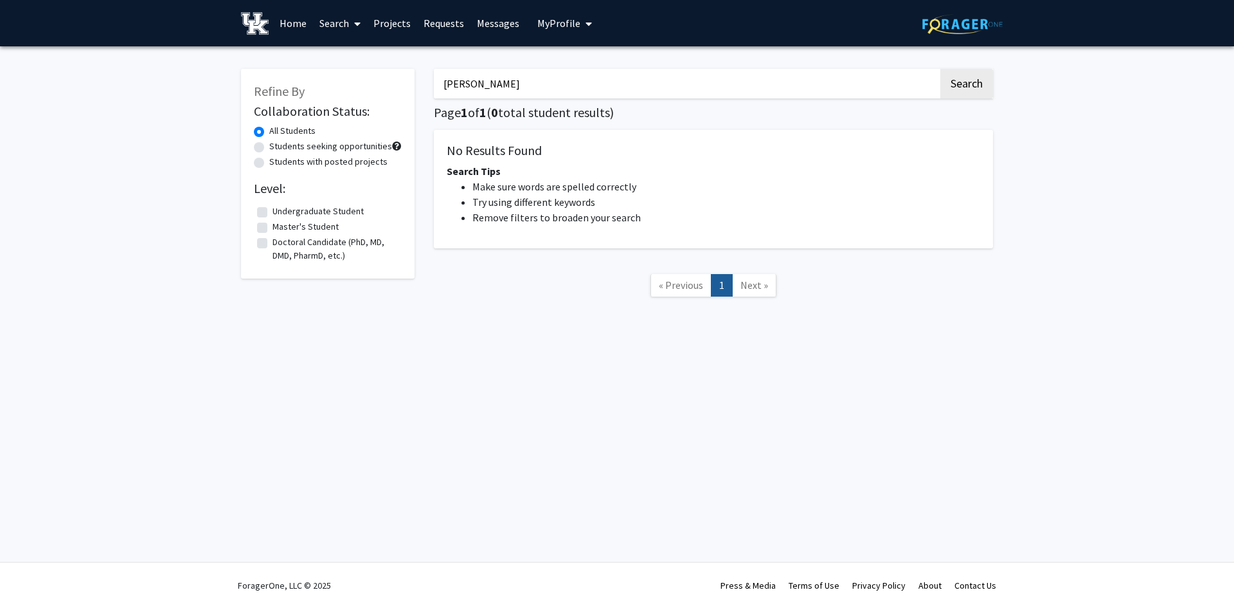
click at [941, 69] on button "Search" at bounding box center [967, 84] width 53 height 30
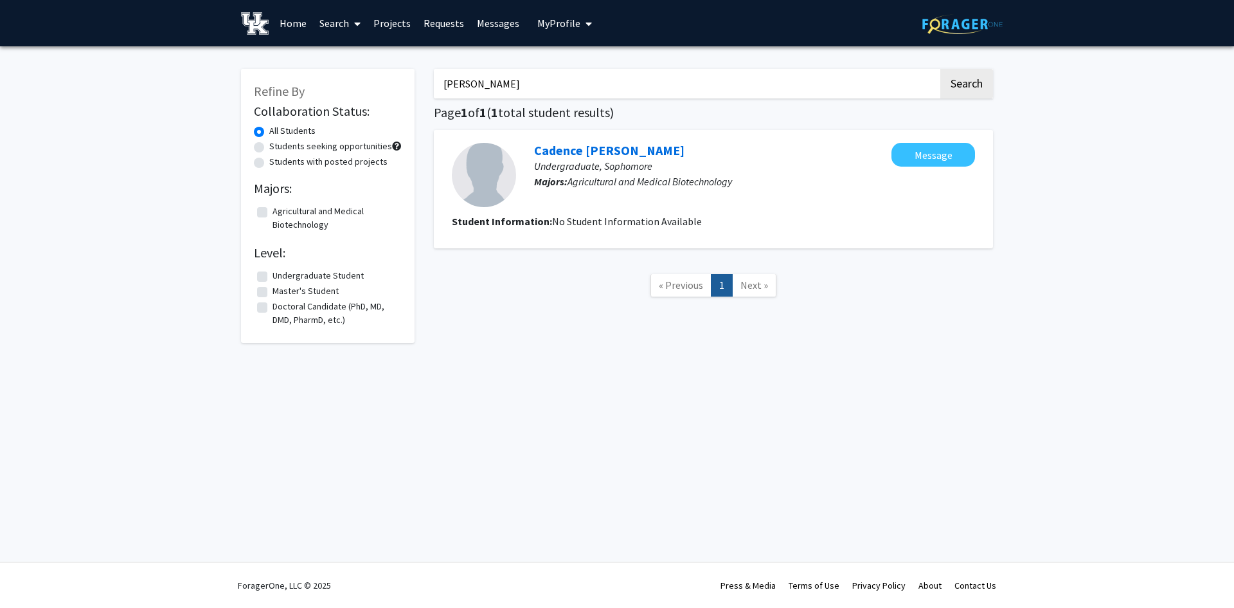
drag, startPoint x: 479, startPoint y: 79, endPoint x: 438, endPoint y: 82, distance: 41.3
click at [438, 82] on input "tipton" at bounding box center [686, 84] width 505 height 30
click at [941, 69] on button "Search" at bounding box center [967, 84] width 53 height 30
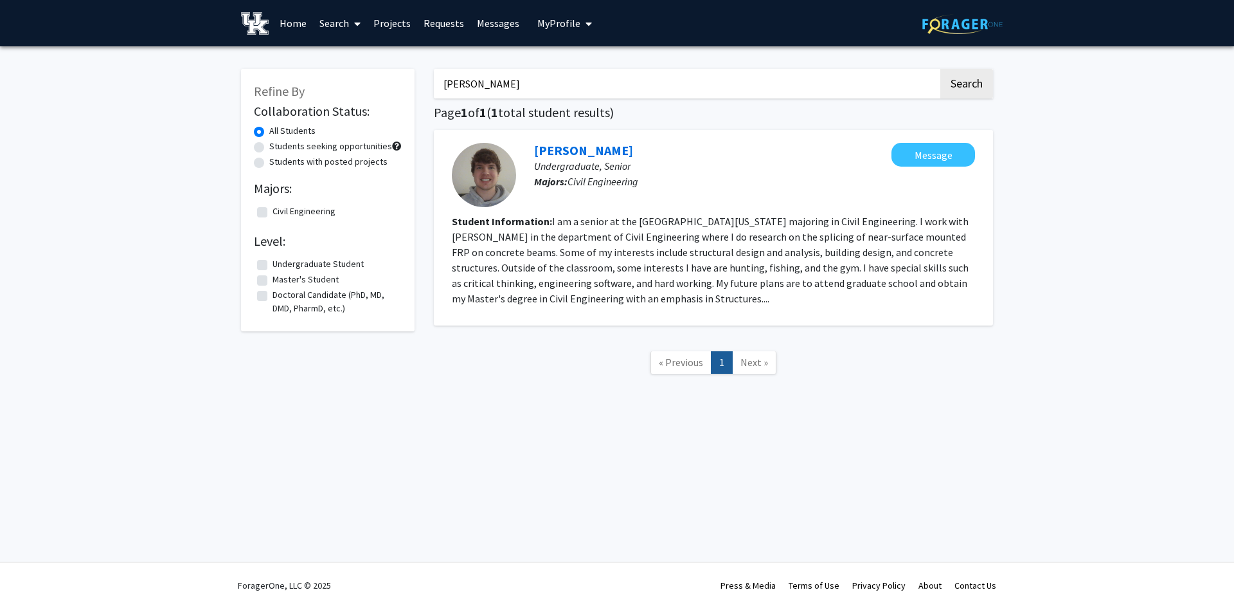
drag, startPoint x: 438, startPoint y: 84, endPoint x: 431, endPoint y: 84, distance: 7.7
click at [431, 84] on div "stiles Search Page 1 of 1 ( 1 total student results) Colby Stiles Undergraduate…" at bounding box center [713, 228] width 579 height 344
type input "clore"
click at [941, 69] on button "Search" at bounding box center [967, 84] width 53 height 30
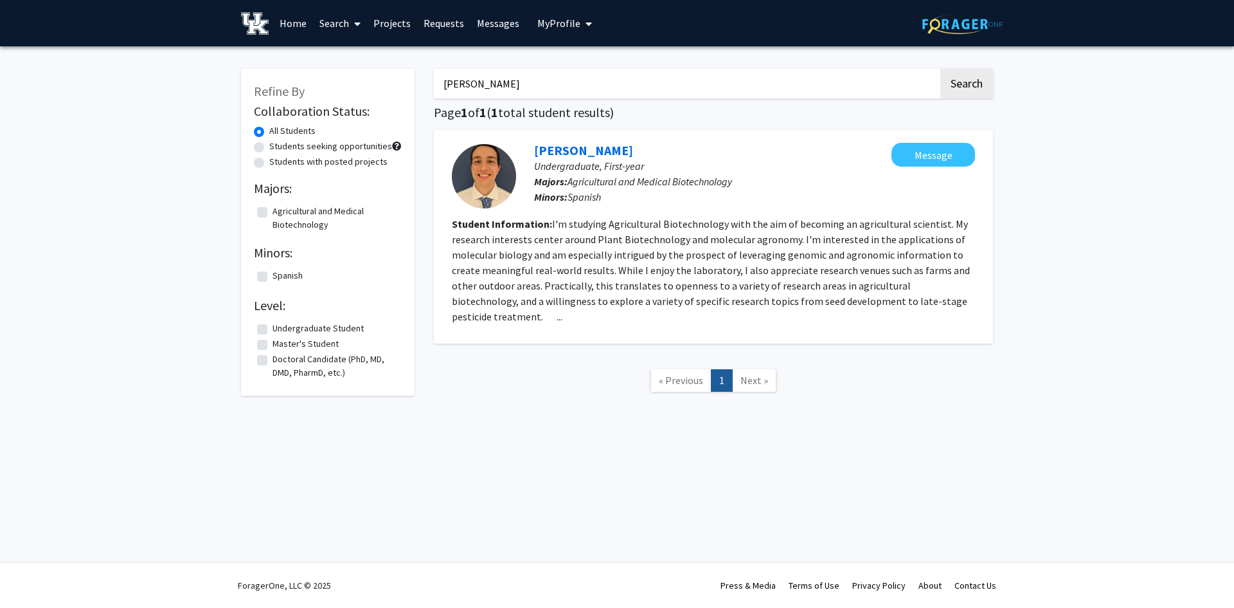
click at [591, 152] on link "Raymond Clore" at bounding box center [583, 150] width 99 height 16
click at [439, 87] on input "clore" at bounding box center [686, 84] width 505 height 30
type input "[PERSON_NAME]"
click at [941, 69] on button "Search" at bounding box center [967, 84] width 53 height 30
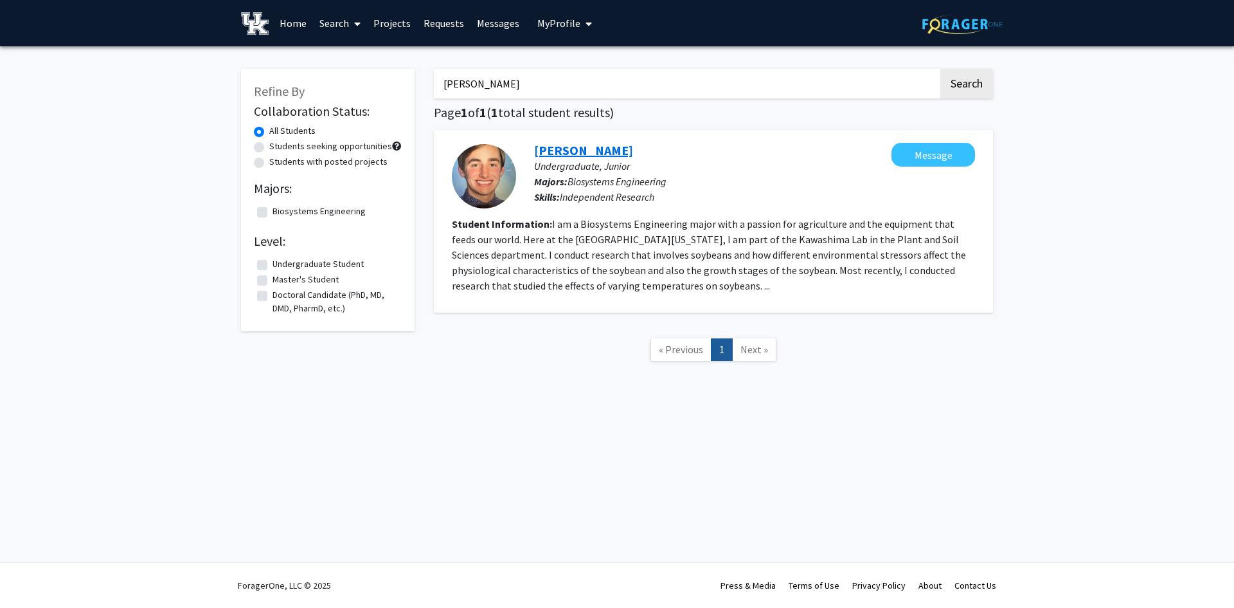
click at [573, 154] on link "Kyler Kromer" at bounding box center [583, 150] width 99 height 16
drag, startPoint x: 486, startPoint y: 82, endPoint x: 408, endPoint y: 77, distance: 78.0
click at [406, 77] on div "Refine By Collaboration Status: All Students Students seeking opportunities Stu…" at bounding box center [617, 221] width 772 height 331
click at [941, 69] on button "Search" at bounding box center [967, 84] width 53 height 30
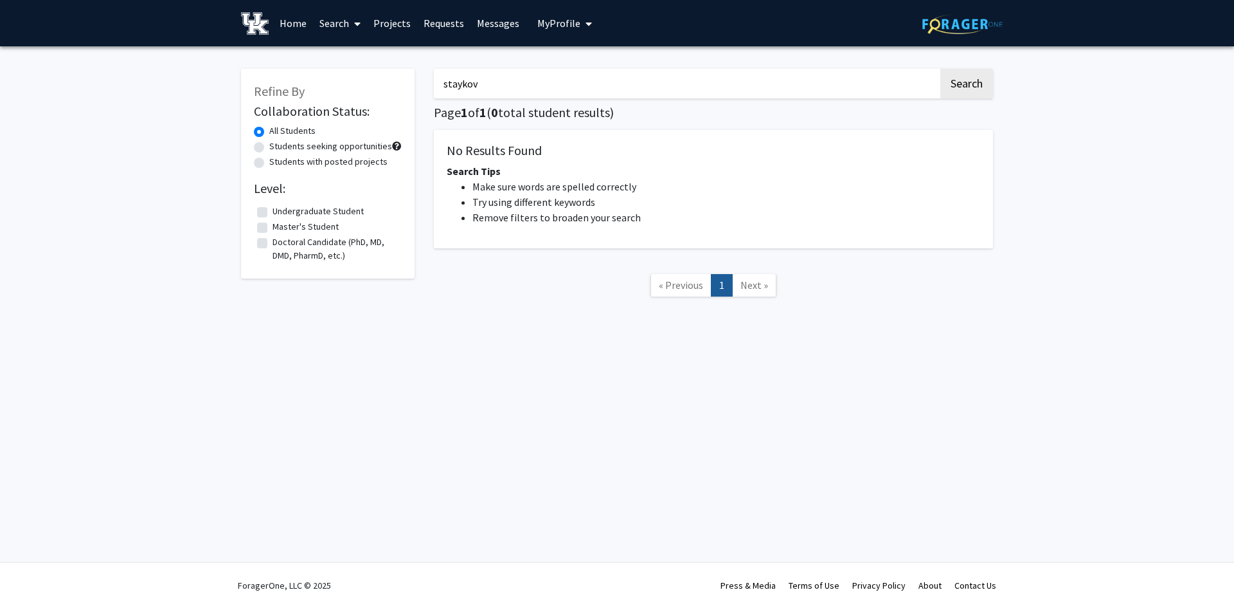
drag, startPoint x: 449, startPoint y: 82, endPoint x: 431, endPoint y: 80, distance: 18.1
click at [431, 80] on div "staykov Search Page 1 of 1 ( 0 total student results) No Results Found Search T…" at bounding box center [713, 189] width 579 height 267
click at [941, 69] on button "Search" at bounding box center [967, 84] width 53 height 30
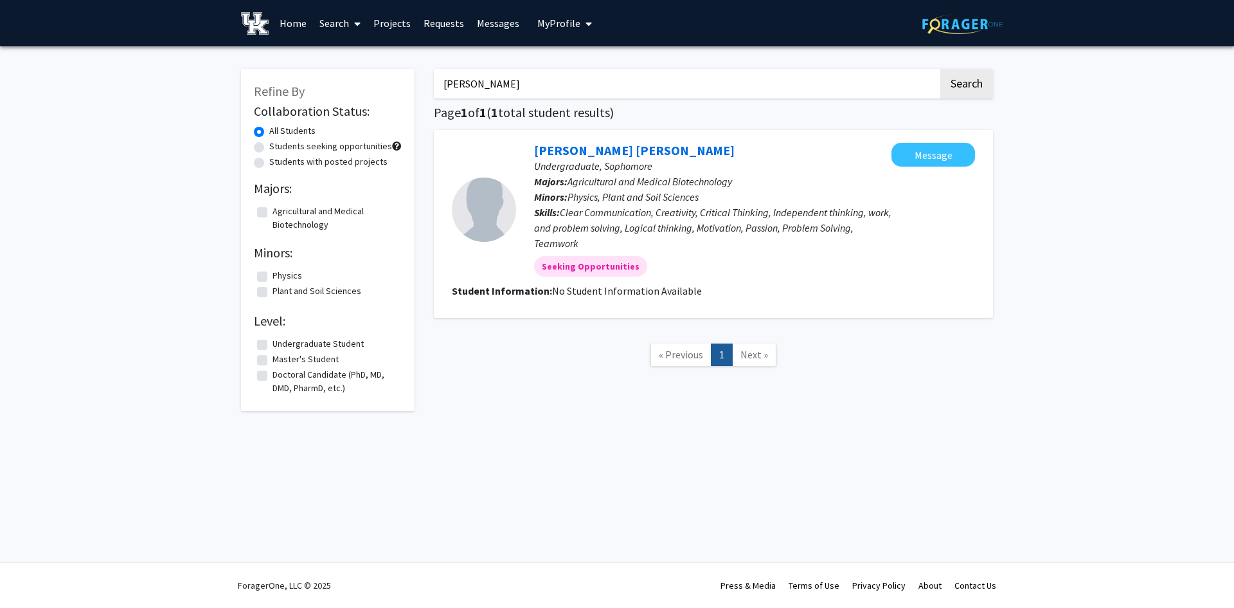
drag, startPoint x: 485, startPoint y: 88, endPoint x: 428, endPoint y: 82, distance: 58.2
click at [428, 82] on div "rausch Search Page 1 of 1 ( 1 total student results) Moss Rausch Undergraduate,…" at bounding box center [713, 233] width 579 height 355
type input "barrantes"
click at [941, 69] on button "Search" at bounding box center [967, 84] width 53 height 30
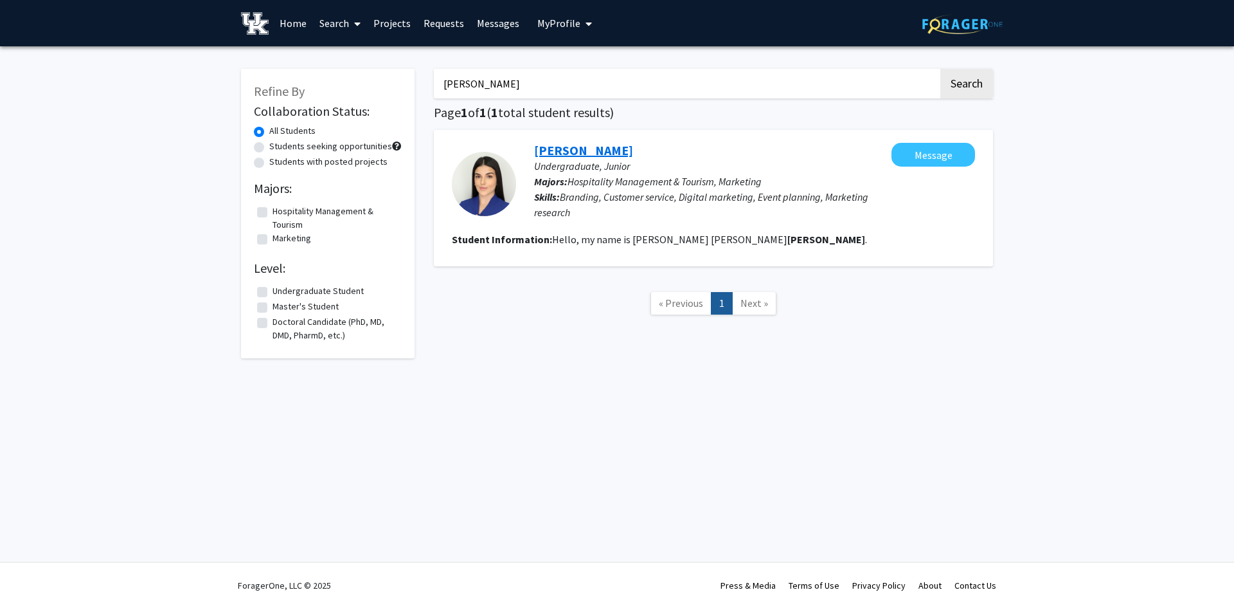
click at [592, 152] on link "Maria Paula Barrantes" at bounding box center [583, 150] width 99 height 16
drag, startPoint x: 487, startPoint y: 86, endPoint x: 417, endPoint y: 82, distance: 70.2
click at [417, 82] on div "Refine By Collaboration Status: All Students Students seeking opportunities Stu…" at bounding box center [617, 207] width 772 height 302
click at [941, 69] on button "Search" at bounding box center [967, 84] width 53 height 30
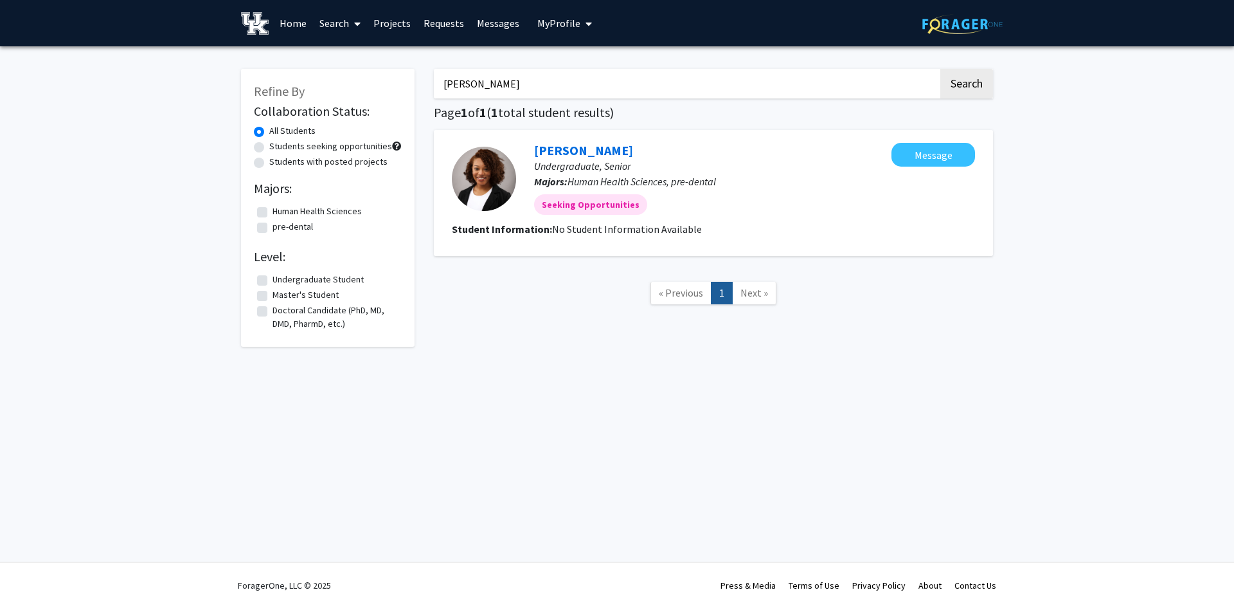
drag, startPoint x: 491, startPoint y: 77, endPoint x: 438, endPoint y: 77, distance: 53.4
click at [438, 77] on input "dumas" at bounding box center [686, 84] width 505 height 30
type input "abshire"
click at [941, 69] on button "Search" at bounding box center [967, 84] width 53 height 30
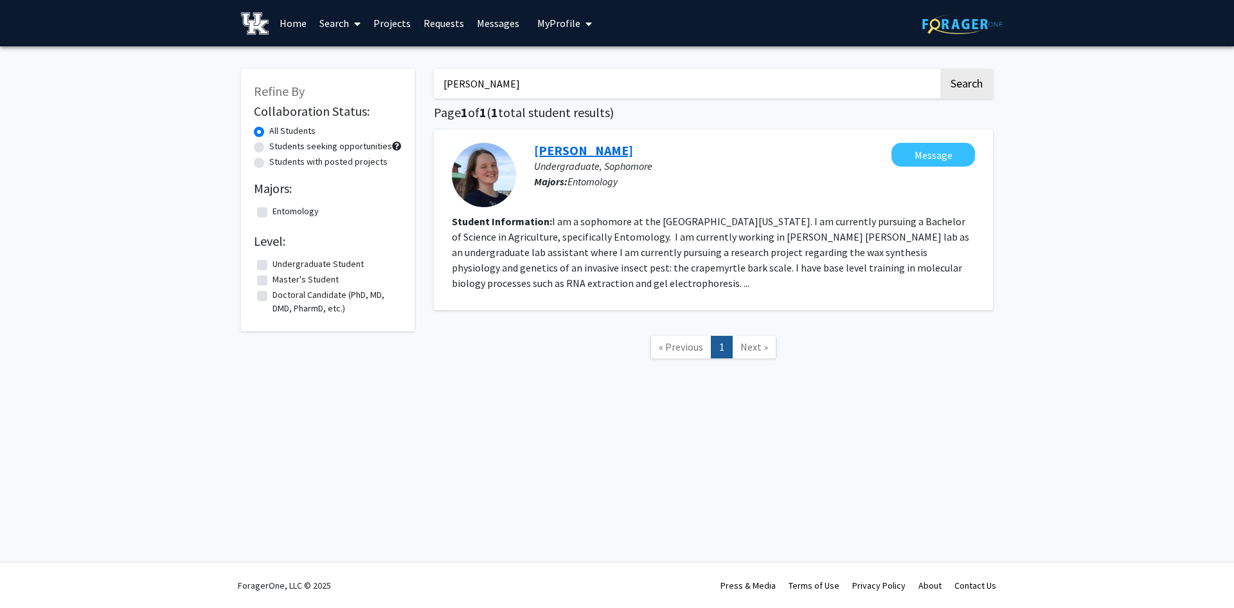
click at [556, 149] on link "Amanda Abshire" at bounding box center [583, 150] width 99 height 16
drag, startPoint x: 485, startPoint y: 90, endPoint x: 420, endPoint y: 83, distance: 65.3
click at [420, 83] on div "Refine By Collaboration Status: All Students Students seeking opportunities Stu…" at bounding box center [617, 220] width 772 height 329
type input "adekunle"
click at [941, 69] on button "Search" at bounding box center [967, 84] width 53 height 30
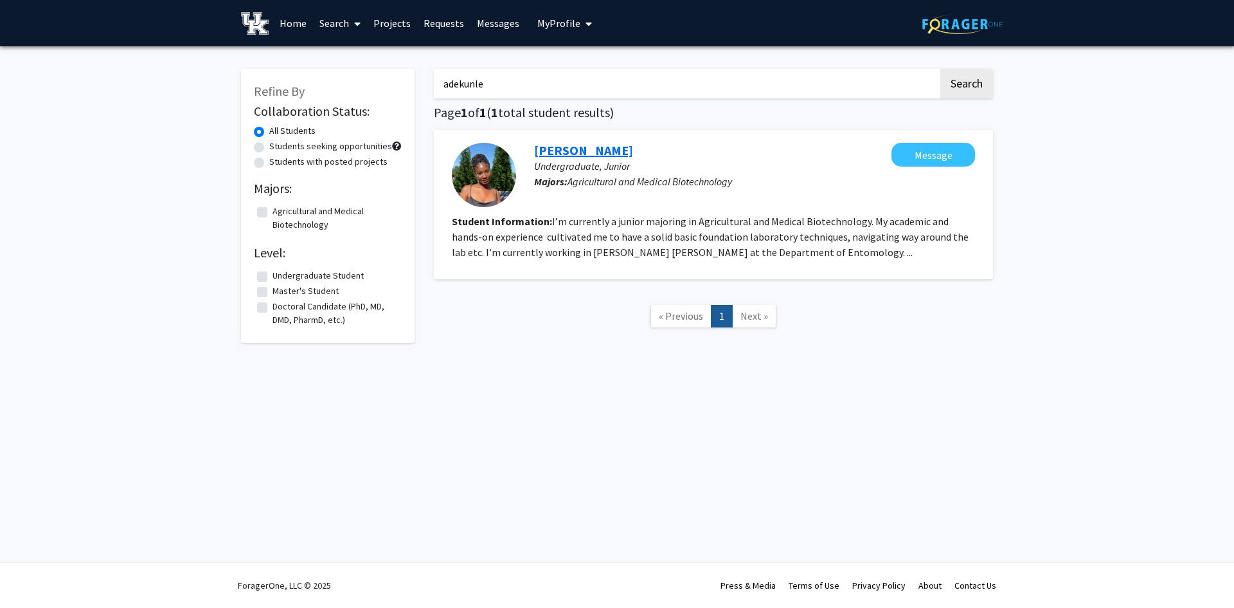
click at [569, 149] on link "Tomi Adekunle" at bounding box center [583, 150] width 99 height 16
